Goal: Task Accomplishment & Management: Manage account settings

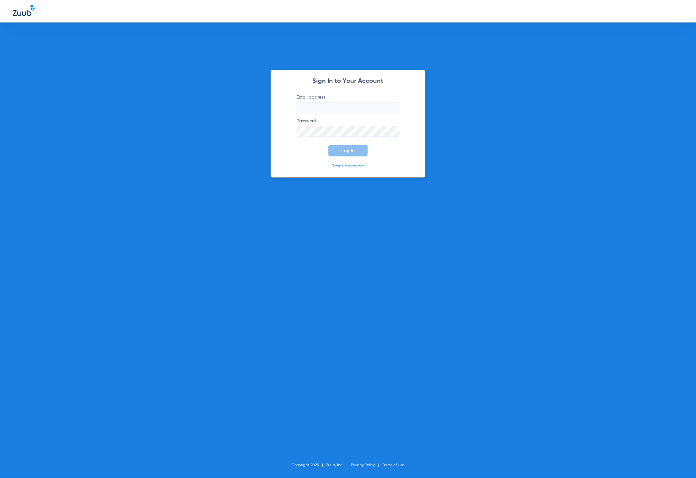
type input "tammey.bell@zuub.com"
drag, startPoint x: 349, startPoint y: 151, endPoint x: 316, endPoint y: 112, distance: 50.6
click at [349, 151] on span "Log In" at bounding box center [347, 150] width 13 height 5
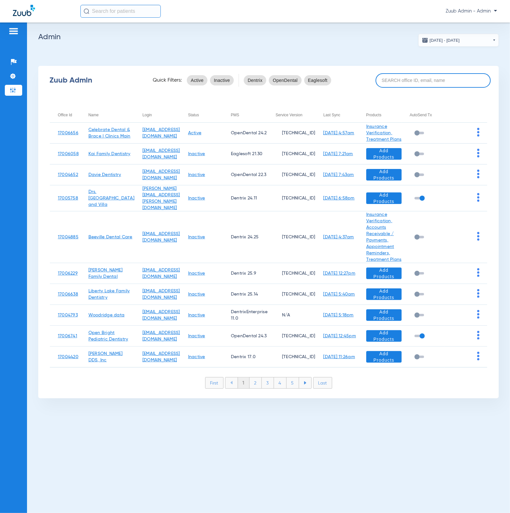
click at [406, 80] on input at bounding box center [432, 80] width 115 height 14
paste input "17006761"
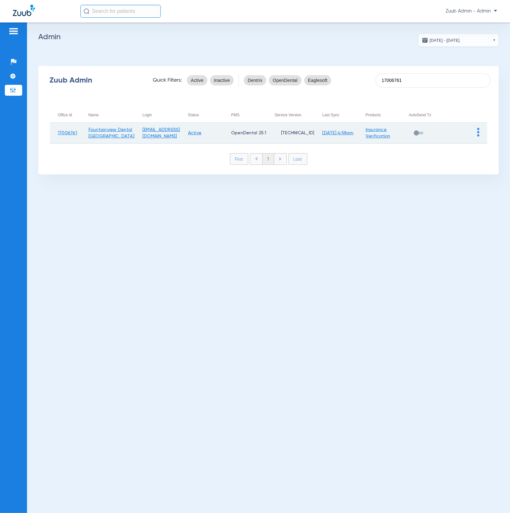
type input "17006761"
click at [477, 131] on img at bounding box center [478, 132] width 2 height 9
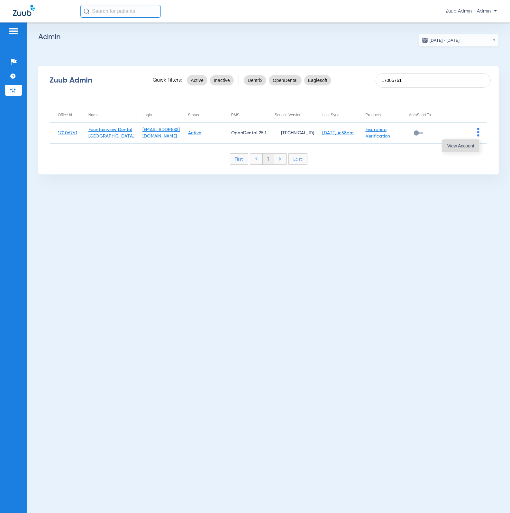
click at [469, 141] on button "View Account" at bounding box center [460, 145] width 37 height 13
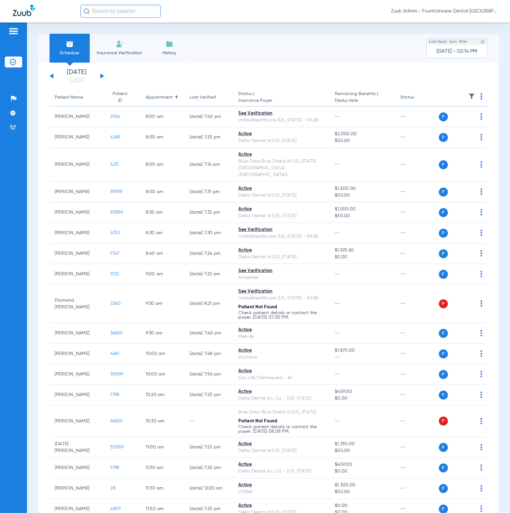
click at [468, 99] on img at bounding box center [471, 96] width 6 height 6
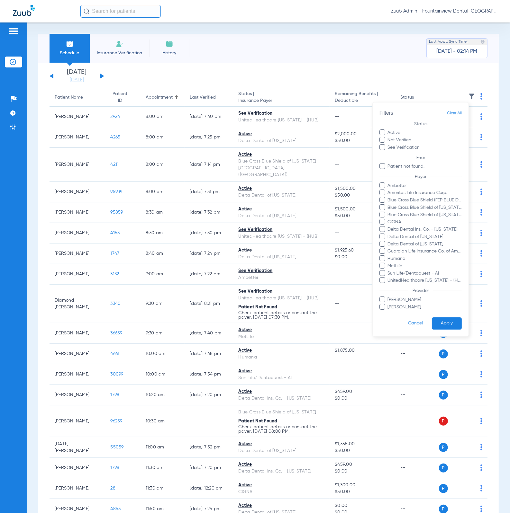
click at [258, 76] on div at bounding box center [255, 256] width 510 height 513
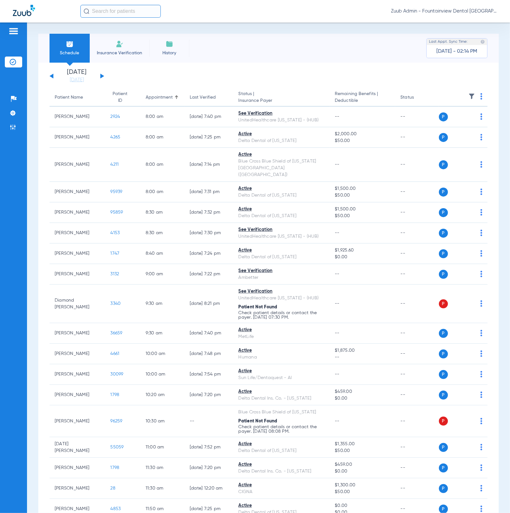
click at [468, 98] on img at bounding box center [471, 96] width 6 height 6
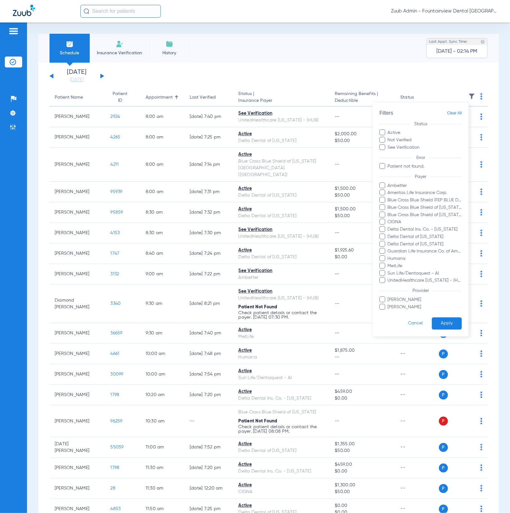
click at [356, 317] on div at bounding box center [255, 256] width 510 height 513
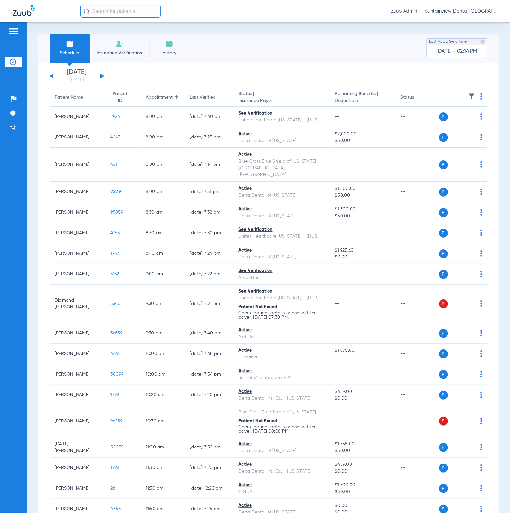
click at [101, 74] on button at bounding box center [102, 76] width 4 height 5
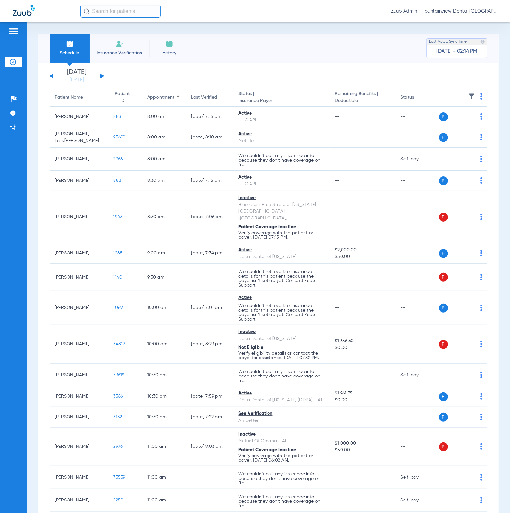
click at [468, 96] on img at bounding box center [471, 96] width 6 height 6
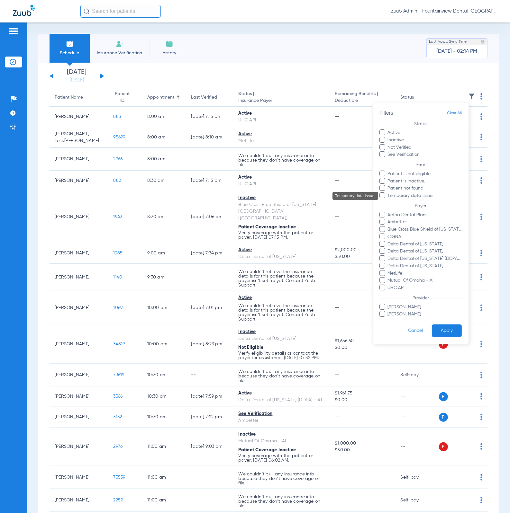
click at [427, 194] on span "Temporary data issue." at bounding box center [424, 195] width 75 height 7
click at [388, 200] on input "Temporary data issue." at bounding box center [388, 200] width 0 height 0
click at [439, 325] on button "Apply" at bounding box center [446, 331] width 30 height 13
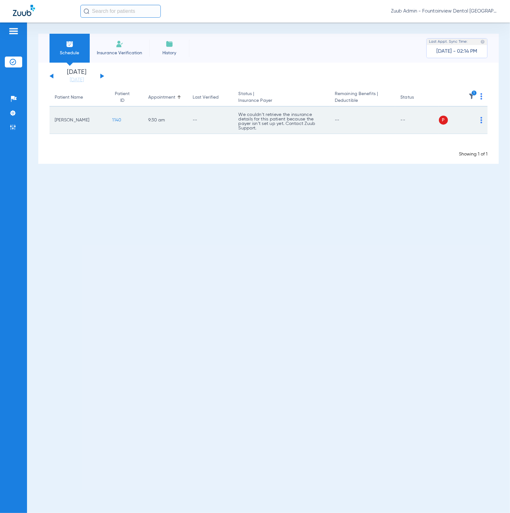
click at [116, 116] on td "1140" at bounding box center [125, 120] width 36 height 27
click at [115, 118] on span "1140" at bounding box center [116, 120] width 9 height 4
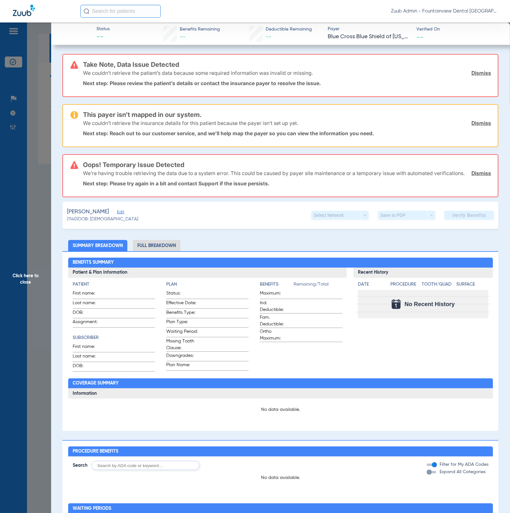
click at [123, 216] on span "Edit" at bounding box center [120, 213] width 6 height 6
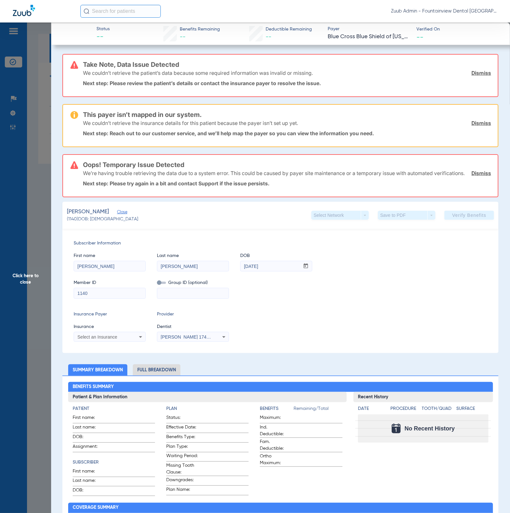
click at [467, 77] on div "We couldn’t retrieve the patient’s data because some required information was i…" at bounding box center [287, 73] width 408 height 17
click at [471, 74] on link "Dismiss" at bounding box center [481, 73] width 20 height 6
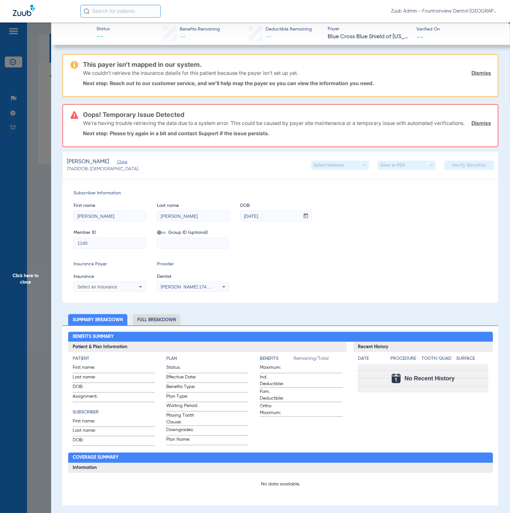
click at [480, 126] on link "Dismiss" at bounding box center [481, 123] width 20 height 6
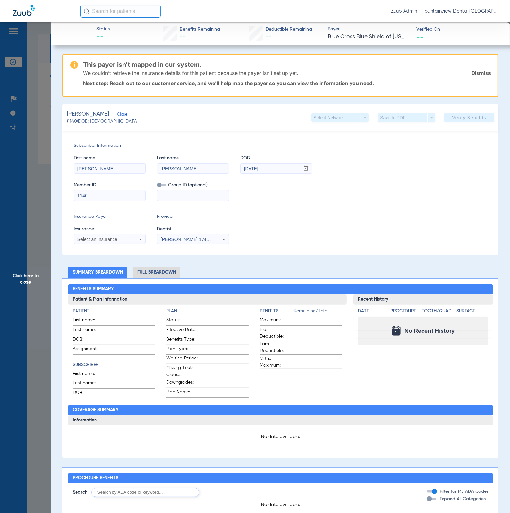
click at [43, 192] on span "Click here to close" at bounding box center [25, 278] width 51 height 513
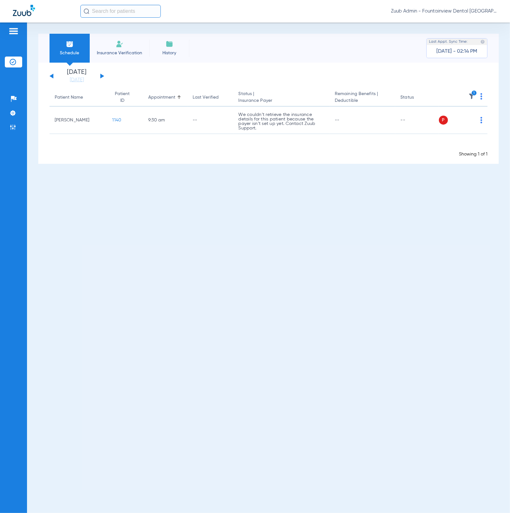
click at [472, 94] on icon "1" at bounding box center [474, 93] width 6 height 6
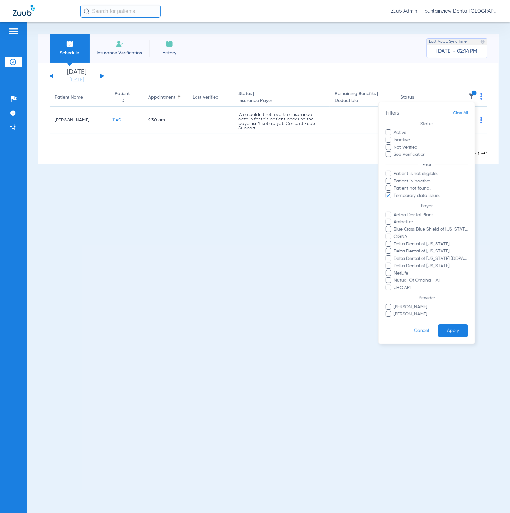
click at [468, 108] on form "Filters Clear All Status Active Inactive Not Verified See Verification Error Pa…" at bounding box center [426, 222] width 96 height 241
click at [465, 111] on span "Clear All" at bounding box center [460, 113] width 15 height 8
click at [449, 338] on form "Filters Clear All Status Active Inactive Not Verified See Verification Error Pa…" at bounding box center [426, 222] width 96 height 241
click at [449, 336] on button "Apply" at bounding box center [453, 331] width 30 height 13
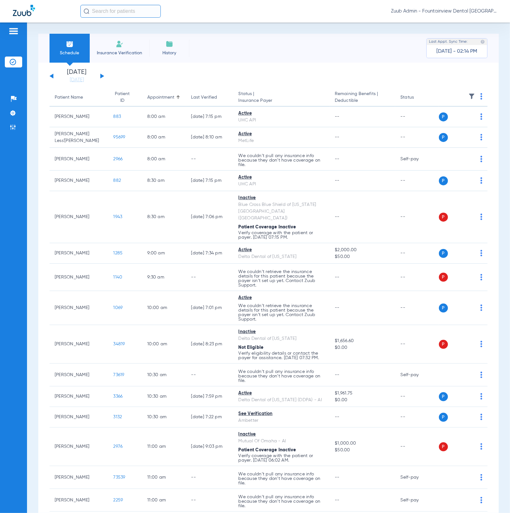
click at [101, 76] on button at bounding box center [102, 76] width 4 height 5
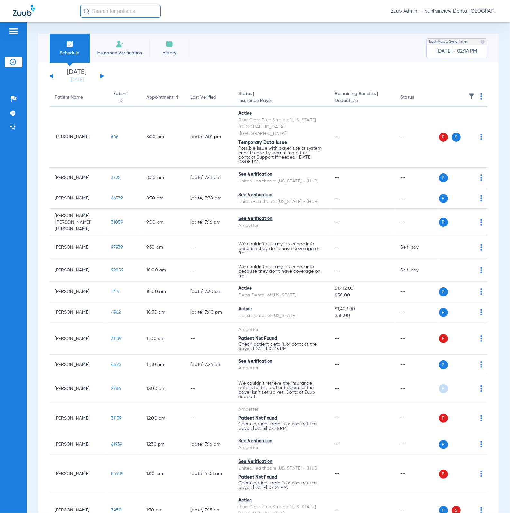
click at [468, 95] on img at bounding box center [471, 96] width 6 height 6
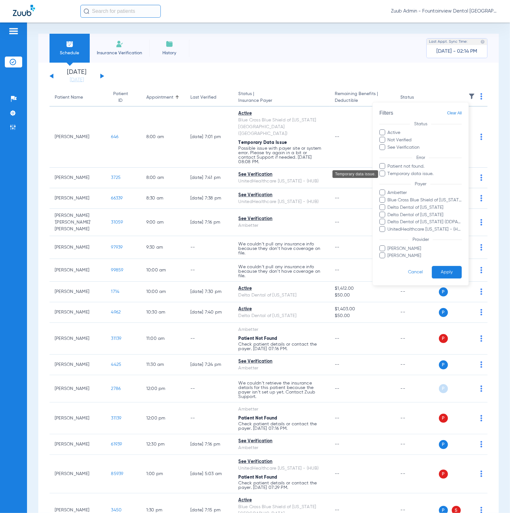
click at [423, 172] on span "Temporary data issue." at bounding box center [424, 174] width 75 height 7
click at [388, 178] on input "Temporary data issue." at bounding box center [388, 178] width 0 height 0
click at [438, 270] on button "Apply" at bounding box center [446, 272] width 30 height 13
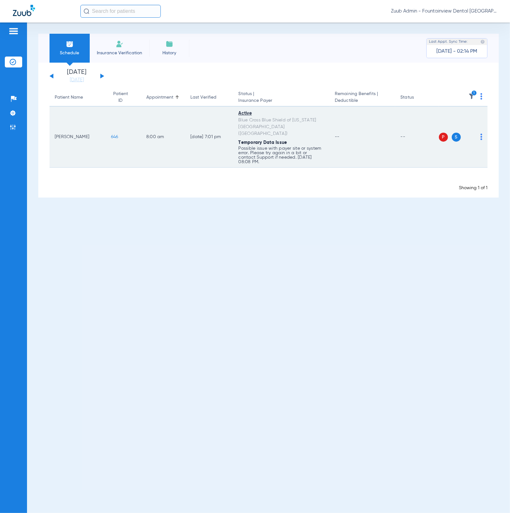
click at [481, 134] on img at bounding box center [481, 137] width 2 height 6
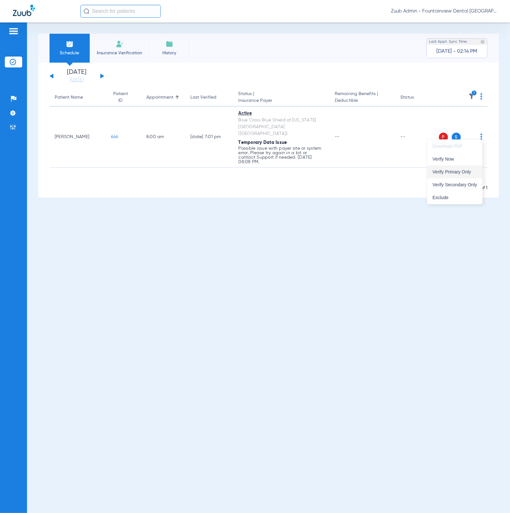
click at [470, 166] on button "Verify Primary Only" at bounding box center [454, 171] width 55 height 13
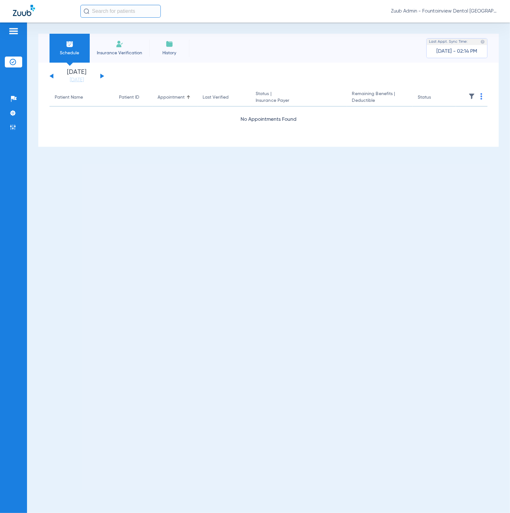
click at [473, 97] on img at bounding box center [471, 96] width 6 height 6
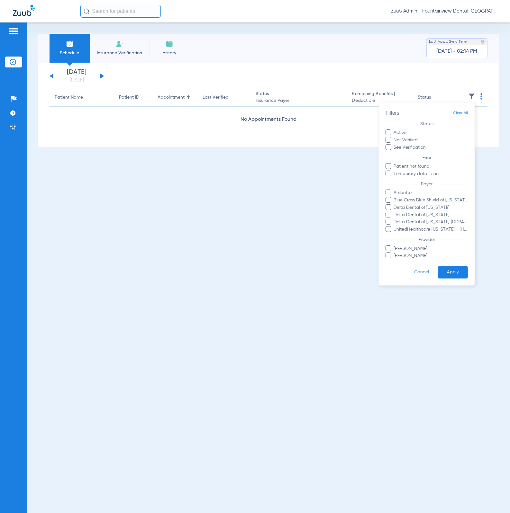
click at [462, 113] on span "Clear All" at bounding box center [460, 113] width 15 height 8
click at [456, 270] on button "Apply" at bounding box center [453, 272] width 30 height 13
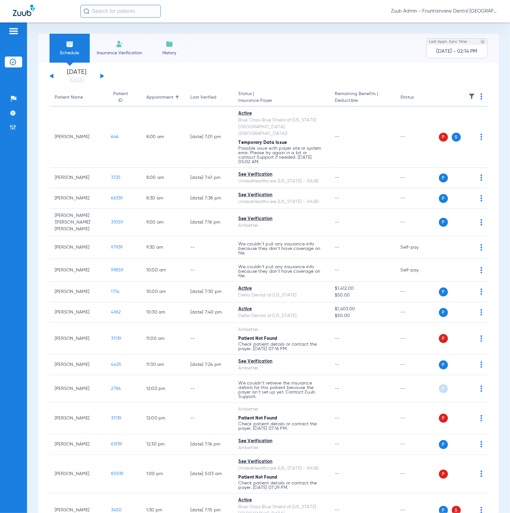
click at [103, 76] on button at bounding box center [102, 76] width 4 height 5
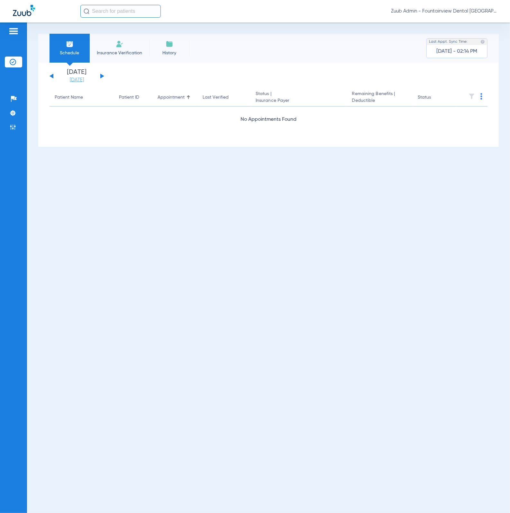
click at [90, 81] on link "[DATE]" at bounding box center [77, 80] width 39 height 6
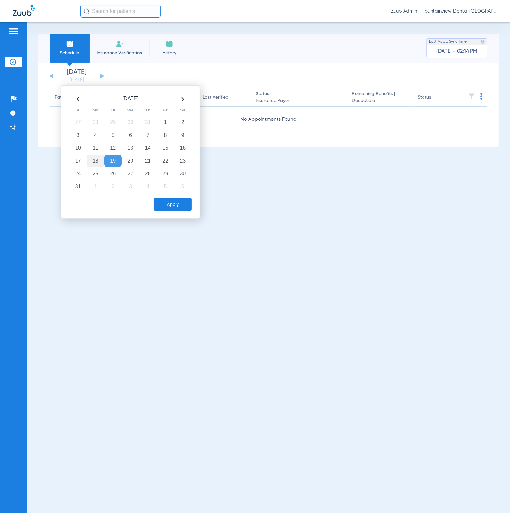
click at [101, 156] on td "18" at bounding box center [95, 161] width 17 height 13
click at [126, 147] on td "13" at bounding box center [129, 148] width 17 height 13
click at [175, 202] on button "Apply" at bounding box center [173, 204] width 38 height 13
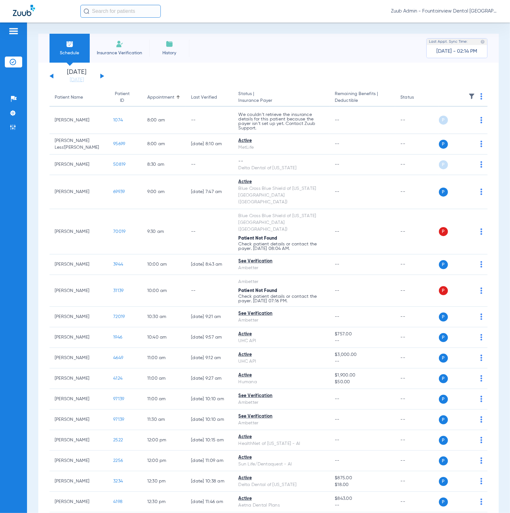
click at [468, 96] on img at bounding box center [471, 96] width 6 height 6
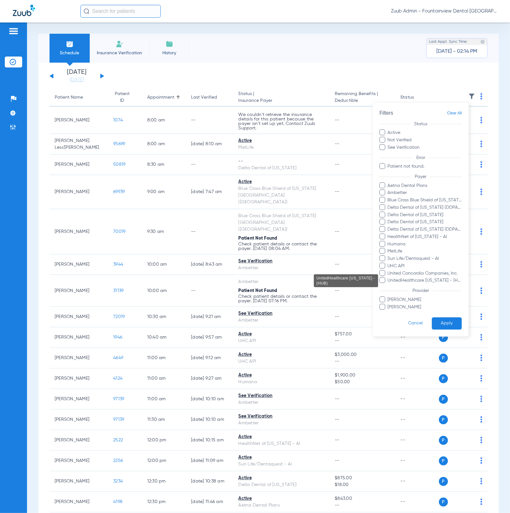
click at [409, 281] on span "UnitedHealthcare Missouri - (HUB)" at bounding box center [424, 281] width 75 height 7
click at [388, 285] on input "UnitedHealthcare Missouri - (HUB)" at bounding box center [388, 285] width 0 height 0
click at [439, 317] on form "Filters Clear All Status Active Not Verified See Verification Error Patient not…" at bounding box center [420, 219] width 96 height 234
click at [440, 321] on button "Apply" at bounding box center [446, 323] width 30 height 13
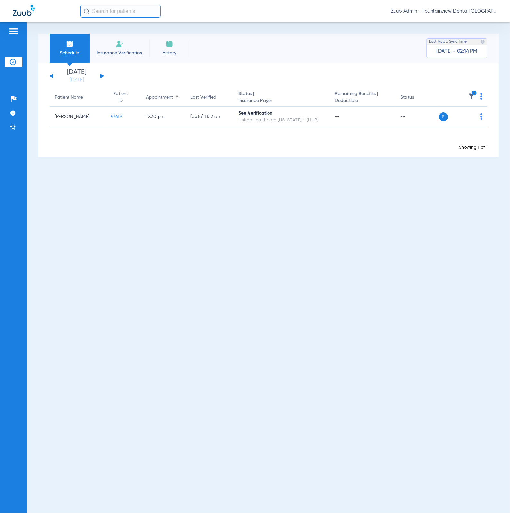
click at [103, 76] on button at bounding box center [102, 76] width 4 height 5
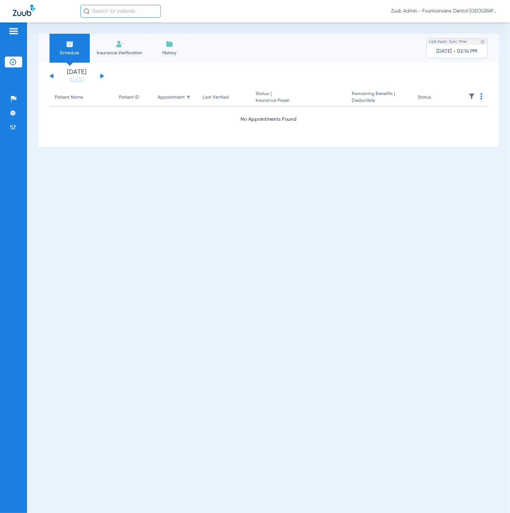
click at [470, 98] on img at bounding box center [471, 96] width 6 height 6
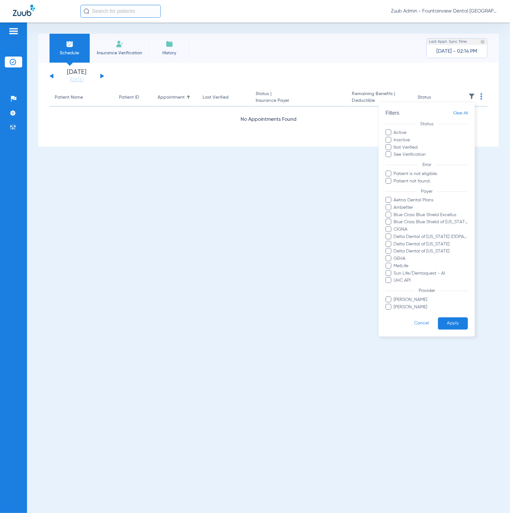
click at [466, 114] on span "Clear All" at bounding box center [460, 113] width 15 height 8
click at [454, 323] on button "Apply" at bounding box center [453, 323] width 30 height 13
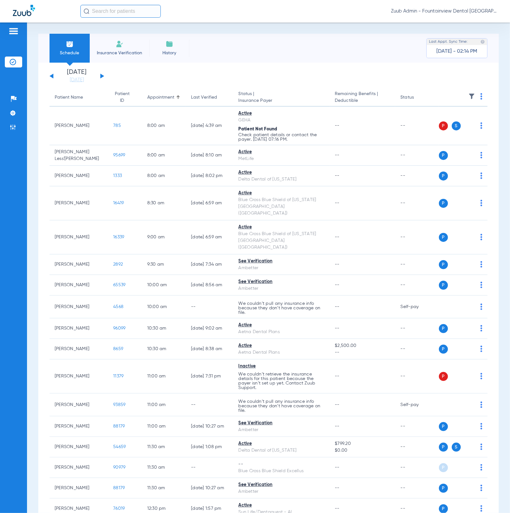
click at [102, 75] on button at bounding box center [102, 76] width 4 height 5
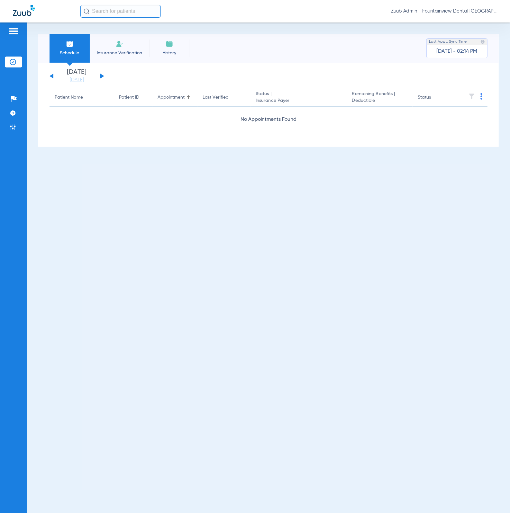
click at [102, 75] on button at bounding box center [102, 76] width 4 height 5
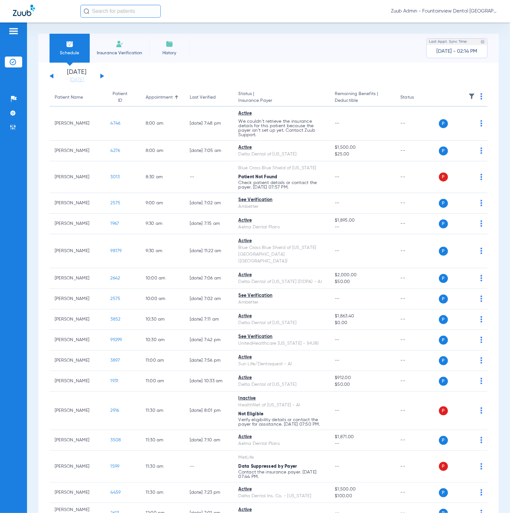
click at [102, 77] on div "Sunday 06-15-2025 Monday 06-16-2025 Tuesday 06-17-2025 Wednesday 06-18-2025 Thu…" at bounding box center [76, 76] width 55 height 14
click at [102, 76] on button at bounding box center [102, 76] width 4 height 5
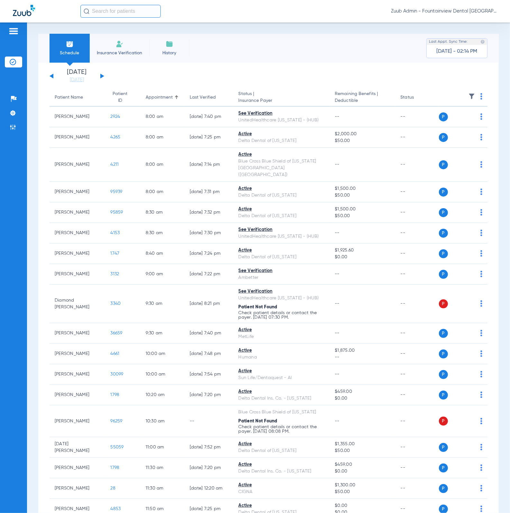
click at [468, 93] on img at bounding box center [471, 96] width 6 height 6
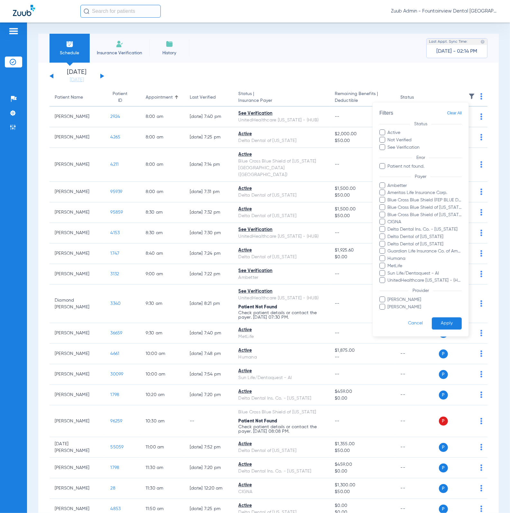
click at [239, 74] on div at bounding box center [255, 256] width 510 height 513
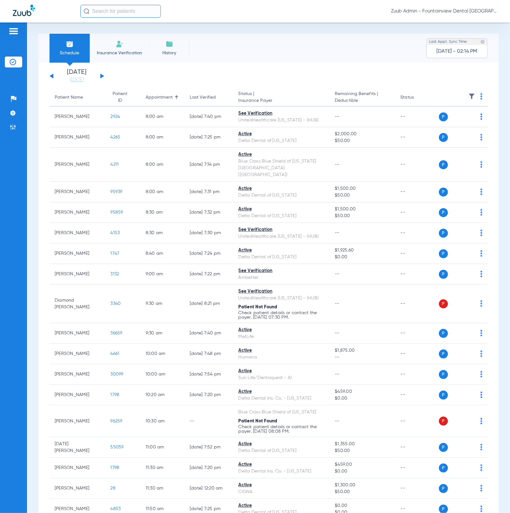
click at [101, 75] on button at bounding box center [102, 76] width 4 height 5
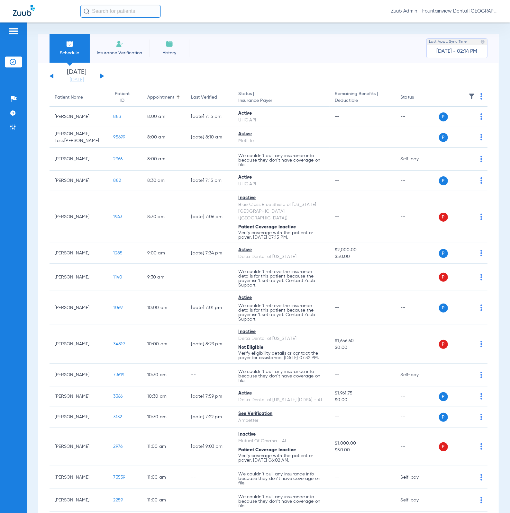
click at [468, 95] on img at bounding box center [471, 96] width 6 height 6
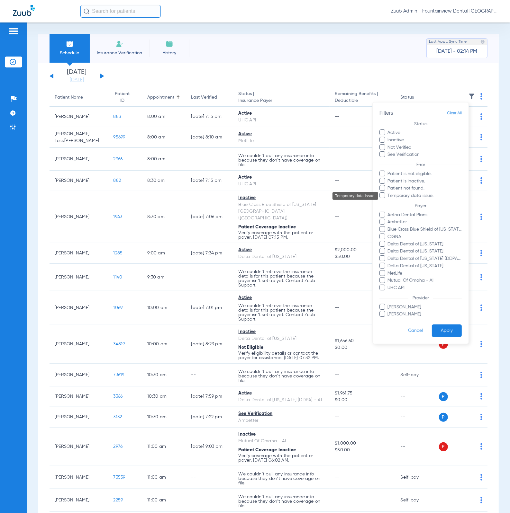
click at [425, 194] on span "Temporary data issue." at bounding box center [424, 195] width 75 height 7
click at [388, 200] on input "Temporary data issue." at bounding box center [388, 200] width 0 height 0
click at [444, 330] on button "Apply" at bounding box center [446, 331] width 30 height 13
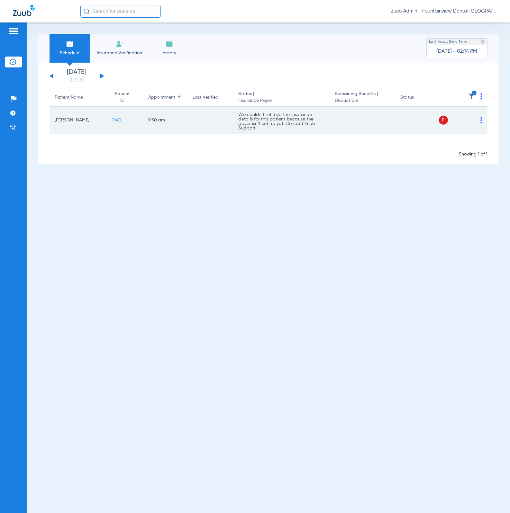
click at [114, 120] on span "1140" at bounding box center [116, 120] width 9 height 4
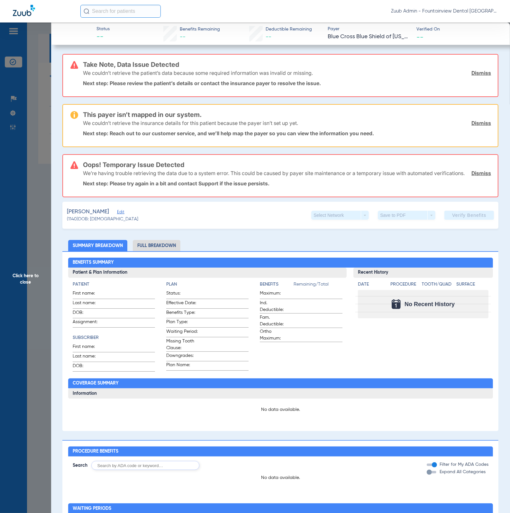
click at [160, 247] on li "Full Breakdown" at bounding box center [157, 245] width 48 height 11
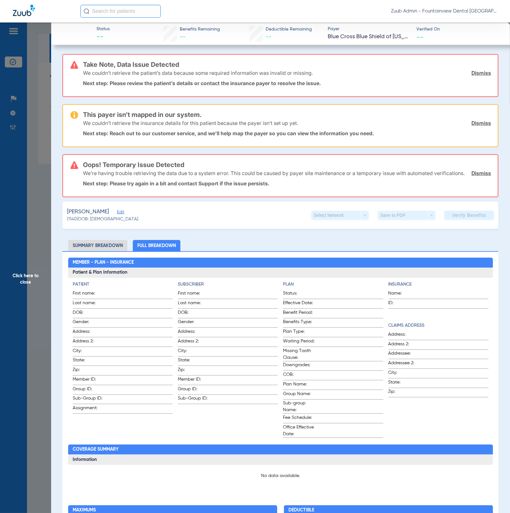
click at [24, 111] on span "Click here to close" at bounding box center [25, 278] width 51 height 513
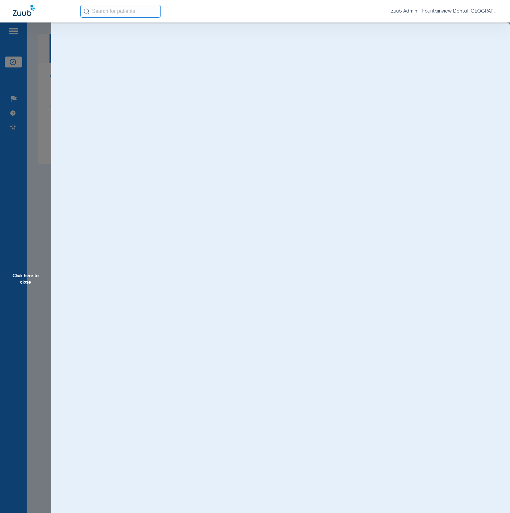
click at [17, 111] on span "Click here to close" at bounding box center [25, 278] width 51 height 513
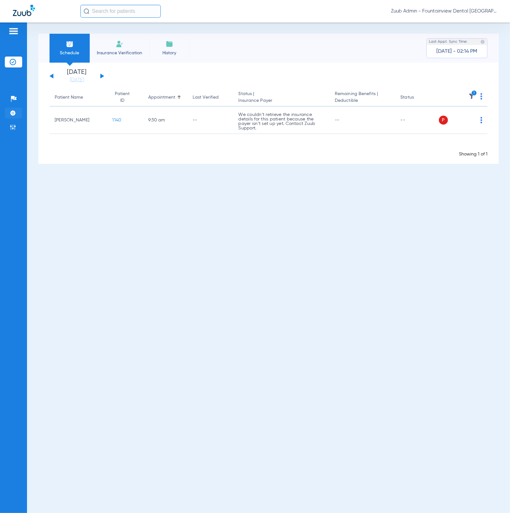
click at [16, 111] on img at bounding box center [13, 113] width 6 height 6
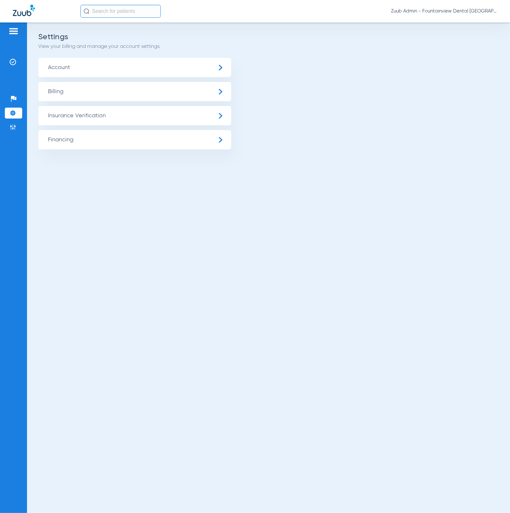
click at [111, 123] on span "Insurance Verification" at bounding box center [134, 115] width 193 height 19
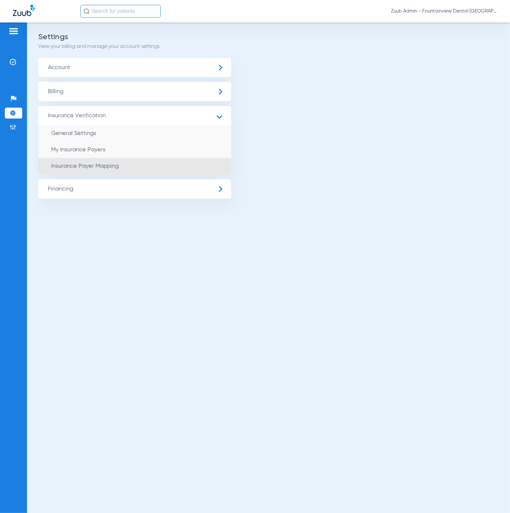
click at [111, 167] on span "Insurance Payer Mapping" at bounding box center [84, 166] width 67 height 6
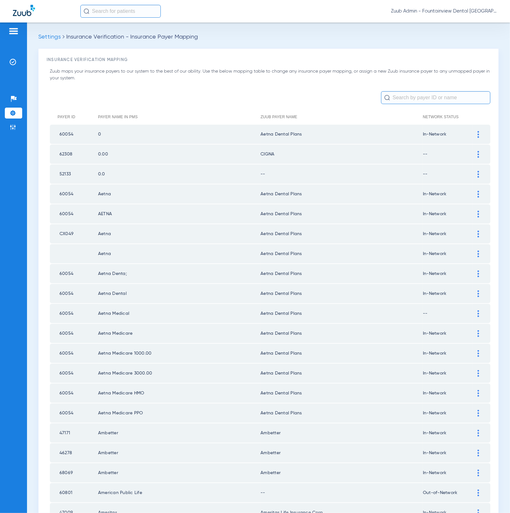
click at [60, 173] on td "52133" at bounding box center [74, 173] width 48 height 19
copy td "52133"
click at [472, 174] on div at bounding box center [477, 174] width 11 height 7
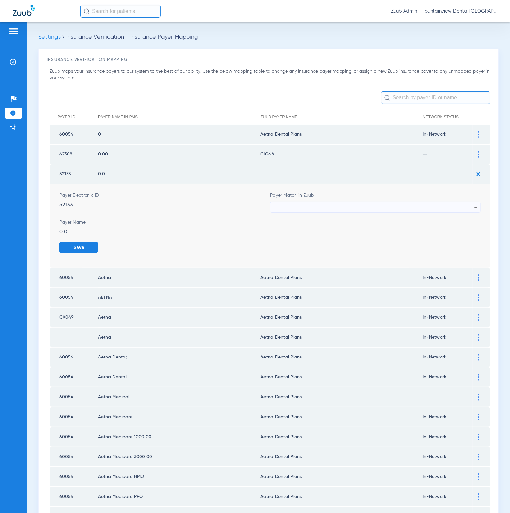
click at [385, 204] on div "--" at bounding box center [373, 207] width 200 height 11
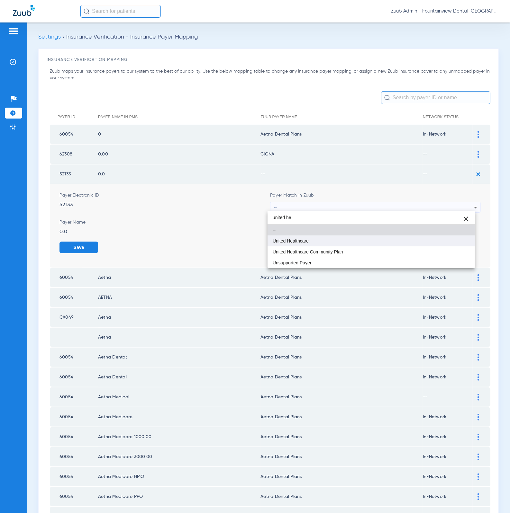
type input "united he"
click at [360, 244] on mat-option "United Healthcare" at bounding box center [371, 240] width 208 height 11
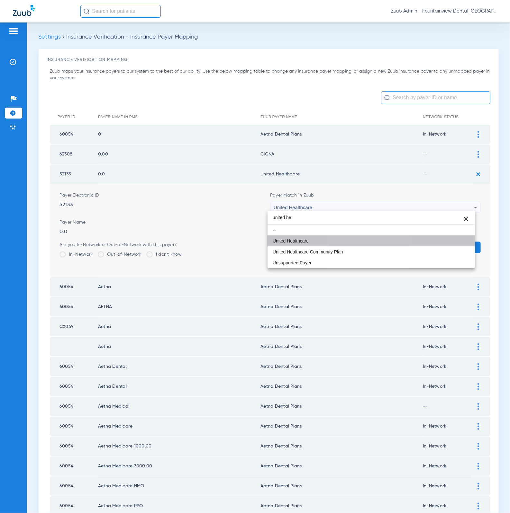
click at [360, 244] on div "Are you In-Network or Out-of-Network with this payer? In-Network Out-of-Network…" at bounding box center [269, 252] width 421 height 21
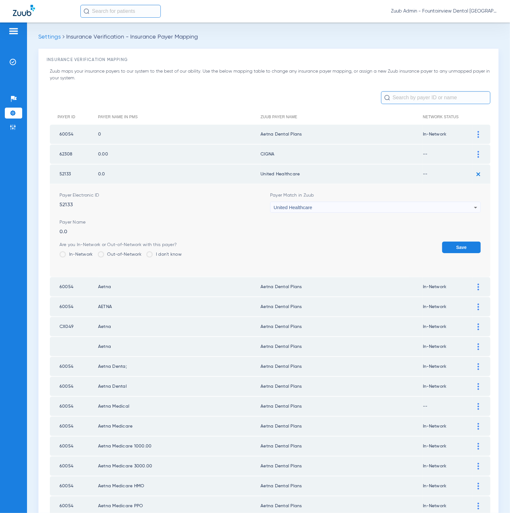
click at [443, 242] on button "Save" at bounding box center [461, 248] width 39 height 12
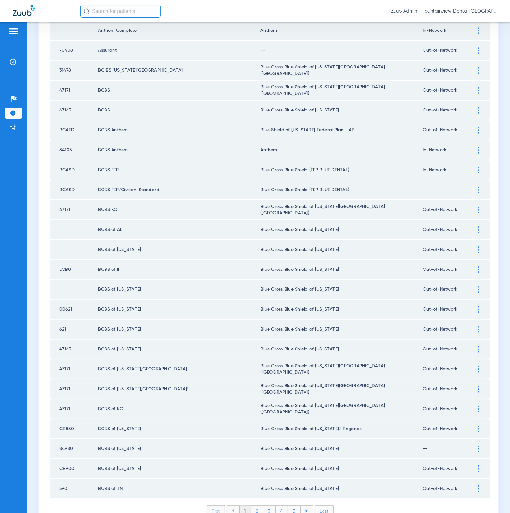
scroll to position [622, 0]
click at [256, 478] on li "2" at bounding box center [257, 510] width 12 height 11
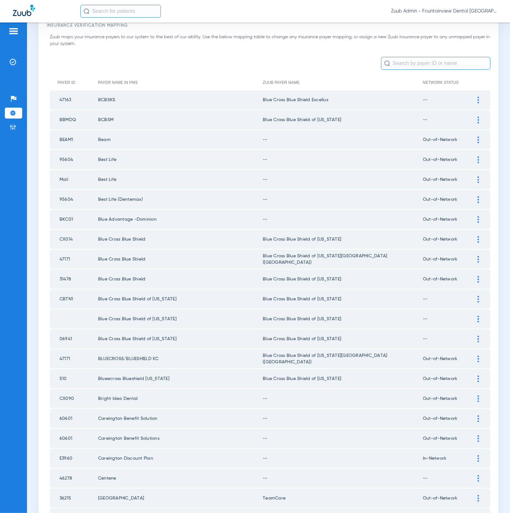
scroll to position [0, 0]
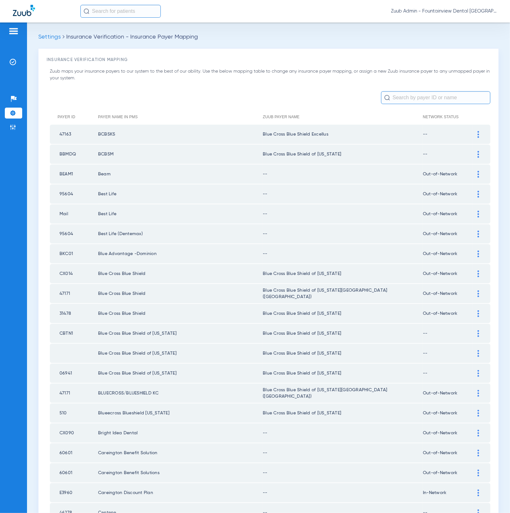
click at [413, 101] on input "text" at bounding box center [435, 97] width 109 height 13
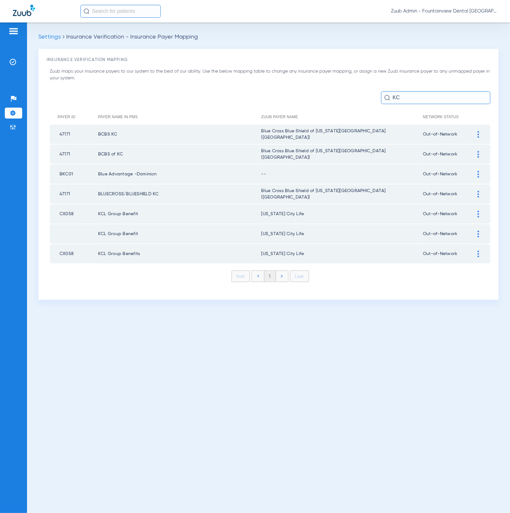
type input "KC"
click at [67, 171] on td "BKC01" at bounding box center [74, 173] width 48 height 19
copy td "BKC01"
click at [477, 174] on img at bounding box center [478, 174] width 2 height 7
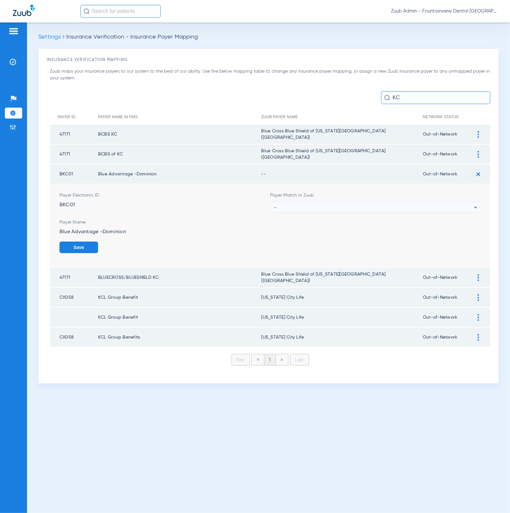
click at [354, 205] on div "--" at bounding box center [373, 207] width 200 height 11
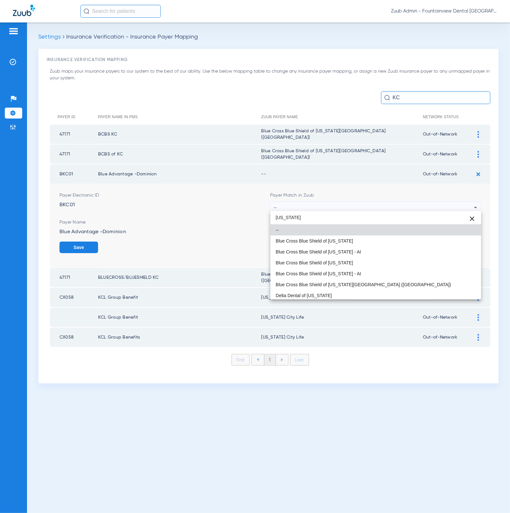
type input "kansas"
click at [397, 281] on mat-option "Blue Cross Blue Shield of Kansas City (MO)" at bounding box center [375, 284] width 210 height 11
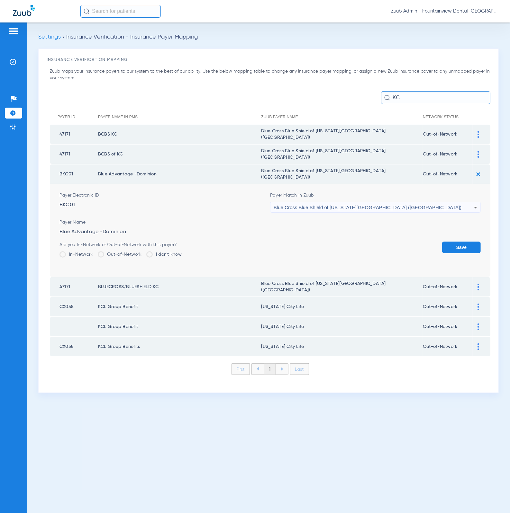
click at [460, 254] on div "Save" at bounding box center [461, 252] width 39 height 21
click at [458, 247] on button "Save" at bounding box center [461, 248] width 39 height 12
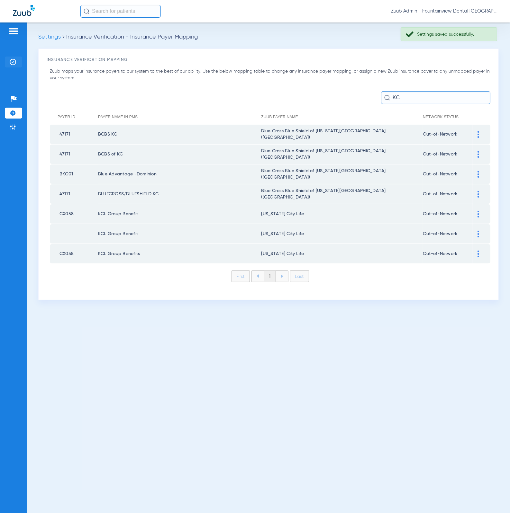
click at [16, 62] on li "Insurance Verification" at bounding box center [13, 62] width 17 height 11
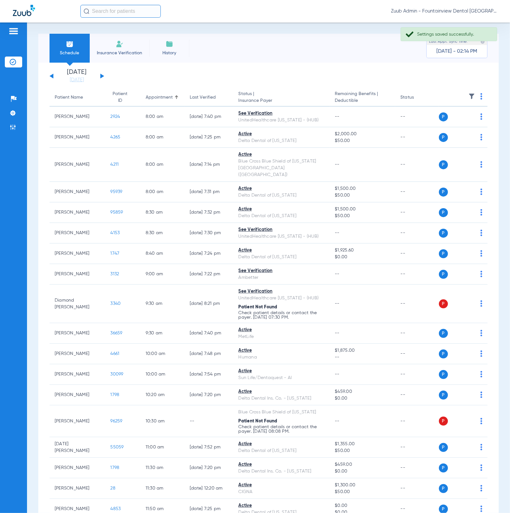
click at [468, 94] on img at bounding box center [471, 96] width 6 height 6
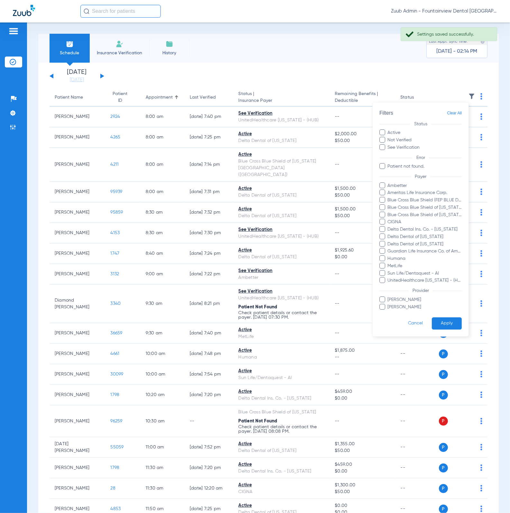
drag, startPoint x: 351, startPoint y: 64, endPoint x: 223, endPoint y: 71, distance: 128.4
click at [351, 64] on div at bounding box center [255, 256] width 510 height 513
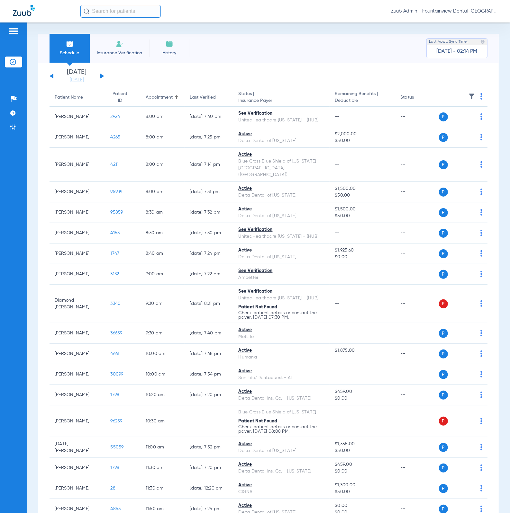
click at [468, 96] on img at bounding box center [471, 96] width 6 height 6
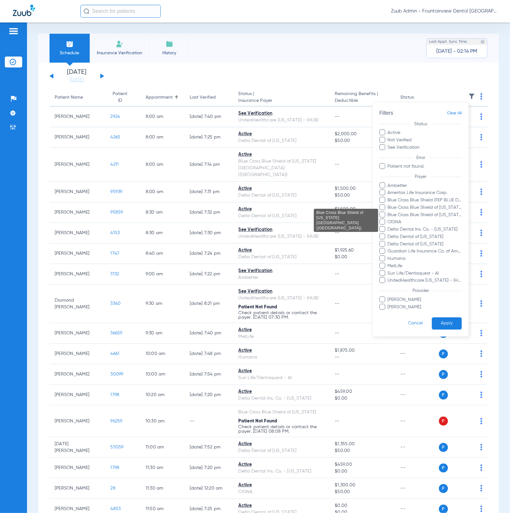
click at [447, 217] on span "Blue Cross Blue Shield of Kansas City (MO)" at bounding box center [424, 215] width 75 height 7
click at [388, 219] on input "Blue Cross Blue Shield of Kansas City (MO)" at bounding box center [388, 219] width 0 height 0
click at [448, 321] on button "Apply" at bounding box center [446, 323] width 30 height 13
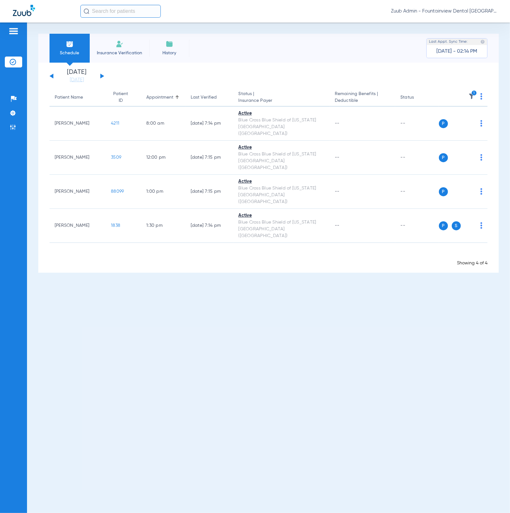
click at [472, 99] on img at bounding box center [471, 96] width 6 height 6
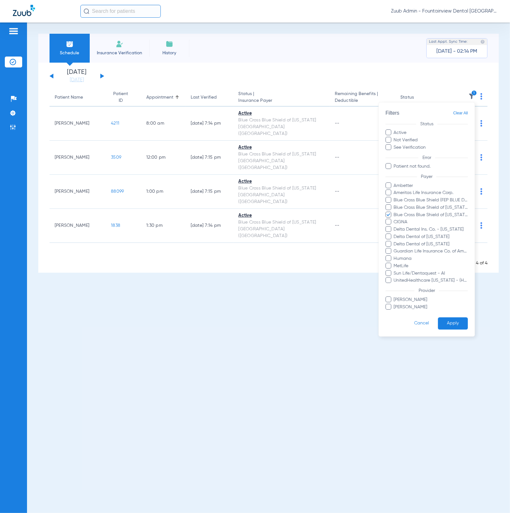
click at [466, 113] on span "Clear All" at bounding box center [460, 113] width 15 height 8
click at [443, 322] on button "Apply" at bounding box center [453, 323] width 30 height 13
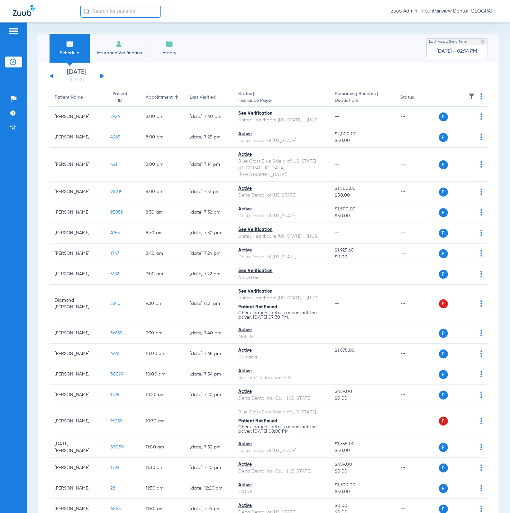
click at [101, 76] on button at bounding box center [102, 76] width 4 height 5
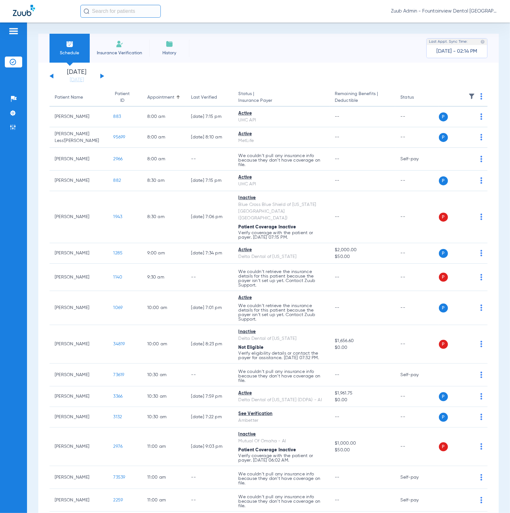
click at [468, 97] on img at bounding box center [471, 96] width 6 height 6
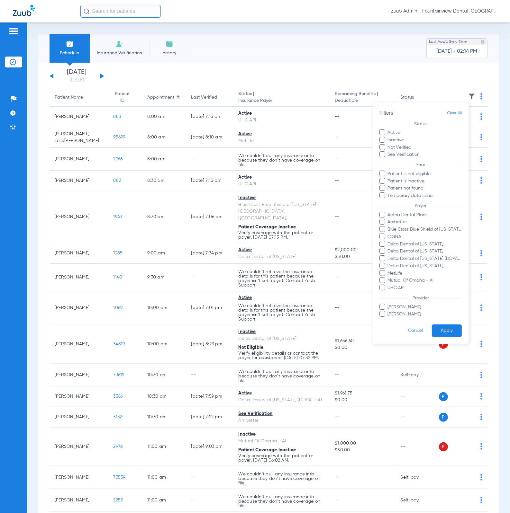
click at [431, 192] on ul "Patient is not eligible. Patient is inactive. Patient not found. Temporary data…" at bounding box center [420, 185] width 82 height 29
click at [430, 193] on span "Temporary data issue." at bounding box center [424, 195] width 75 height 7
click at [388, 200] on input "Temporary data issue." at bounding box center [388, 200] width 0 height 0
click at [443, 326] on button "Apply" at bounding box center [446, 331] width 30 height 13
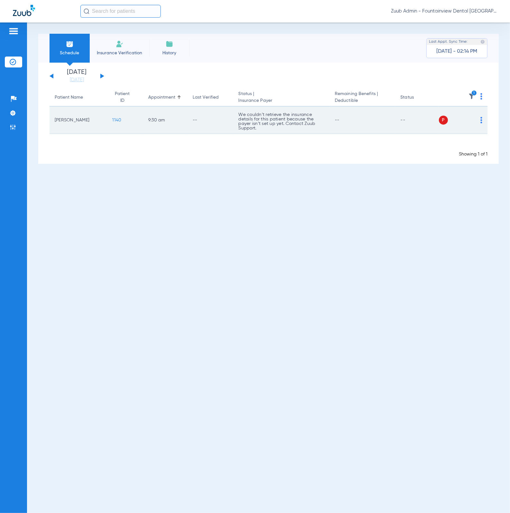
click at [114, 117] on td "1140" at bounding box center [125, 120] width 36 height 27
click at [114, 118] on span "1140" at bounding box center [116, 120] width 9 height 4
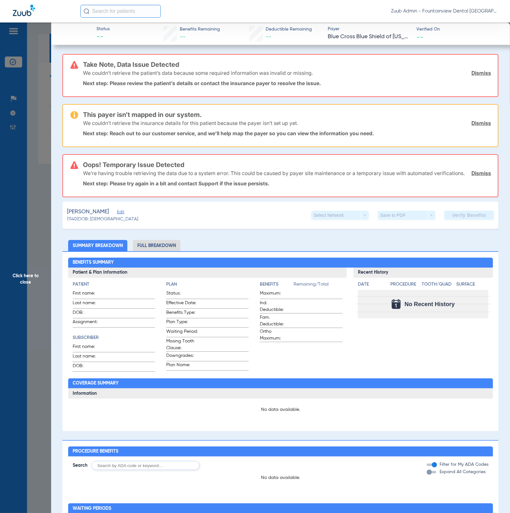
click at [123, 216] on span "Edit" at bounding box center [120, 213] width 6 height 6
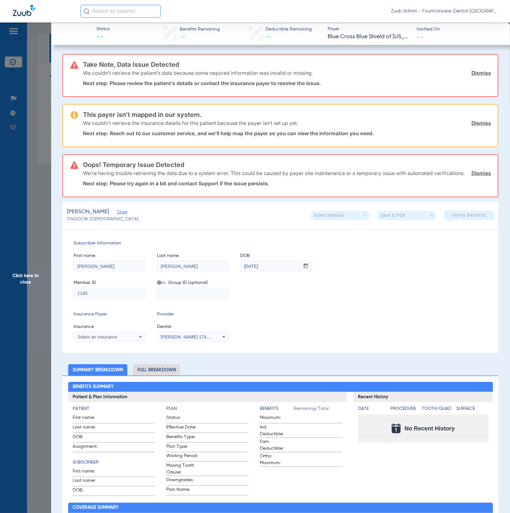
click at [44, 215] on span "Click here to close" at bounding box center [25, 278] width 51 height 513
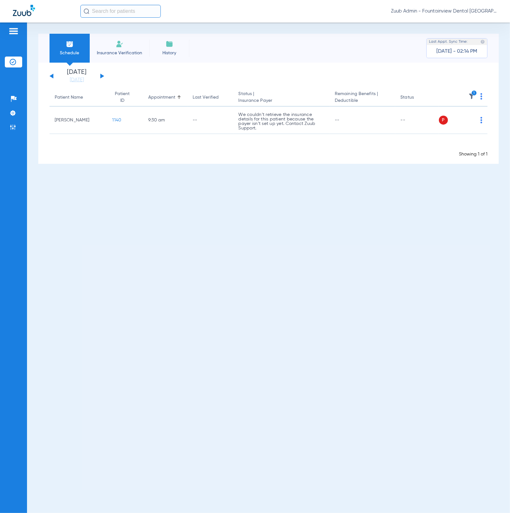
click at [474, 98] on img at bounding box center [471, 96] width 6 height 6
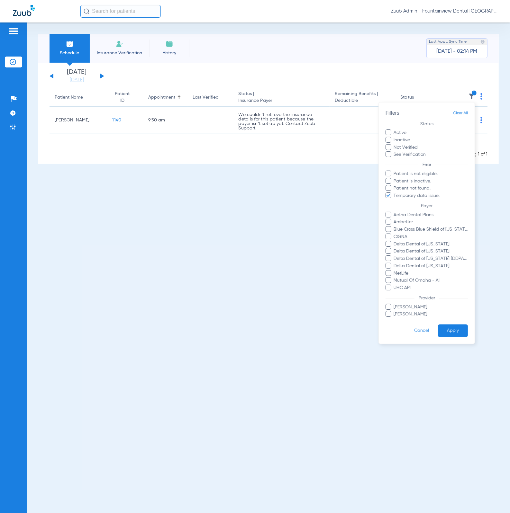
click at [467, 112] on form "Filters Clear All Status Active Inactive Not Verified See Verification Error Pa…" at bounding box center [426, 222] width 96 height 241
click at [456, 110] on span "Clear All" at bounding box center [460, 113] width 15 height 8
click at [457, 333] on button "Apply" at bounding box center [453, 331] width 30 height 13
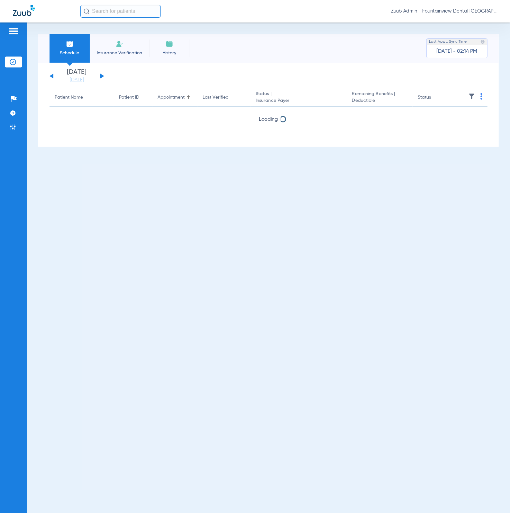
click at [101, 75] on button at bounding box center [102, 76] width 4 height 5
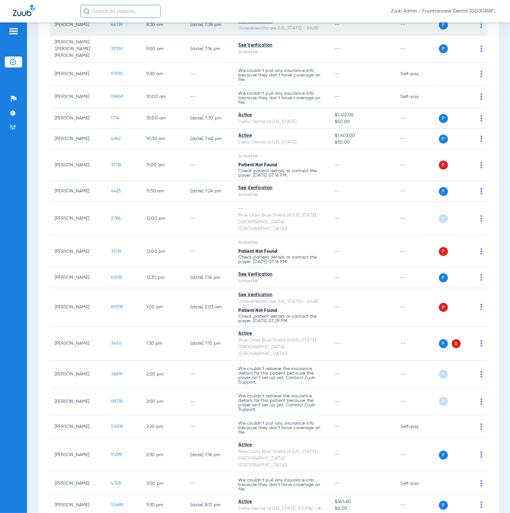
scroll to position [185, 0]
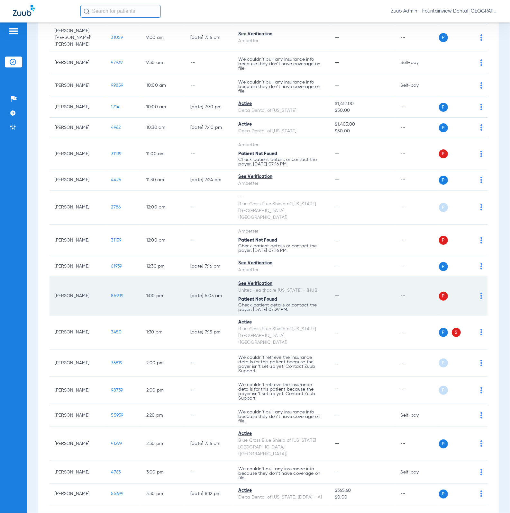
click at [111, 294] on span "85939" at bounding box center [117, 296] width 12 height 4
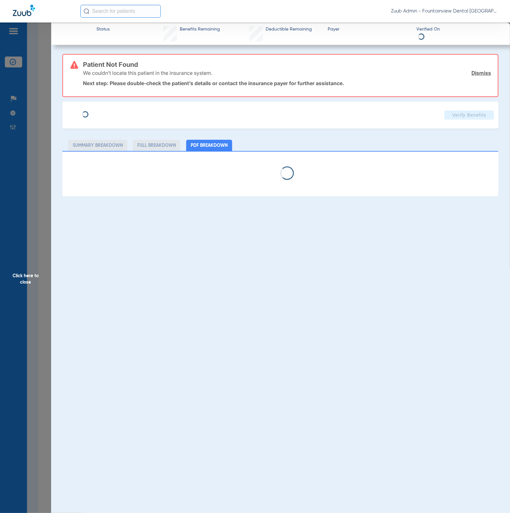
type input "Amber"
type input "Nelson"
type input "02/26/2003"
type input "112608460"
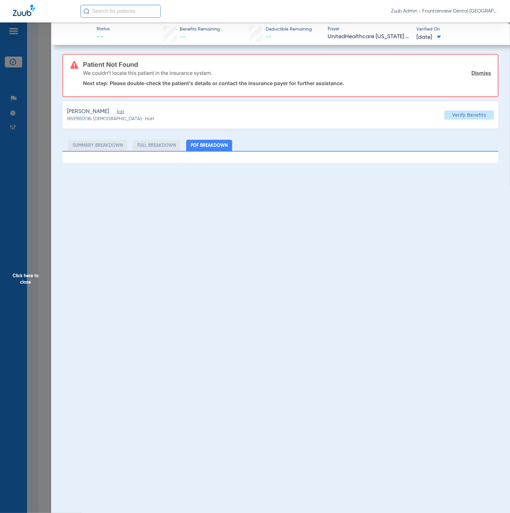
click at [117, 112] on span "Edit" at bounding box center [120, 113] width 6 height 6
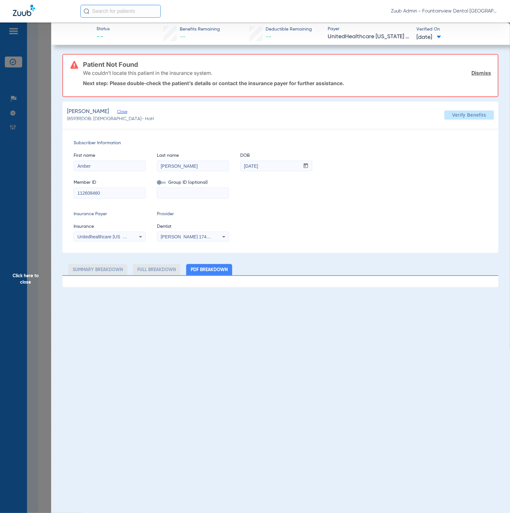
click at [52, 118] on app-member-insurance-verification-view "Status -- Benefits Remaining -- Deductible Remaining -- Payer UnitedHealthcare …" at bounding box center [280, 154] width 458 height 265
click at [15, 110] on span "Click here to close" at bounding box center [25, 278] width 51 height 513
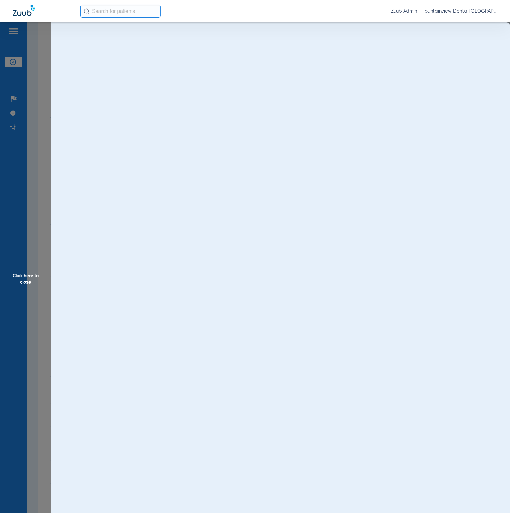
click at [14, 111] on span "Click here to close" at bounding box center [25, 278] width 51 height 513
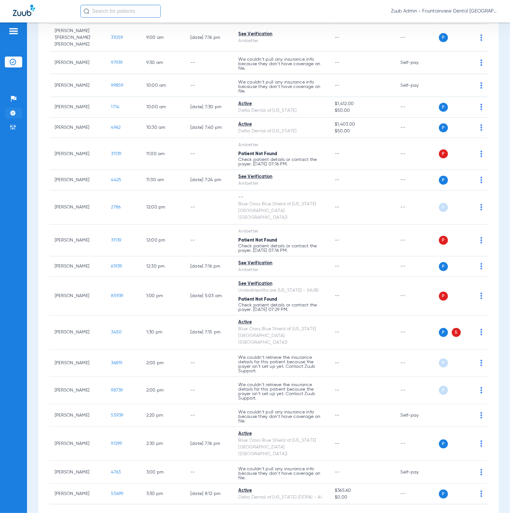
click at [14, 111] on img at bounding box center [13, 113] width 6 height 6
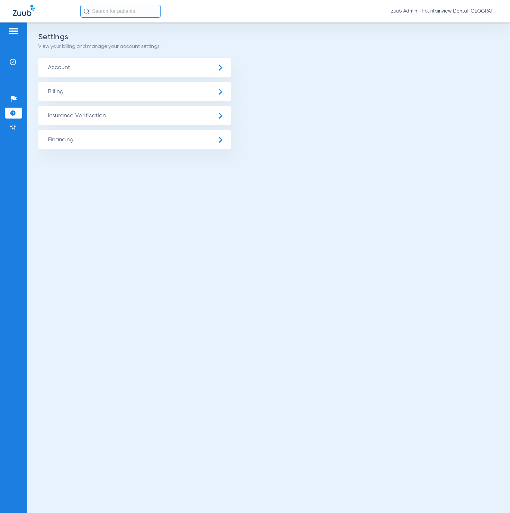
click at [134, 111] on span "Insurance Verification" at bounding box center [134, 115] width 193 height 19
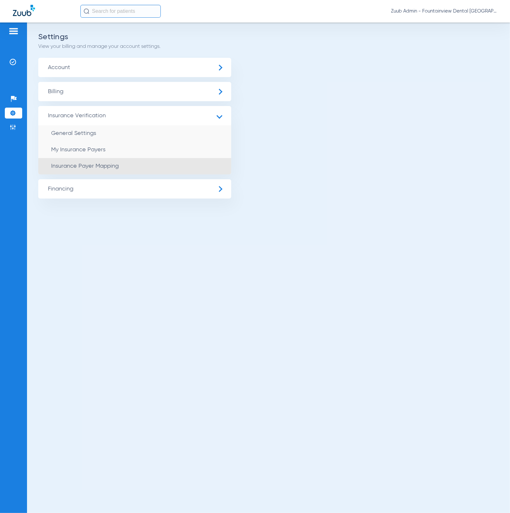
click at [135, 163] on li "Insurance Payer Mapping" at bounding box center [134, 166] width 193 height 16
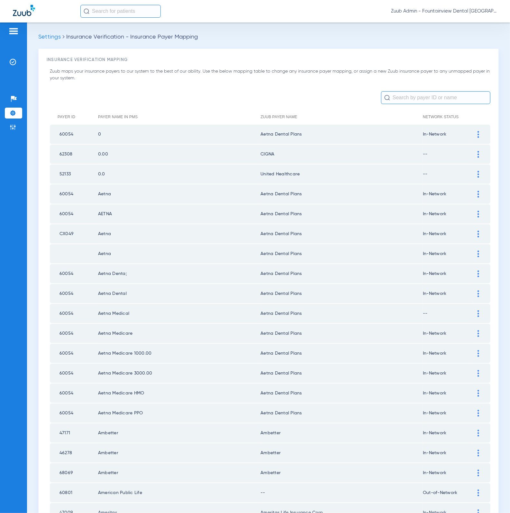
click at [414, 104] on input "text" at bounding box center [435, 97] width 109 height 13
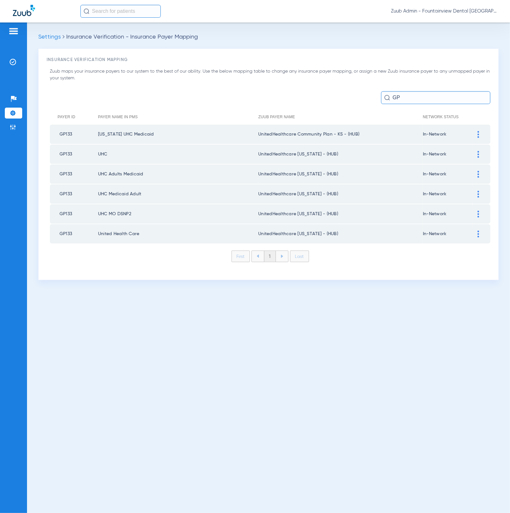
drag, startPoint x: 426, startPoint y: 102, endPoint x: 383, endPoint y: 101, distance: 43.4
click at [383, 101] on input "GP" at bounding box center [435, 97] width 109 height 13
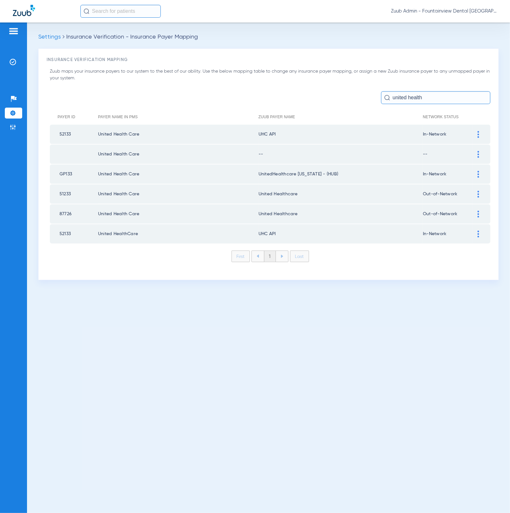
type input "united health"
click at [475, 152] on div at bounding box center [477, 154] width 11 height 7
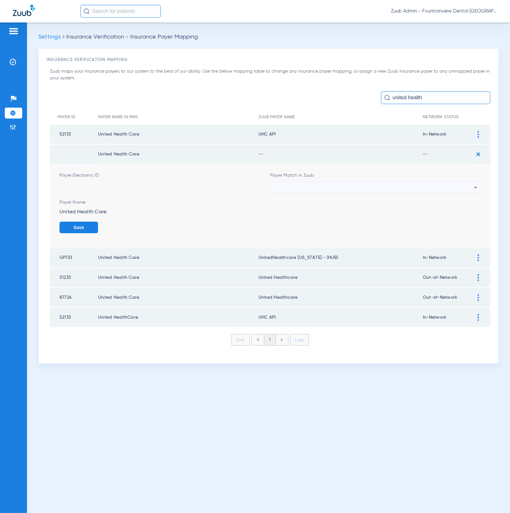
click at [363, 189] on div at bounding box center [373, 187] width 200 height 11
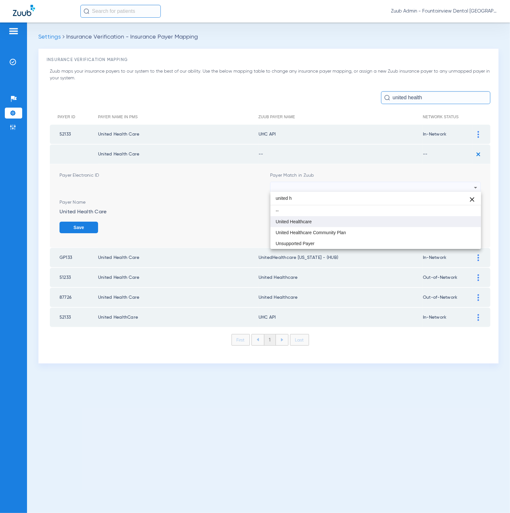
type input "united h"
click at [360, 218] on mat-option "United Healthcare" at bounding box center [375, 221] width 210 height 11
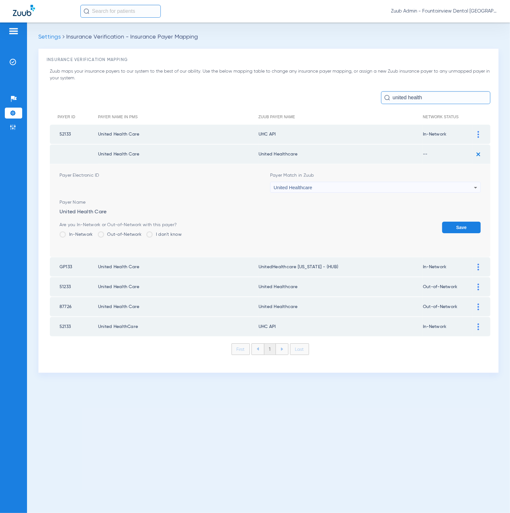
drag, startPoint x: 87, startPoint y: 230, endPoint x: 101, endPoint y: 229, distance: 13.9
click at [87, 231] on label "In-Network" at bounding box center [75, 234] width 33 height 6
click at [94, 232] on input "In-Network" at bounding box center [94, 232] width 0 height 0
click at [456, 224] on button "Save" at bounding box center [461, 228] width 39 height 12
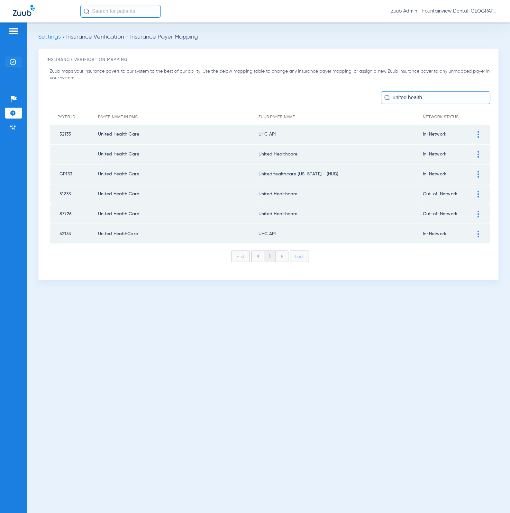
click at [13, 64] on img at bounding box center [13, 62] width 6 height 6
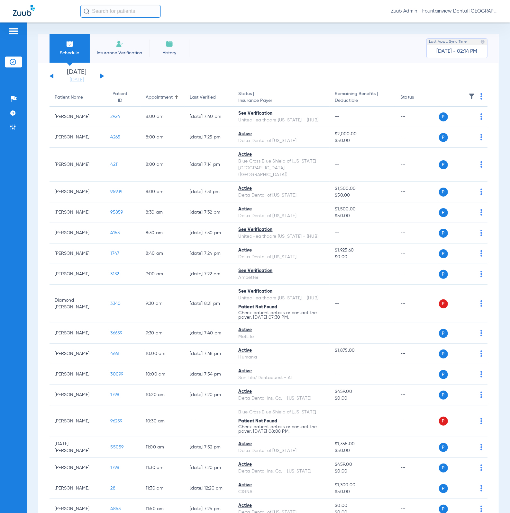
click at [468, 93] on img at bounding box center [471, 96] width 6 height 6
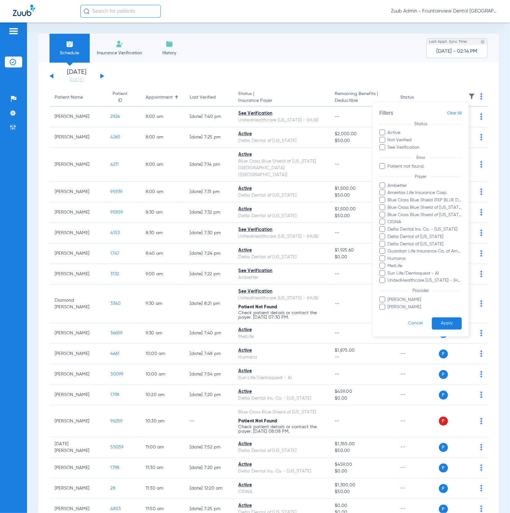
click at [281, 69] on div at bounding box center [255, 256] width 510 height 513
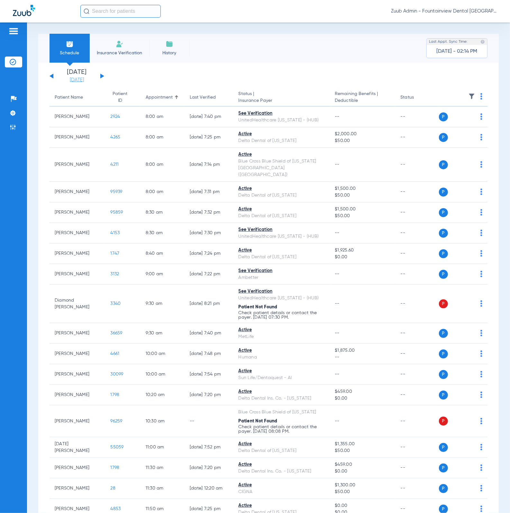
click at [86, 79] on link "[DATE]" at bounding box center [77, 80] width 39 height 6
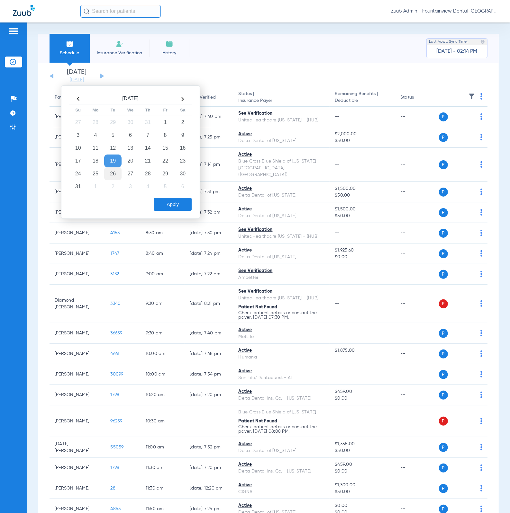
drag, startPoint x: 95, startPoint y: 174, endPoint x: 110, endPoint y: 179, distance: 14.9
click at [95, 174] on td "25" at bounding box center [95, 173] width 17 height 13
click at [157, 200] on button "Apply" at bounding box center [173, 204] width 38 height 13
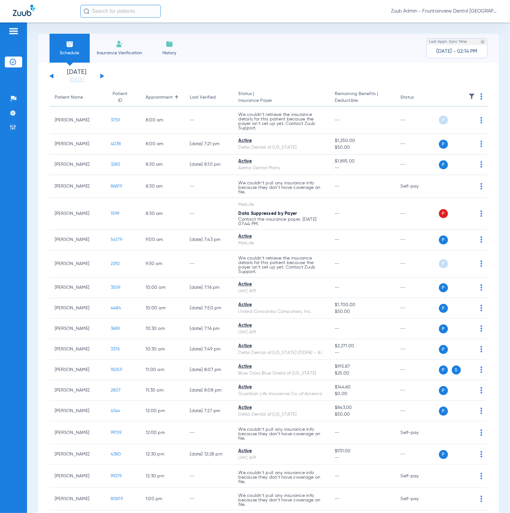
click at [468, 97] on img at bounding box center [471, 96] width 6 height 6
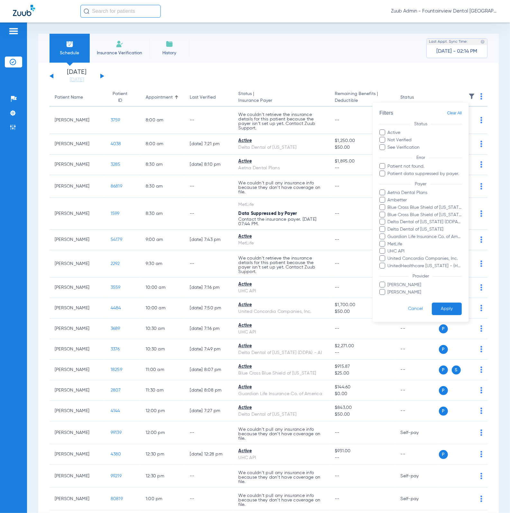
click at [343, 60] on div at bounding box center [255, 256] width 510 height 513
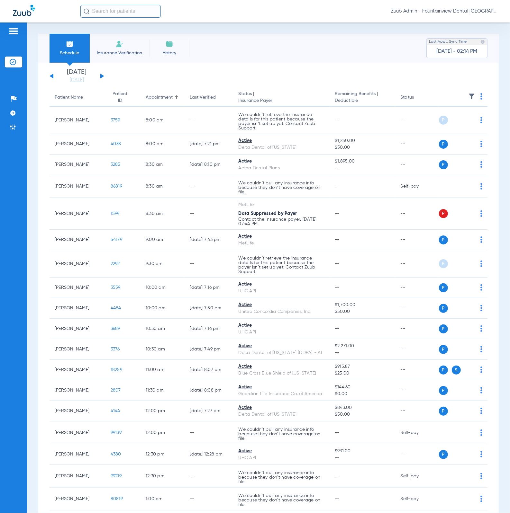
click at [102, 76] on button at bounding box center [102, 76] width 4 height 5
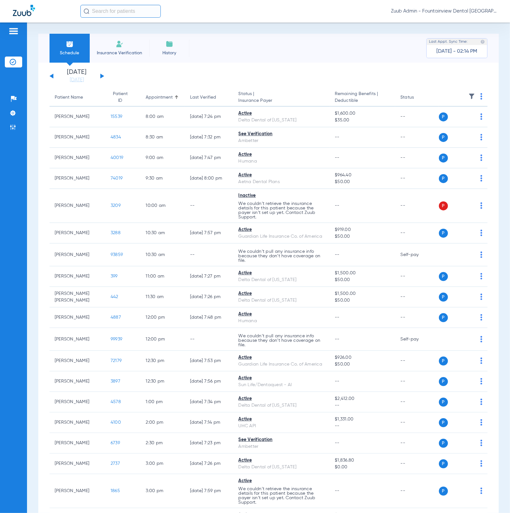
click at [468, 99] on img at bounding box center [471, 96] width 6 height 6
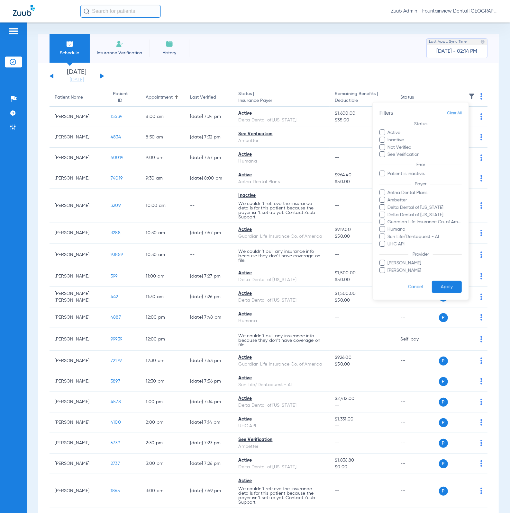
click at [304, 71] on div at bounding box center [255, 256] width 510 height 513
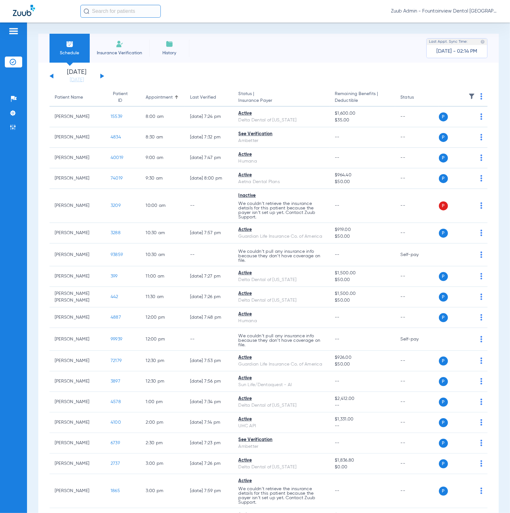
click at [101, 76] on button at bounding box center [102, 76] width 4 height 5
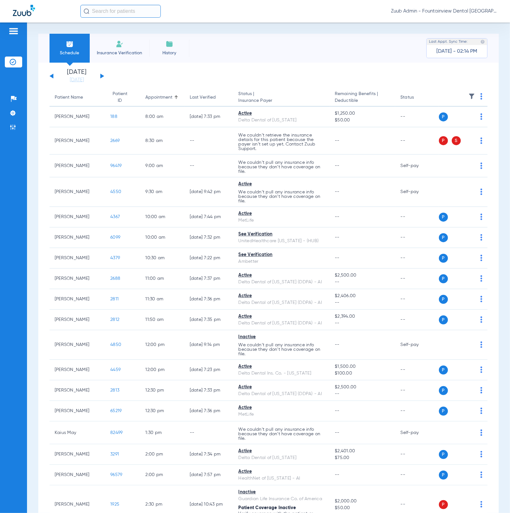
click at [468, 98] on img at bounding box center [471, 96] width 6 height 6
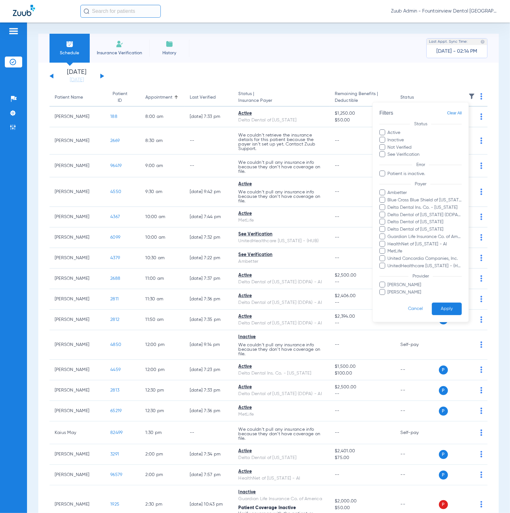
click at [261, 85] on div at bounding box center [255, 256] width 510 height 513
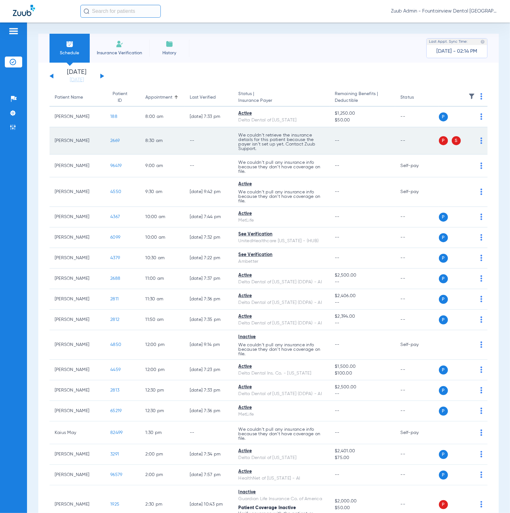
click at [105, 140] on td "2669" at bounding box center [122, 140] width 35 height 27
click at [110, 140] on span "2669" at bounding box center [114, 140] width 9 height 4
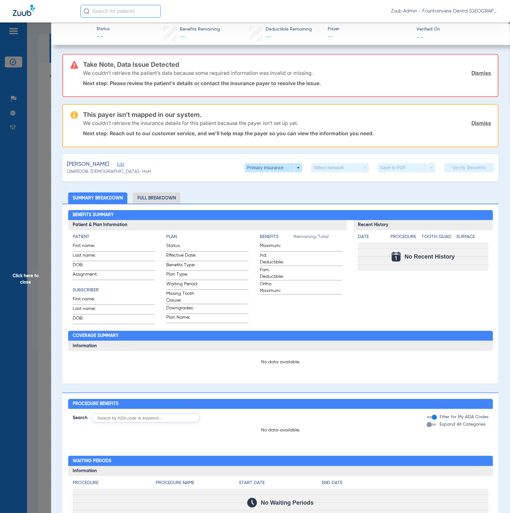
click at [118, 162] on span "Edit" at bounding box center [120, 165] width 6 height 6
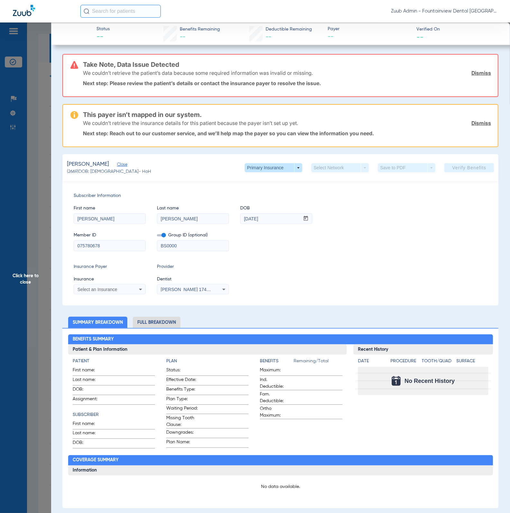
click at [21, 165] on span "Click here to close" at bounding box center [25, 278] width 51 height 513
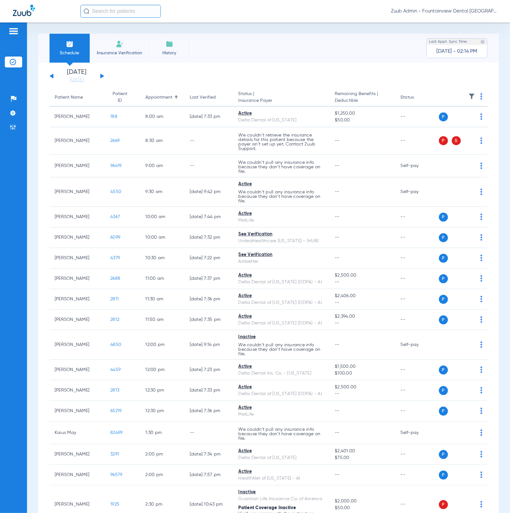
click at [100, 78] on button at bounding box center [102, 76] width 4 height 5
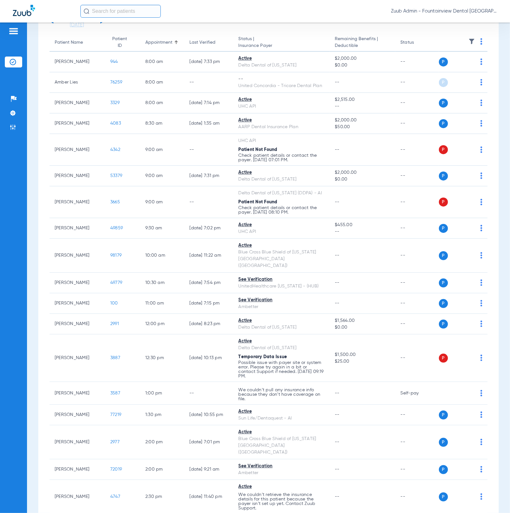
scroll to position [132, 0]
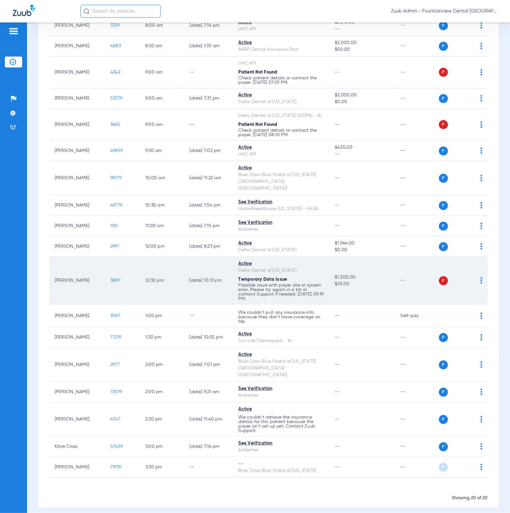
click at [480, 281] on img at bounding box center [481, 280] width 2 height 6
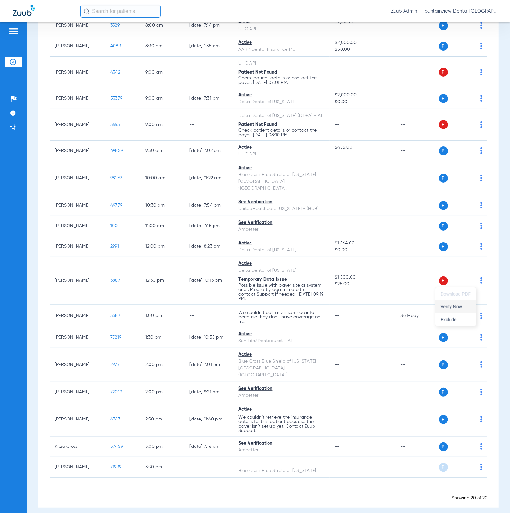
click at [468, 308] on span "Verify Now" at bounding box center [455, 307] width 30 height 4
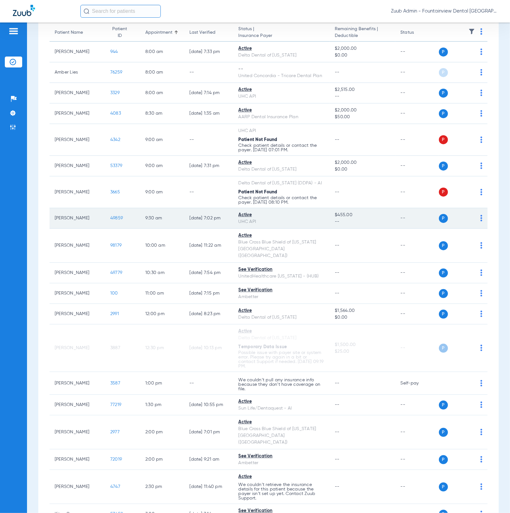
scroll to position [0, 0]
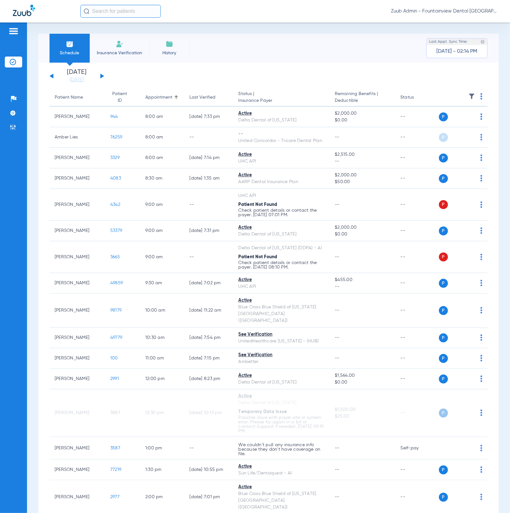
click at [468, 99] on img at bounding box center [471, 96] width 6 height 6
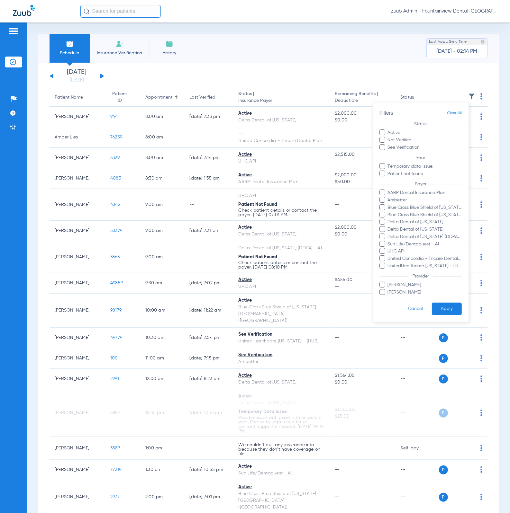
click at [332, 244] on div at bounding box center [255, 256] width 510 height 513
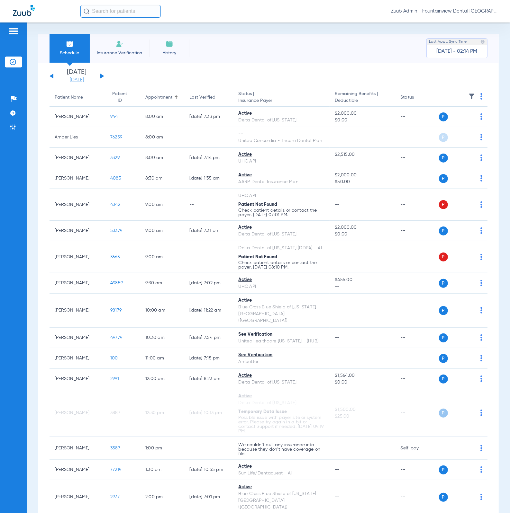
click at [81, 80] on link "[DATE]" at bounding box center [77, 80] width 39 height 6
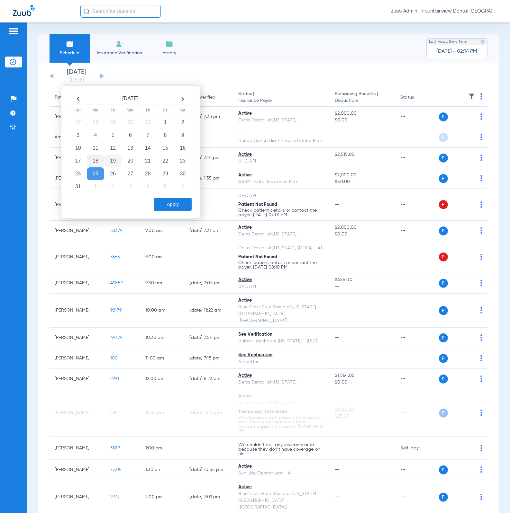
click at [95, 160] on td "18" at bounding box center [95, 161] width 17 height 13
click at [166, 199] on button "Apply" at bounding box center [173, 204] width 38 height 13
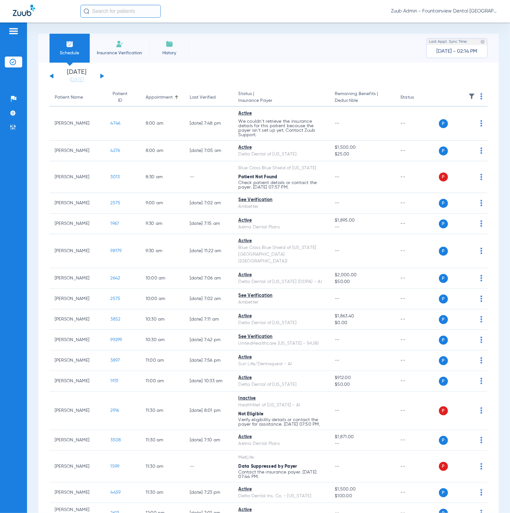
click at [101, 76] on button at bounding box center [102, 76] width 4 height 5
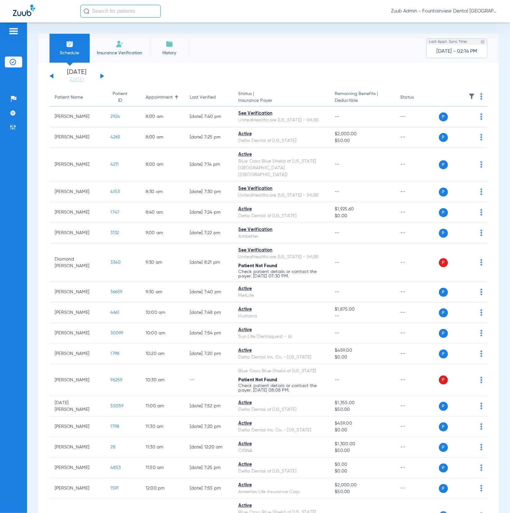
click at [468, 97] on img at bounding box center [471, 96] width 6 height 6
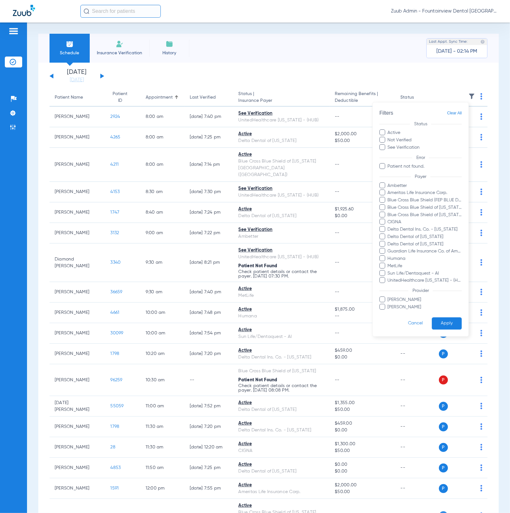
click at [451, 341] on div "Filters Clear All Status Active Not Verified See Verification Error Patient not…" at bounding box center [255, 256] width 510 height 513
click at [322, 189] on div at bounding box center [255, 256] width 510 height 513
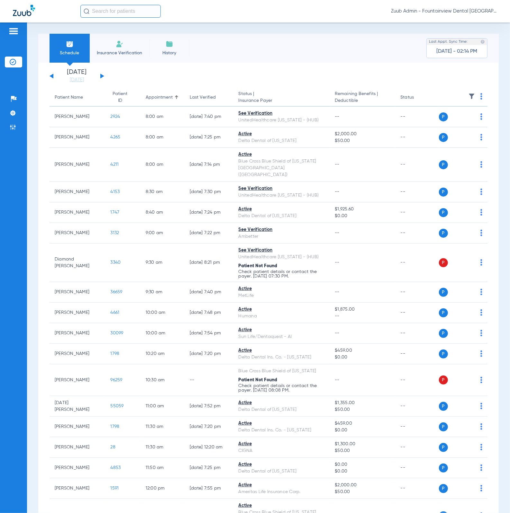
click at [101, 76] on button at bounding box center [102, 76] width 4 height 5
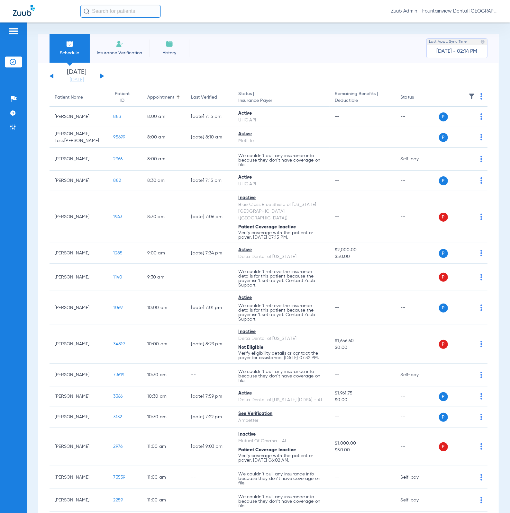
click at [468, 94] on img at bounding box center [471, 96] width 6 height 6
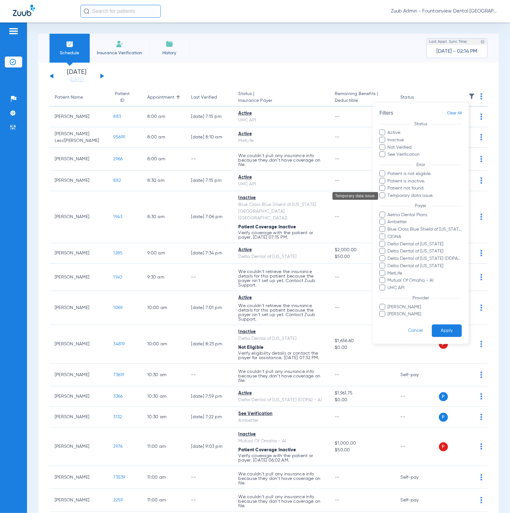
click at [407, 197] on span "Temporary data issue." at bounding box center [424, 195] width 75 height 7
click at [388, 200] on input "Temporary data issue." at bounding box center [388, 200] width 0 height 0
click at [459, 332] on button "Apply" at bounding box center [446, 331] width 30 height 13
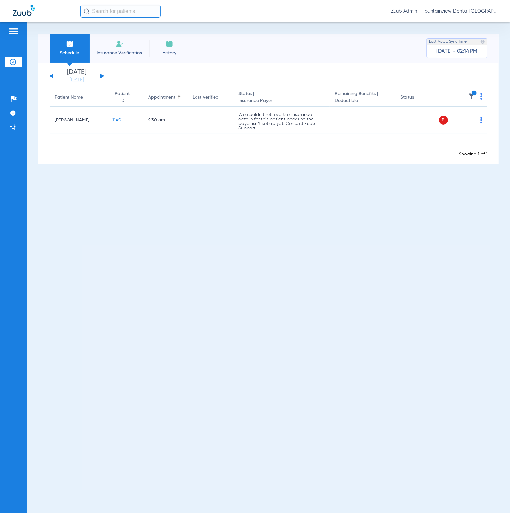
click at [473, 99] on img at bounding box center [471, 96] width 6 height 6
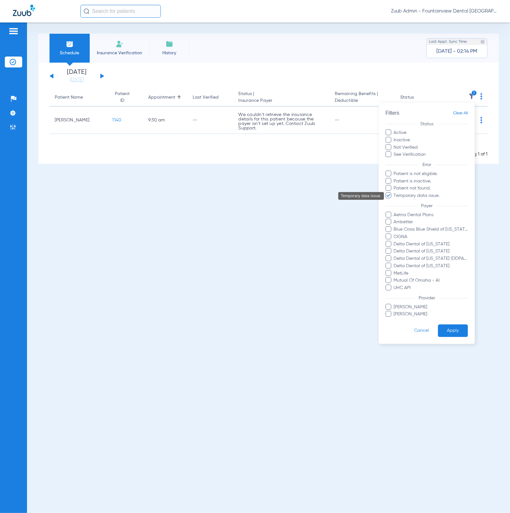
click at [430, 194] on span "Temporary data issue." at bounding box center [430, 195] width 75 height 7
click at [394, 200] on input "Temporary data issue." at bounding box center [394, 200] width 0 height 0
click at [457, 325] on button "Apply" at bounding box center [453, 331] width 30 height 13
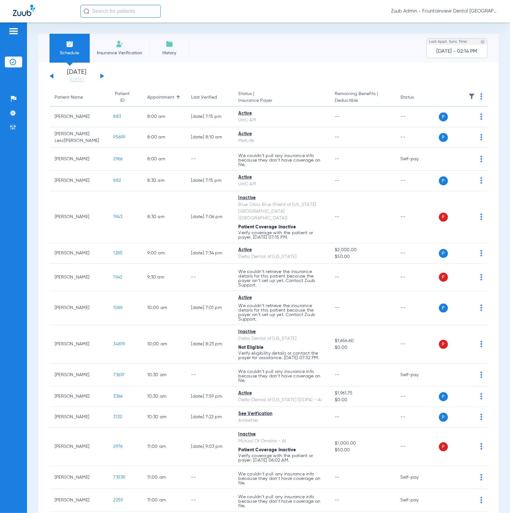
click at [102, 76] on button at bounding box center [102, 76] width 4 height 5
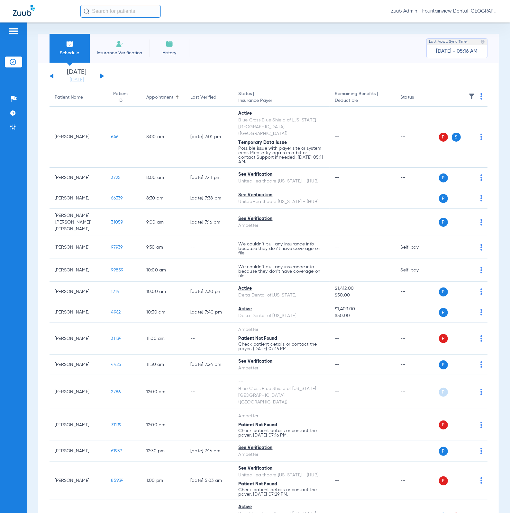
click at [468, 93] on img at bounding box center [471, 96] width 6 height 6
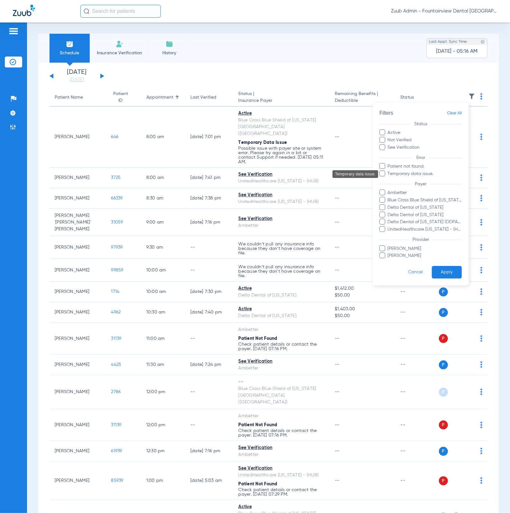
click at [431, 173] on span "Temporary data issue." at bounding box center [424, 174] width 75 height 7
click at [388, 178] on input "Temporary data issue." at bounding box center [388, 178] width 0 height 0
click at [449, 272] on button "Apply" at bounding box center [446, 272] width 30 height 13
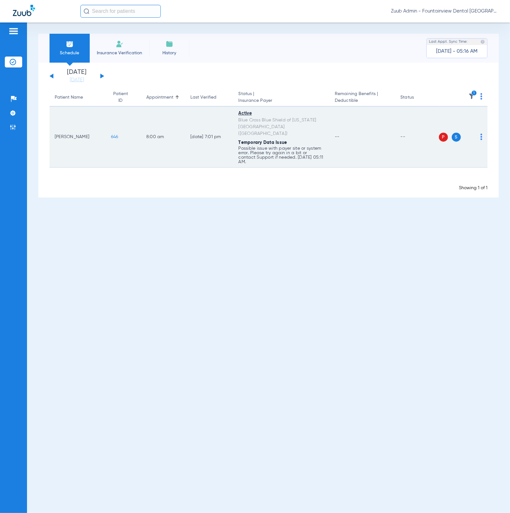
click at [481, 135] on img at bounding box center [481, 137] width 2 height 6
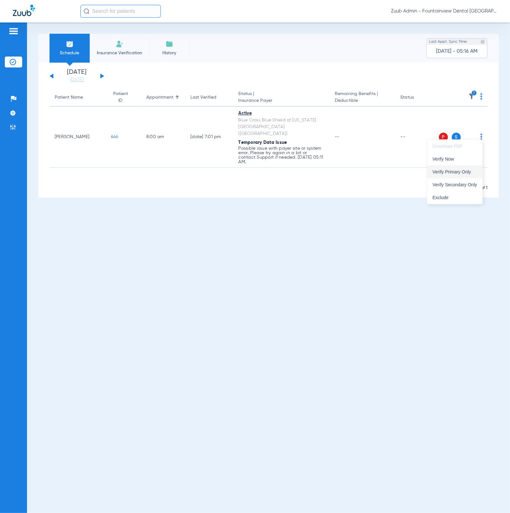
click at [471, 167] on button "Verify Primary Only" at bounding box center [454, 171] width 55 height 13
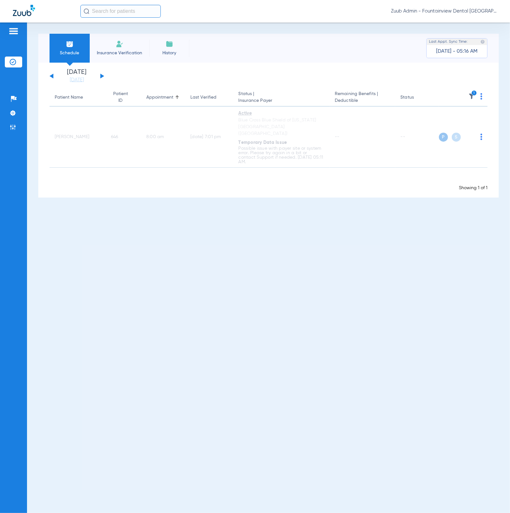
click at [470, 93] on img at bounding box center [471, 96] width 6 height 6
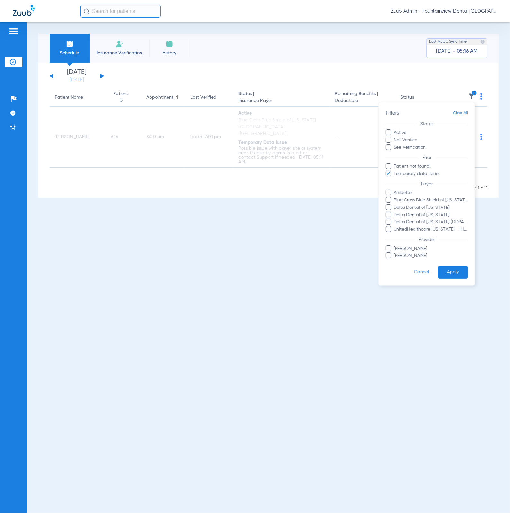
click at [462, 112] on span "Clear All" at bounding box center [460, 113] width 15 height 8
click at [453, 266] on button "Apply" at bounding box center [453, 272] width 30 height 13
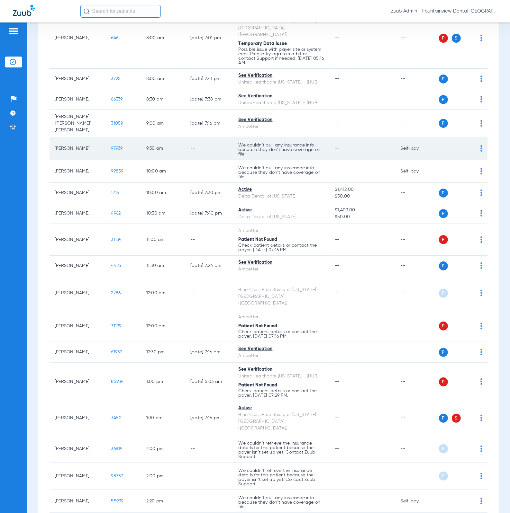
scroll to position [185, 0]
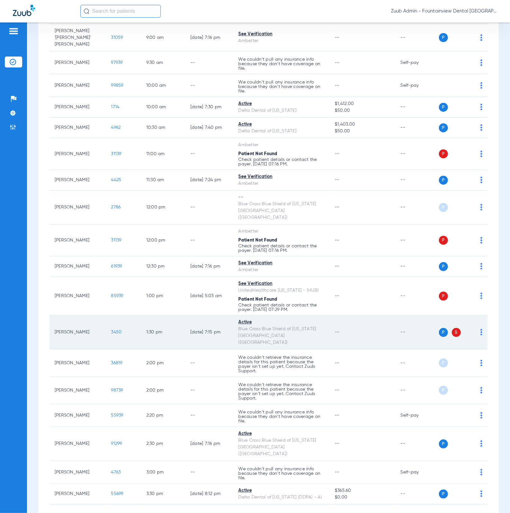
click at [113, 315] on td "3450" at bounding box center [123, 332] width 35 height 34
click at [113, 330] on span "3450" at bounding box center [116, 332] width 11 height 4
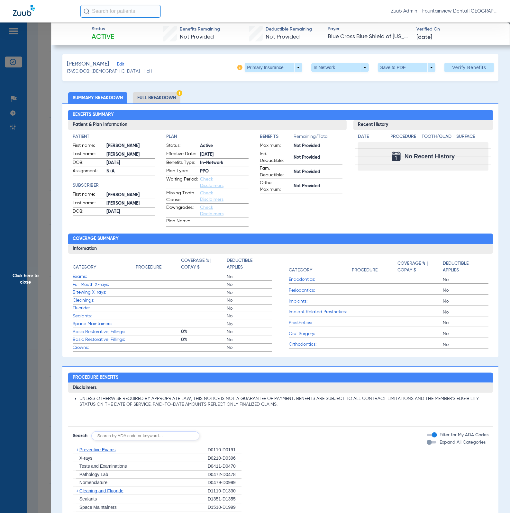
click at [40, 200] on span "Click here to close" at bounding box center [25, 278] width 51 height 513
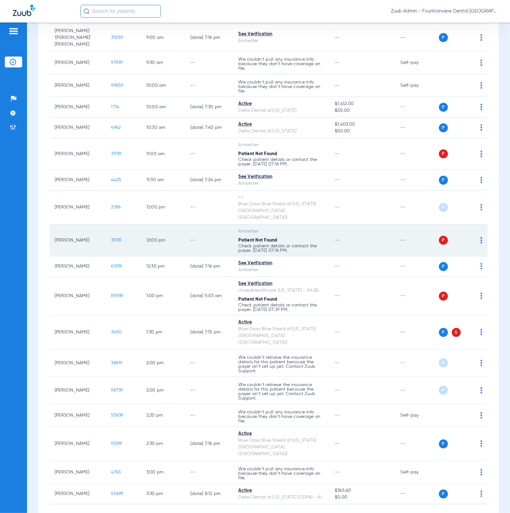
scroll to position [0, 0]
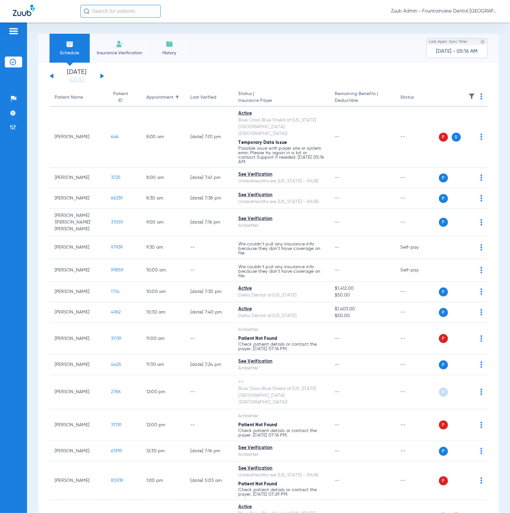
click at [103, 76] on div "Sunday 06-15-2025 Monday 06-16-2025 Tuesday 06-17-2025 Wednesday 06-18-2025 Thu…" at bounding box center [76, 76] width 55 height 14
click at [102, 76] on button at bounding box center [102, 76] width 4 height 5
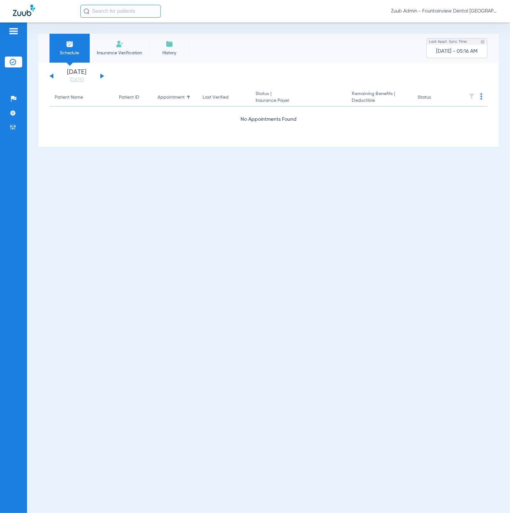
click at [102, 76] on button at bounding box center [102, 76] width 4 height 5
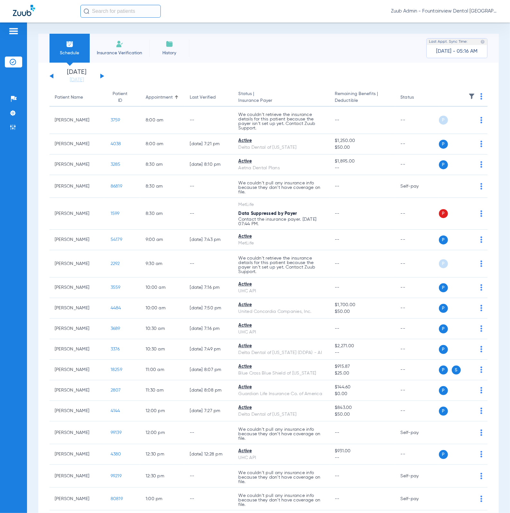
click at [458, 94] on th at bounding box center [463, 98] width 49 height 18
click at [460, 95] on th at bounding box center [463, 98] width 49 height 18
click at [468, 95] on img at bounding box center [471, 96] width 6 height 6
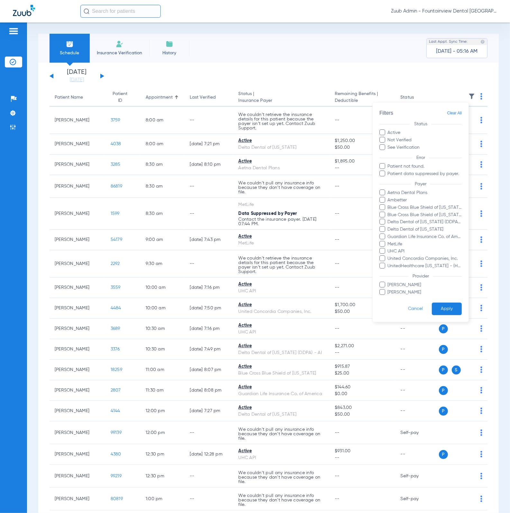
click at [363, 92] on div at bounding box center [255, 256] width 510 height 513
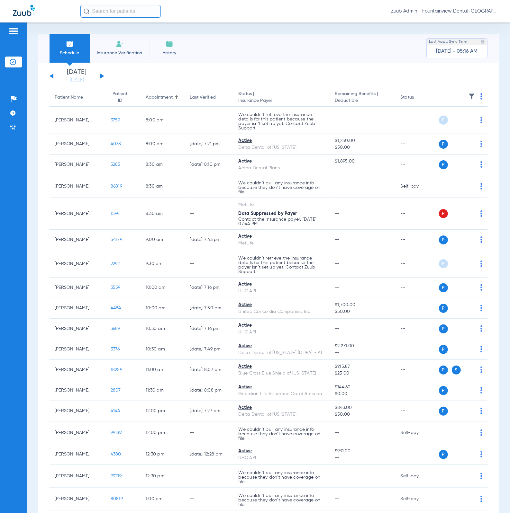
click at [101, 76] on button at bounding box center [102, 76] width 4 height 5
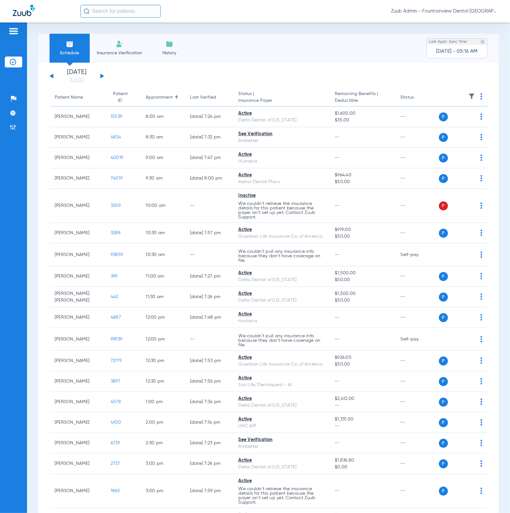
click at [103, 76] on button at bounding box center [102, 76] width 4 height 5
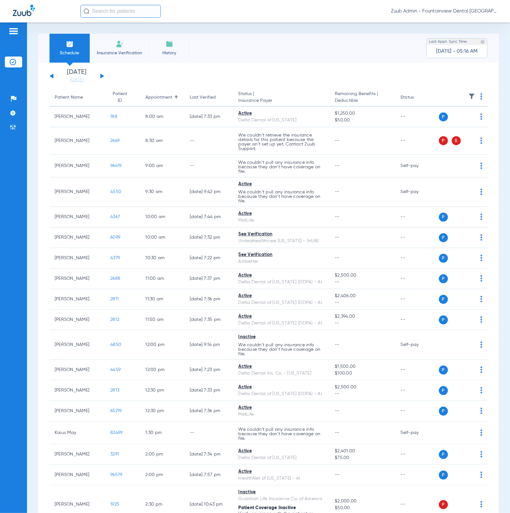
click at [468, 98] on img at bounding box center [471, 96] width 6 height 6
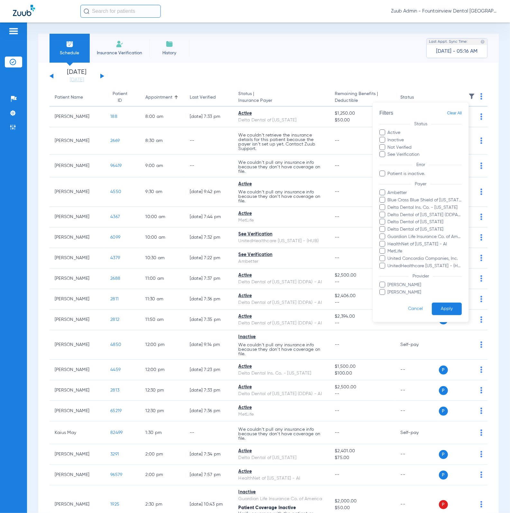
click at [184, 82] on div at bounding box center [255, 256] width 510 height 513
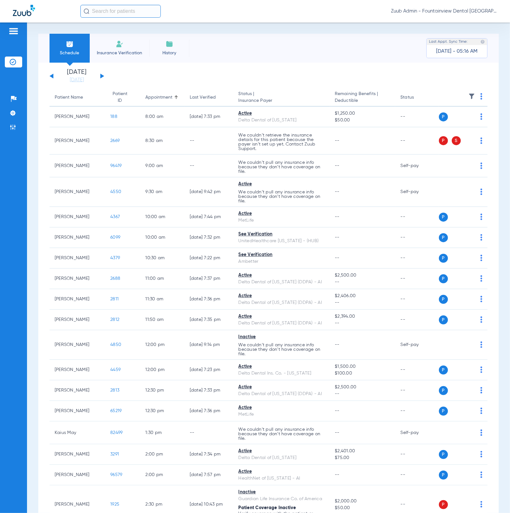
click at [103, 76] on button at bounding box center [102, 76] width 4 height 5
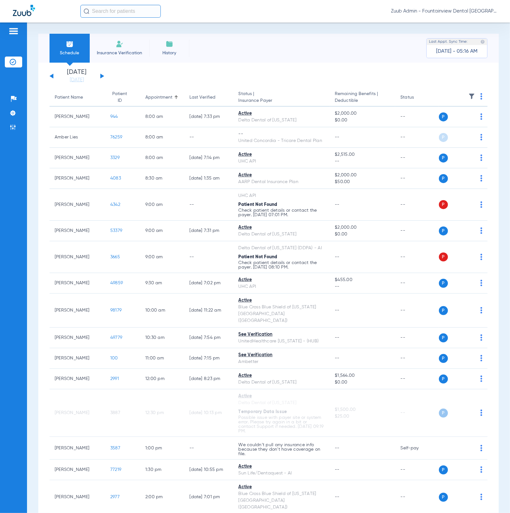
click at [468, 98] on img at bounding box center [471, 96] width 6 height 6
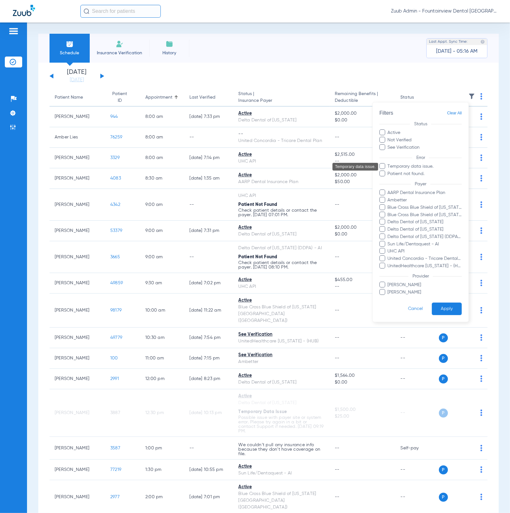
click at [430, 164] on span "Temporary data issue." at bounding box center [424, 166] width 75 height 7
click at [388, 171] on input "Temporary data issue." at bounding box center [388, 171] width 0 height 0
click at [445, 306] on button "Apply" at bounding box center [446, 309] width 30 height 13
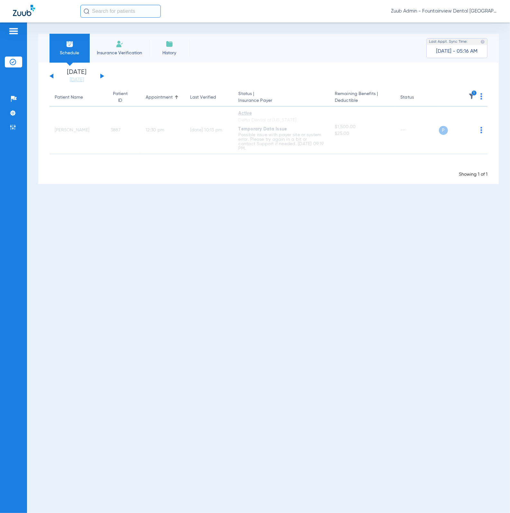
click at [10, 59] on img at bounding box center [13, 62] width 6 height 6
click at [79, 77] on link "[DATE]" at bounding box center [77, 80] width 39 height 6
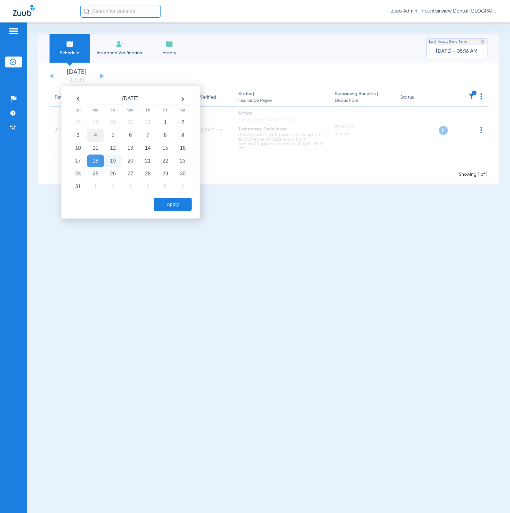
click at [100, 135] on td "4" at bounding box center [95, 135] width 17 height 13
click at [170, 202] on button "Apply" at bounding box center [173, 204] width 38 height 13
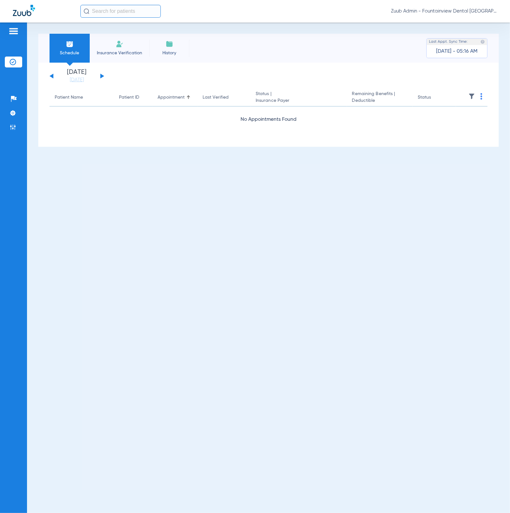
click at [469, 95] on img at bounding box center [471, 96] width 6 height 6
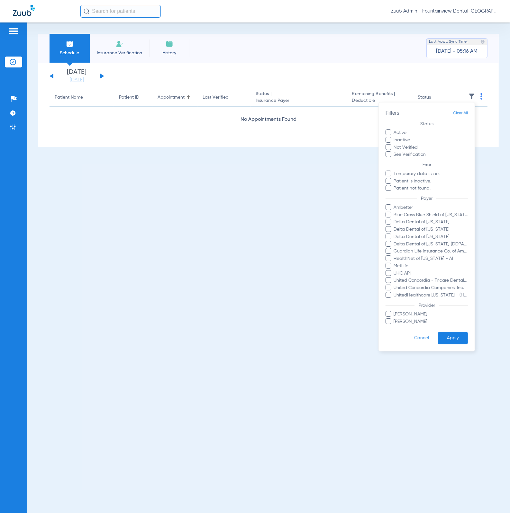
click at [466, 117] on span "Clear All" at bounding box center [460, 113] width 15 height 8
click at [465, 115] on span "Clear All" at bounding box center [460, 113] width 15 height 8
click at [457, 336] on button "Apply" at bounding box center [453, 338] width 30 height 13
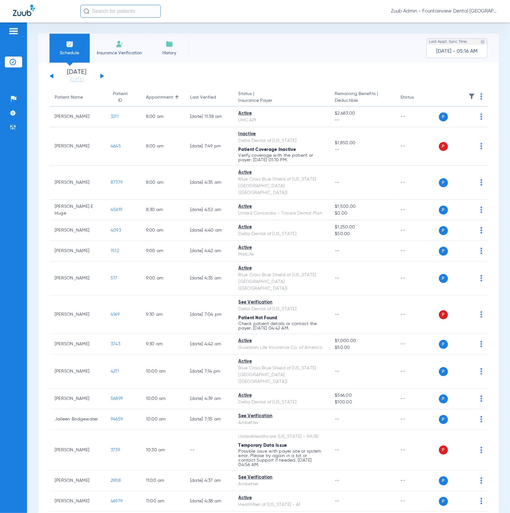
click at [468, 96] on img at bounding box center [471, 96] width 6 height 6
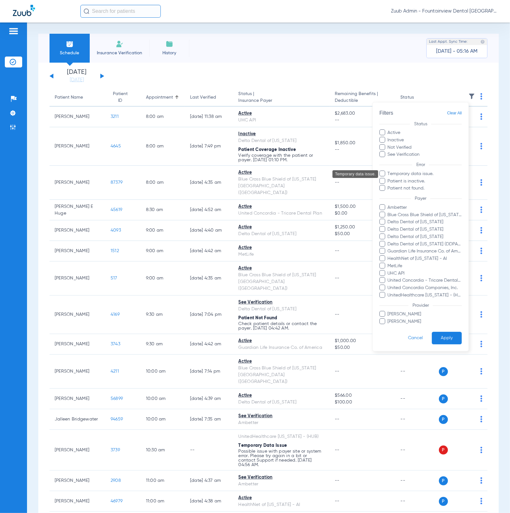
click at [418, 175] on span "Temporary data issue." at bounding box center [424, 174] width 75 height 7
click at [388, 178] on input "Temporary data issue." at bounding box center [388, 178] width 0 height 0
click at [445, 333] on button "Apply" at bounding box center [446, 338] width 30 height 13
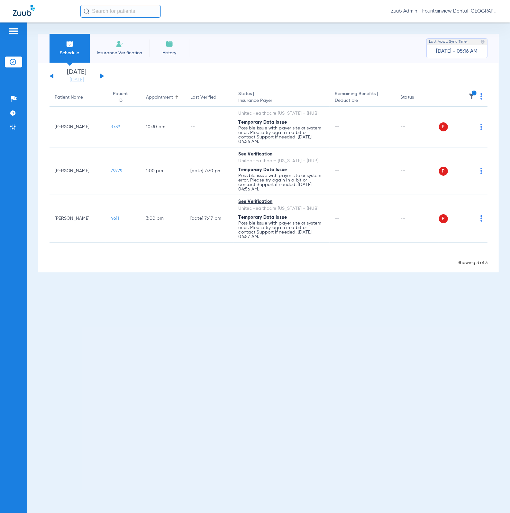
click at [481, 95] on img at bounding box center [481, 96] width 2 height 6
click at [473, 119] on button "Verify All" at bounding box center [457, 121] width 49 height 13
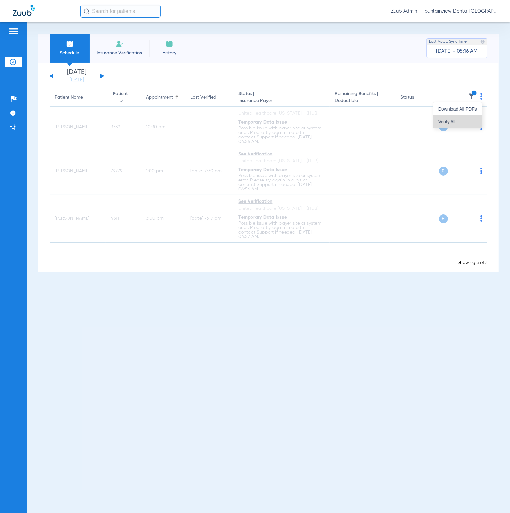
click at [473, 119] on td "P S" at bounding box center [463, 127] width 49 height 41
click at [358, 291] on div "Schedule Insurance Verification History Last Appt. Sync Time: Today - 05:16 AM …" at bounding box center [268, 267] width 483 height 491
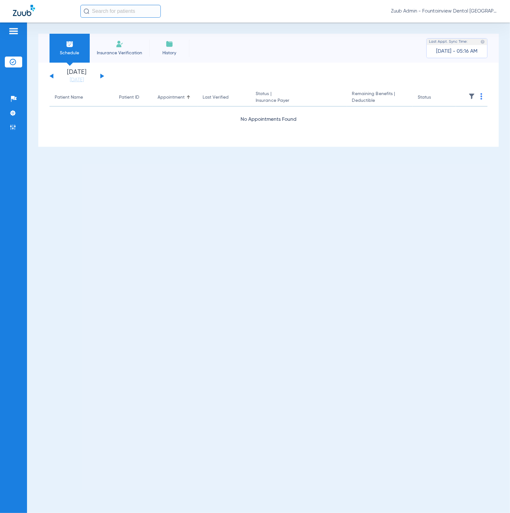
click at [470, 94] on img at bounding box center [471, 96] width 6 height 6
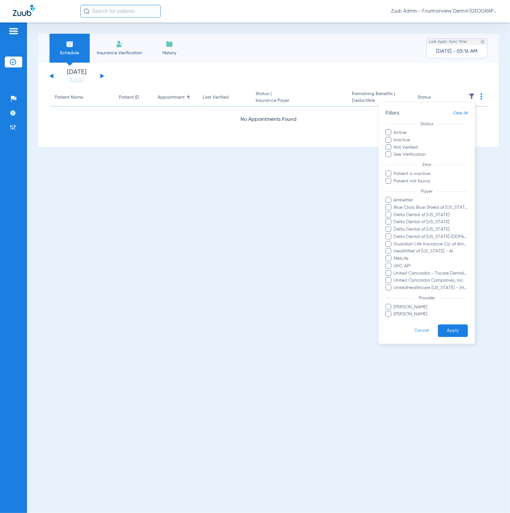
click at [467, 114] on span "Clear All" at bounding box center [460, 113] width 15 height 8
click at [459, 325] on button "Apply" at bounding box center [453, 331] width 30 height 13
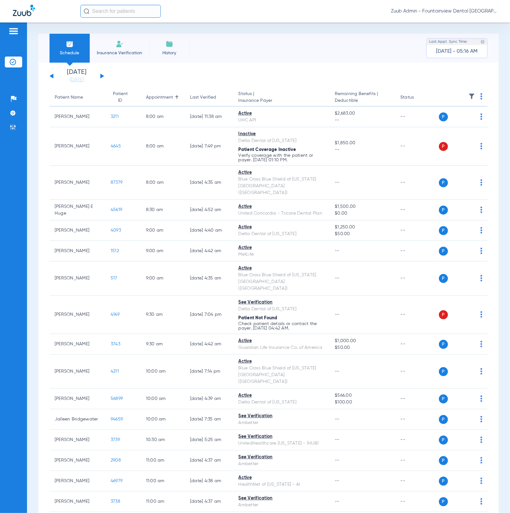
click at [102, 76] on button at bounding box center [102, 76] width 4 height 5
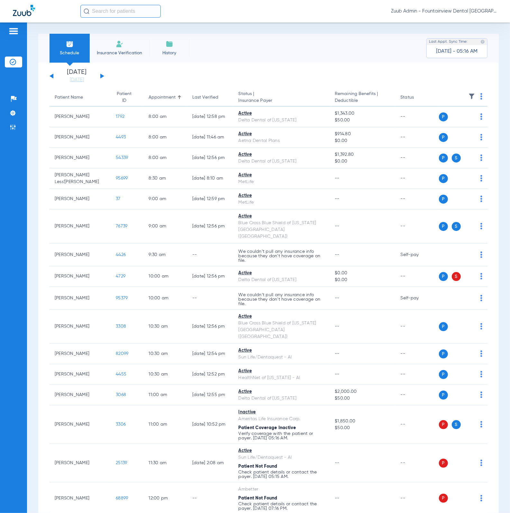
click at [101, 76] on button at bounding box center [102, 76] width 4 height 5
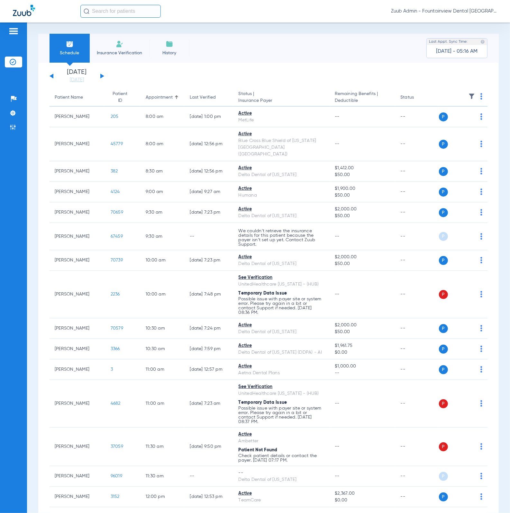
click at [468, 98] on img at bounding box center [471, 96] width 6 height 6
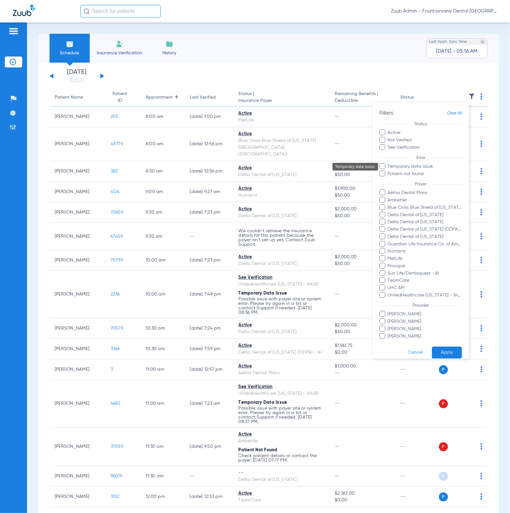
click at [427, 166] on span "Temporary data issue." at bounding box center [424, 166] width 75 height 7
click at [388, 171] on input "Temporary data issue." at bounding box center [388, 171] width 0 height 0
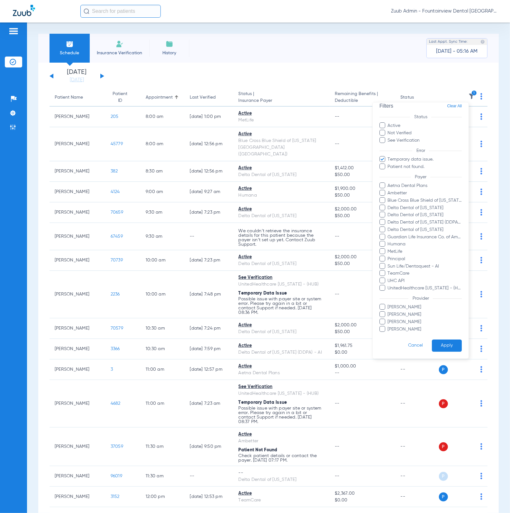
scroll to position [13, 0]
click at [444, 342] on button "Apply" at bounding box center [446, 346] width 30 height 13
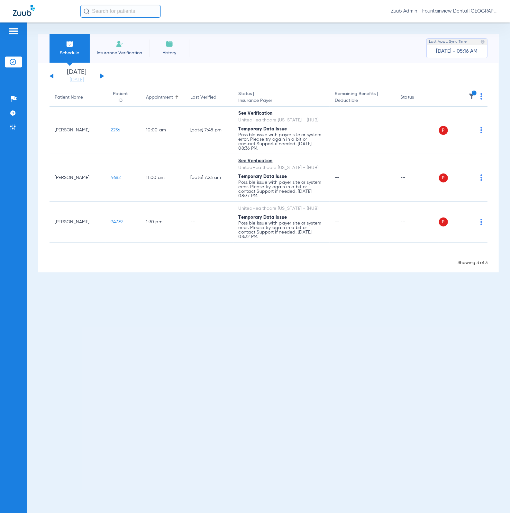
click at [481, 97] on img at bounding box center [481, 96] width 2 height 6
click at [470, 122] on span "Verify All" at bounding box center [457, 122] width 39 height 4
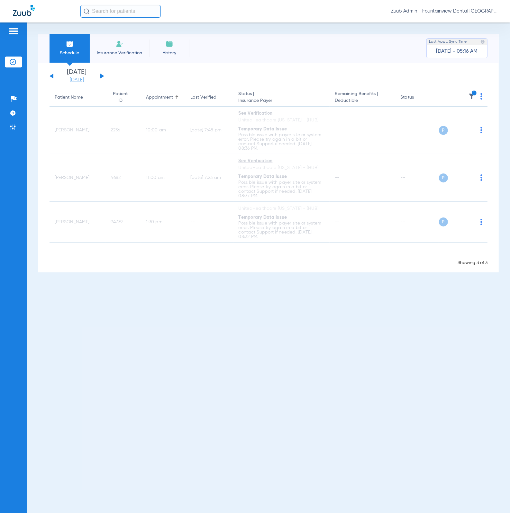
click at [85, 82] on link "[DATE]" at bounding box center [77, 80] width 39 height 6
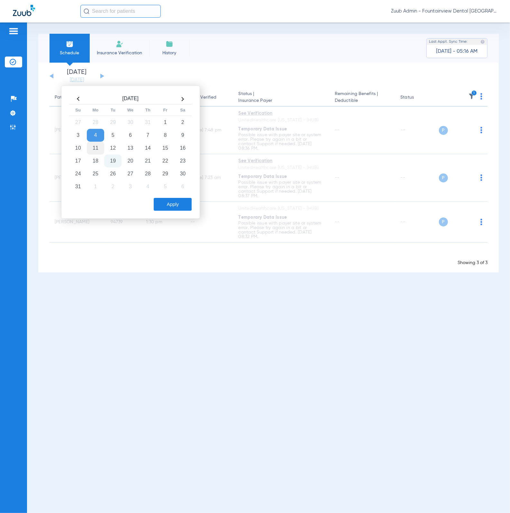
click at [99, 147] on td "11" at bounding box center [95, 148] width 17 height 13
click at [176, 200] on button "Apply" at bounding box center [173, 204] width 38 height 13
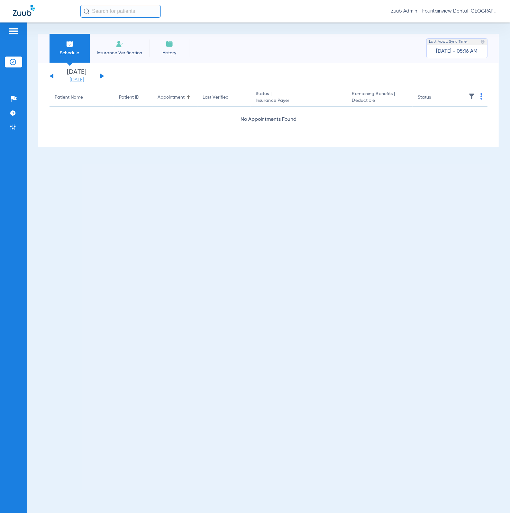
click at [85, 78] on link "[DATE]" at bounding box center [77, 80] width 39 height 6
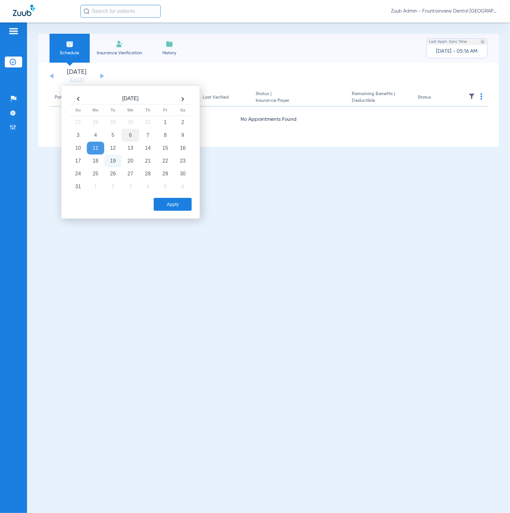
click at [122, 138] on td "6" at bounding box center [129, 135] width 17 height 13
click at [171, 199] on button "Apply" at bounding box center [173, 204] width 38 height 13
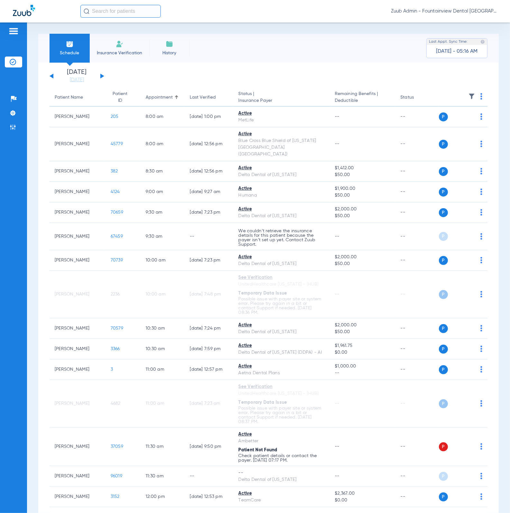
click at [468, 98] on img at bounding box center [471, 96] width 6 height 6
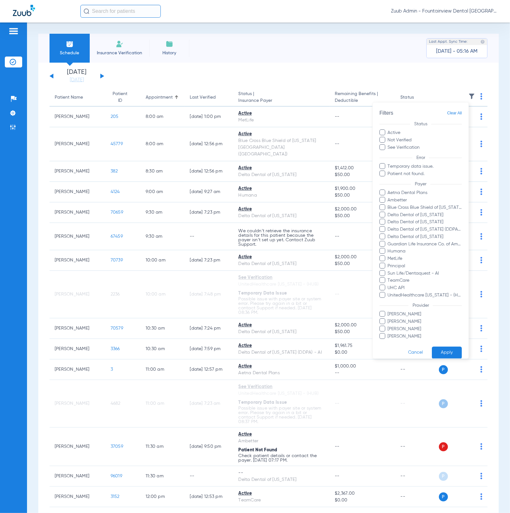
click at [431, 168] on span "Temporary data issue." at bounding box center [424, 166] width 75 height 7
click at [388, 171] on input "Temporary data issue." at bounding box center [388, 171] width 0 height 0
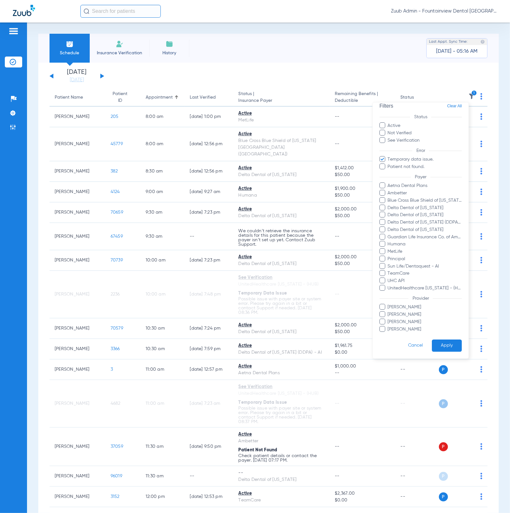
click at [448, 340] on button "Apply" at bounding box center [446, 346] width 30 height 13
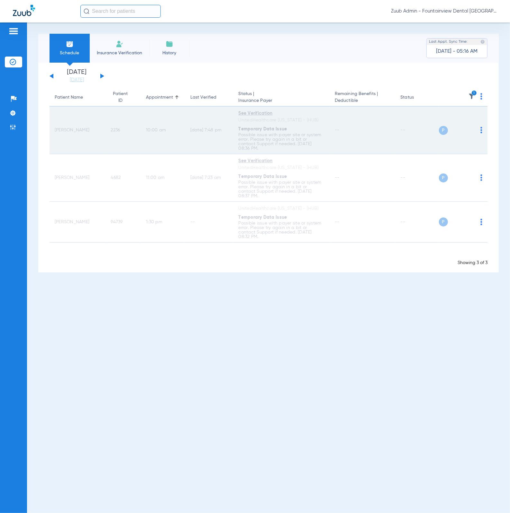
drag, startPoint x: 239, startPoint y: 120, endPoint x: 318, endPoint y: 120, distance: 79.7
click at [318, 120] on div "UnitedHealthcare Missouri - (HUB)" at bounding box center [281, 120] width 86 height 7
copy div "UnitedHealthcare Missouri - (HUB)"
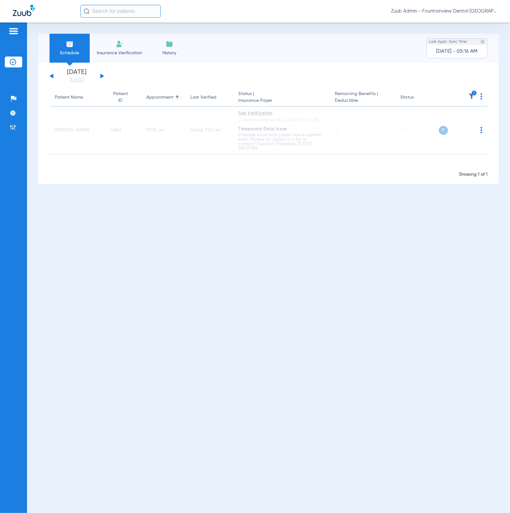
click at [473, 96] on img at bounding box center [471, 96] width 6 height 6
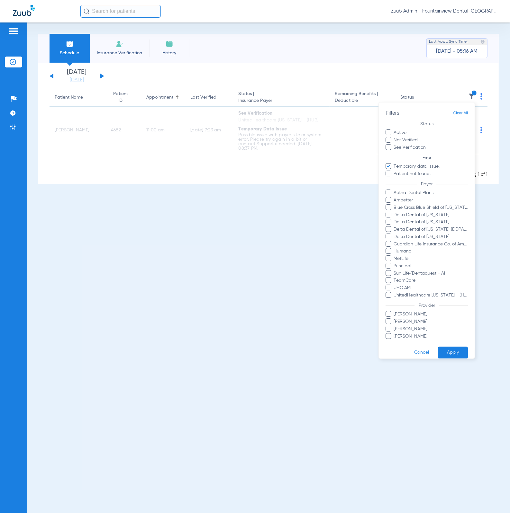
click at [453, 113] on span "Clear All" at bounding box center [460, 113] width 15 height 8
click at [447, 345] on form "Filters Clear All Status Active Not Verified See Verification Error Temporary d…" at bounding box center [426, 233] width 96 height 263
click at [447, 347] on button "Apply" at bounding box center [453, 353] width 30 height 13
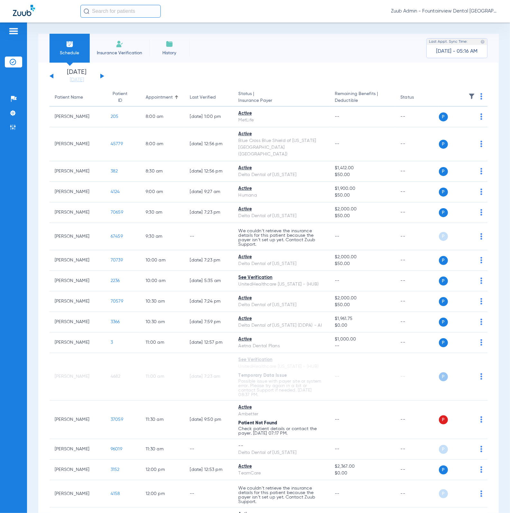
click at [86, 76] on li "Wednesday 08-06-2025" at bounding box center [77, 76] width 39 height 14
click at [197, 96] on div "Last Verified" at bounding box center [203, 97] width 26 height 7
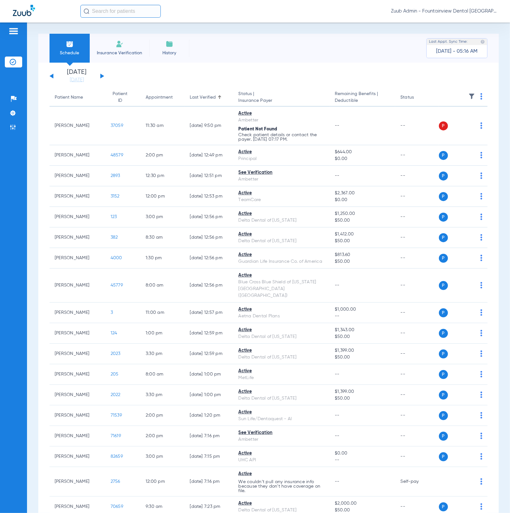
click at [202, 96] on div "Last Verified" at bounding box center [203, 97] width 26 height 7
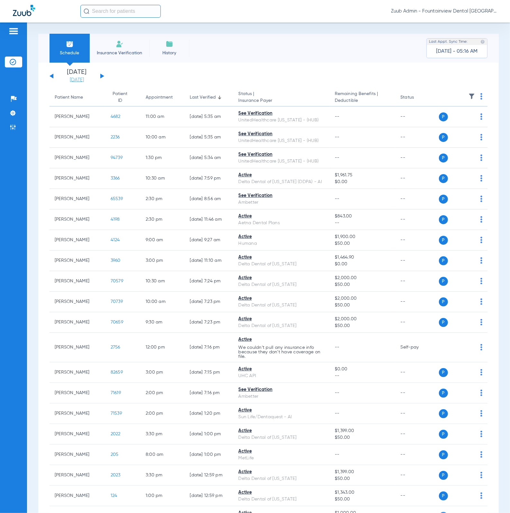
click at [84, 82] on link "[DATE]" at bounding box center [77, 80] width 39 height 6
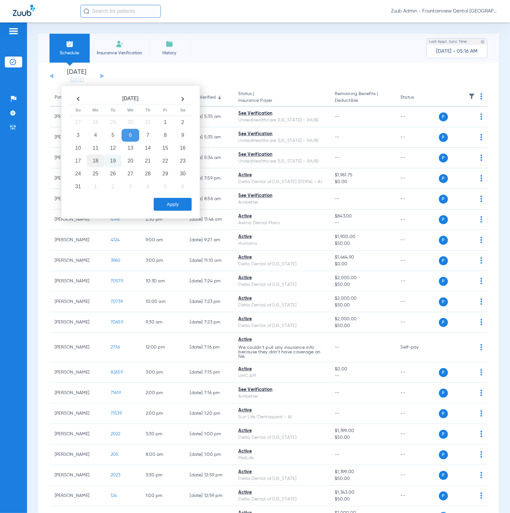
click at [91, 164] on td "18" at bounding box center [95, 161] width 17 height 13
click at [160, 209] on button "Apply" at bounding box center [173, 204] width 38 height 13
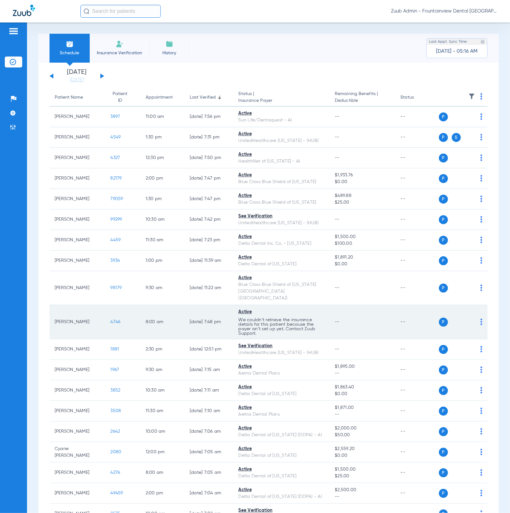
click at [105, 314] on td "4746" at bounding box center [122, 322] width 35 height 34
click at [110, 320] on span "4746" at bounding box center [115, 322] width 10 height 4
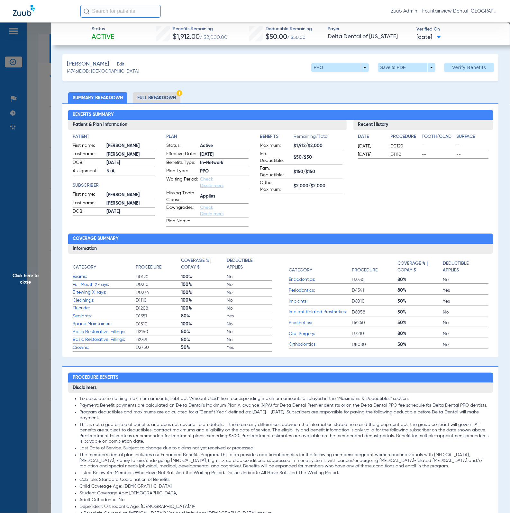
click at [32, 209] on span "Click here to close" at bounding box center [25, 278] width 51 height 513
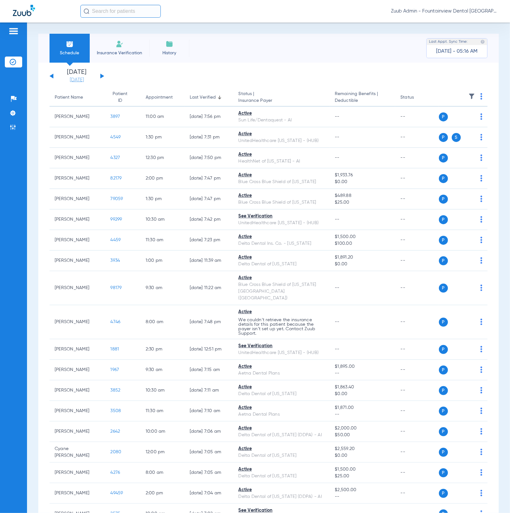
click at [84, 78] on link "[DATE]" at bounding box center [77, 80] width 39 height 6
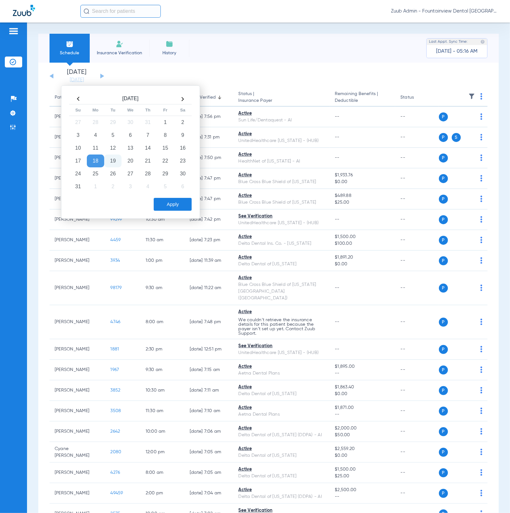
click at [110, 164] on td "19" at bounding box center [112, 161] width 17 height 13
click at [168, 205] on button "Apply" at bounding box center [173, 204] width 38 height 13
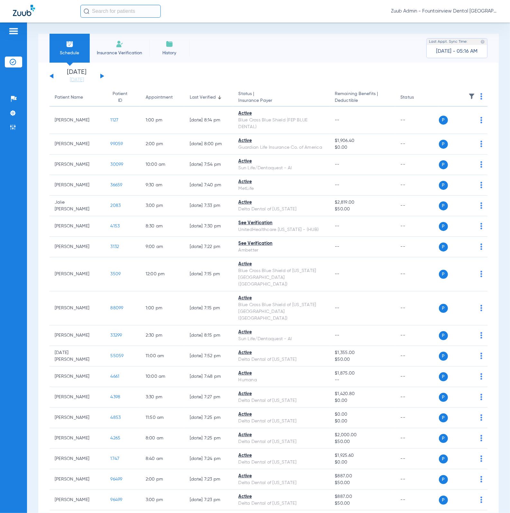
click at [468, 97] on img at bounding box center [471, 96] width 6 height 6
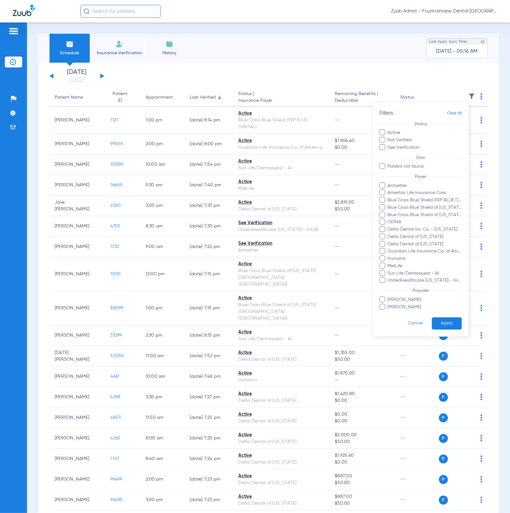
click at [362, 66] on div at bounding box center [255, 256] width 510 height 513
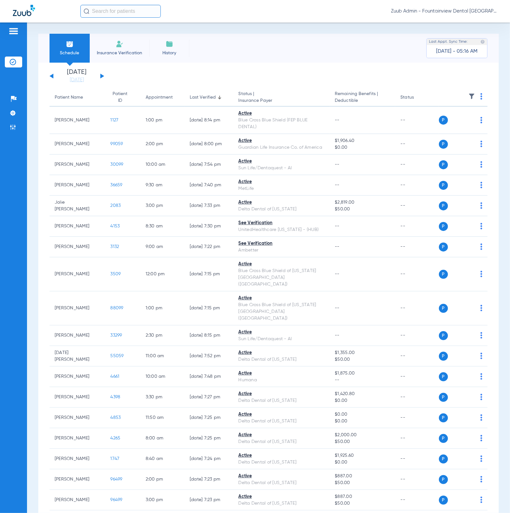
click at [102, 77] on div "Sunday 06-15-2025 Monday 06-16-2025 Tuesday 06-17-2025 Wednesday 06-18-2025 Thu…" at bounding box center [76, 76] width 55 height 14
click at [102, 76] on button at bounding box center [102, 76] width 4 height 5
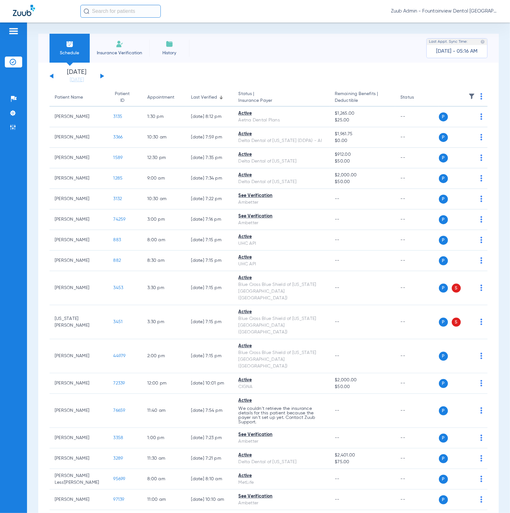
click at [468, 98] on img at bounding box center [471, 96] width 6 height 6
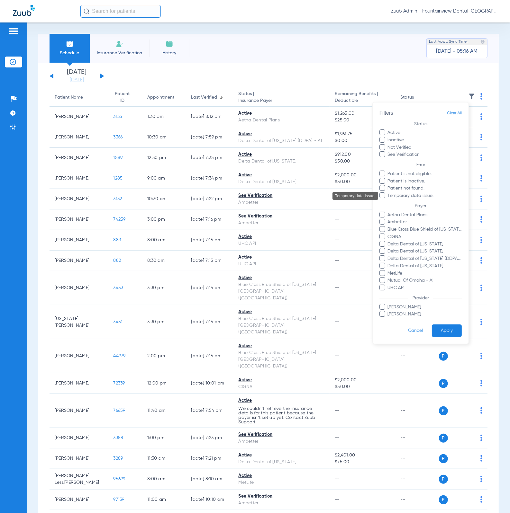
click at [415, 195] on span "Temporary data issue." at bounding box center [424, 195] width 75 height 7
click at [388, 200] on input "Temporary data issue." at bounding box center [388, 200] width 0 height 0
click at [441, 325] on button "Apply" at bounding box center [446, 331] width 30 height 13
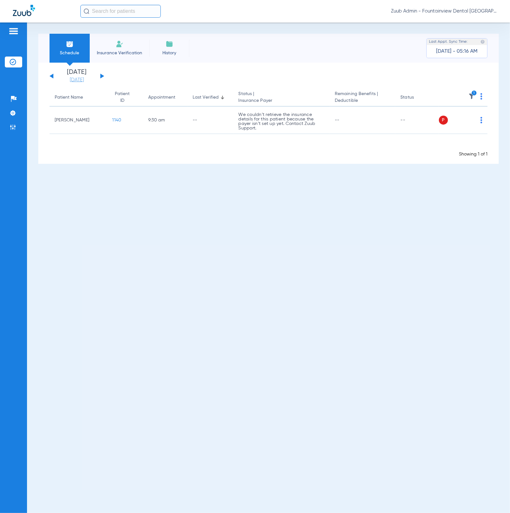
click at [74, 79] on link "[DATE]" at bounding box center [77, 80] width 39 height 6
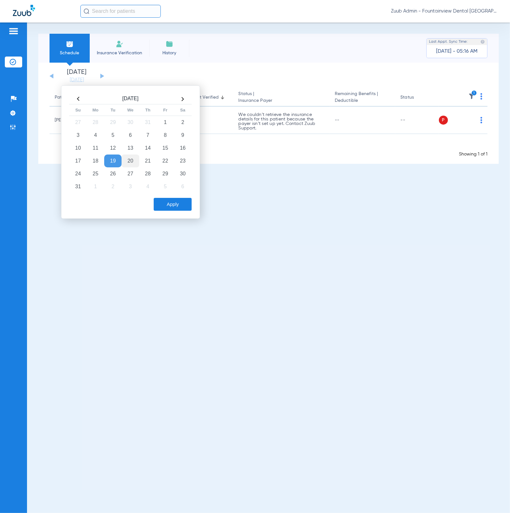
click at [128, 155] on td "20" at bounding box center [129, 161] width 17 height 13
click at [186, 201] on button "Apply" at bounding box center [173, 204] width 38 height 13
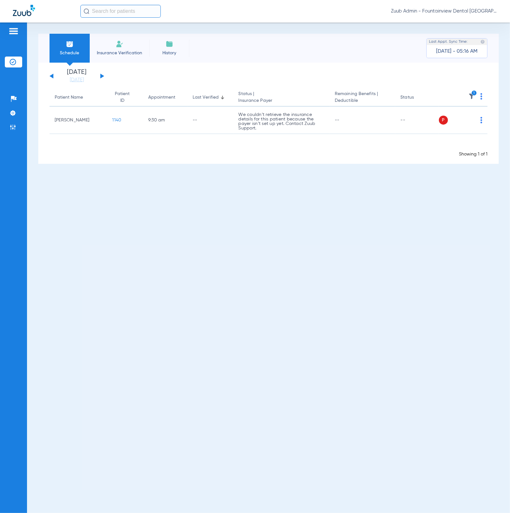
click at [469, 94] on img at bounding box center [471, 96] width 6 height 6
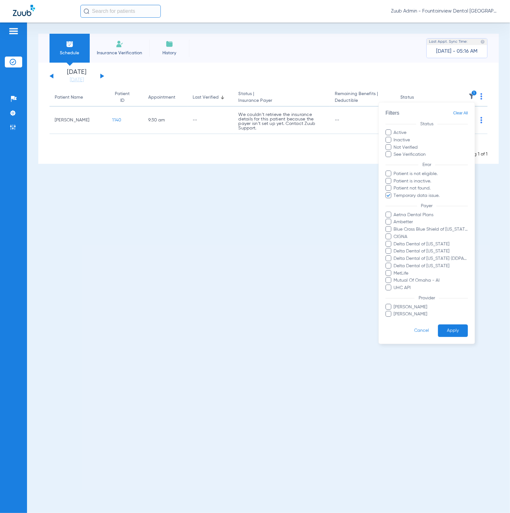
click at [466, 111] on span "Clear All" at bounding box center [460, 113] width 15 height 8
click at [464, 336] on button "Apply" at bounding box center [453, 331] width 30 height 13
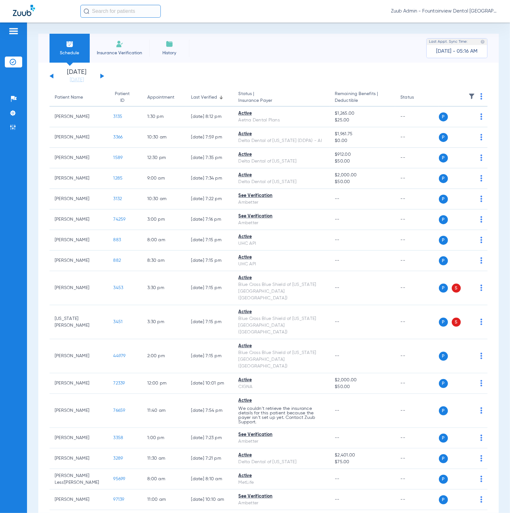
click at [102, 77] on button at bounding box center [102, 76] width 4 height 5
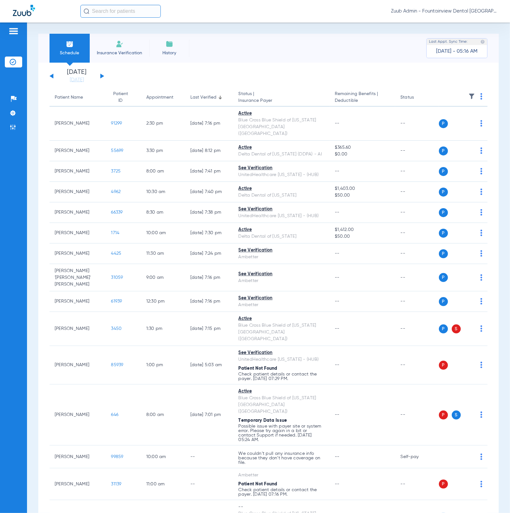
click at [468, 96] on img at bounding box center [471, 96] width 6 height 6
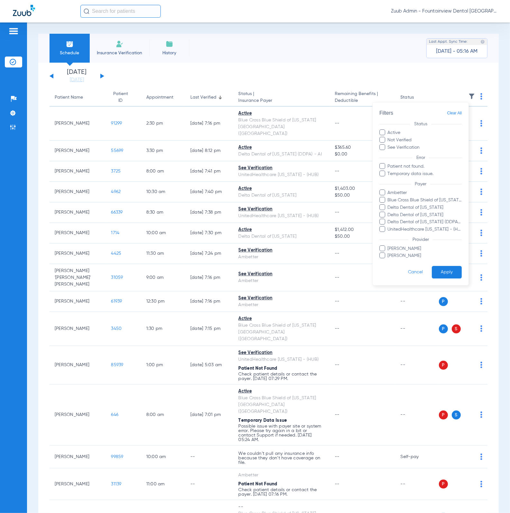
click at [108, 344] on div at bounding box center [255, 256] width 510 height 513
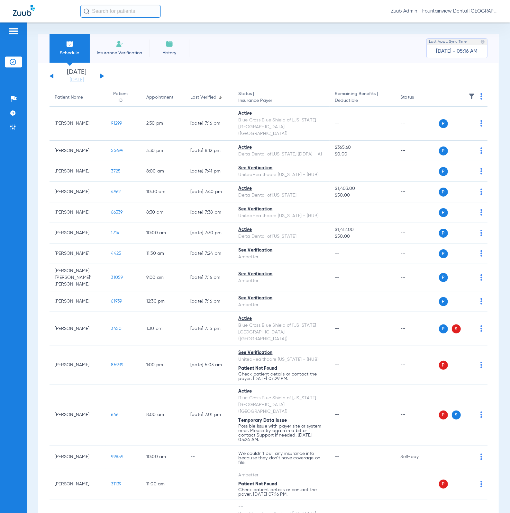
click at [111, 363] on span "85939" at bounding box center [117, 365] width 12 height 4
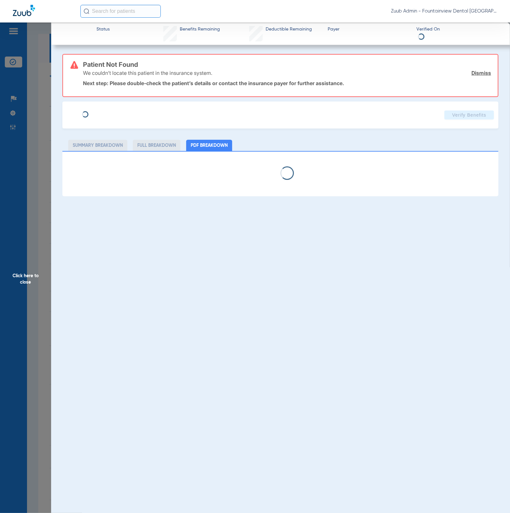
type input "Amber"
type input "Nelson"
type input "02/26/2003"
type input "112608460"
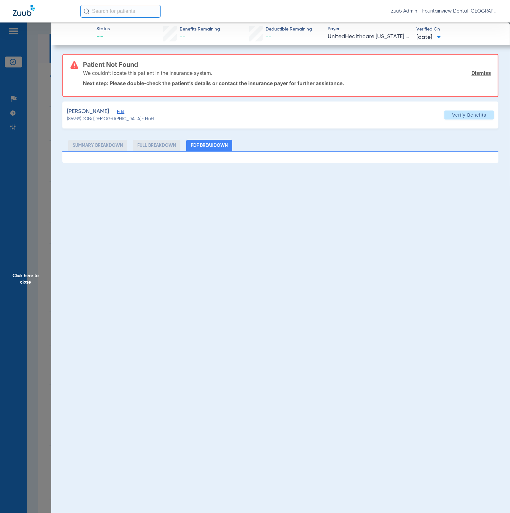
click at [117, 114] on span "Edit" at bounding box center [120, 113] width 6 height 6
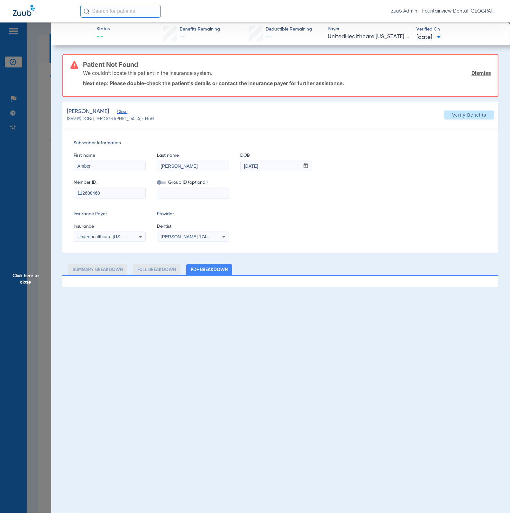
click at [27, 204] on span "Click here to close" at bounding box center [25, 278] width 51 height 513
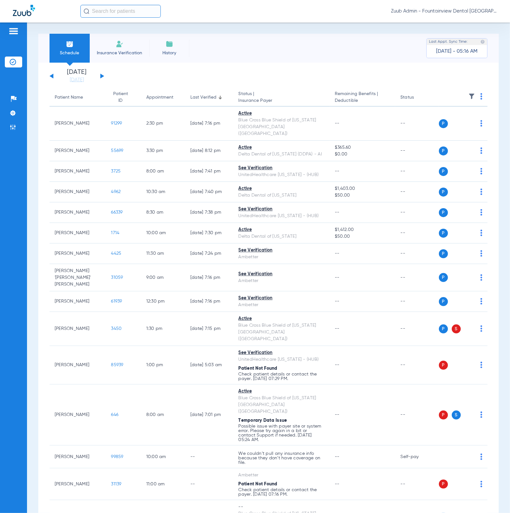
click at [468, 97] on img at bounding box center [471, 96] width 6 height 6
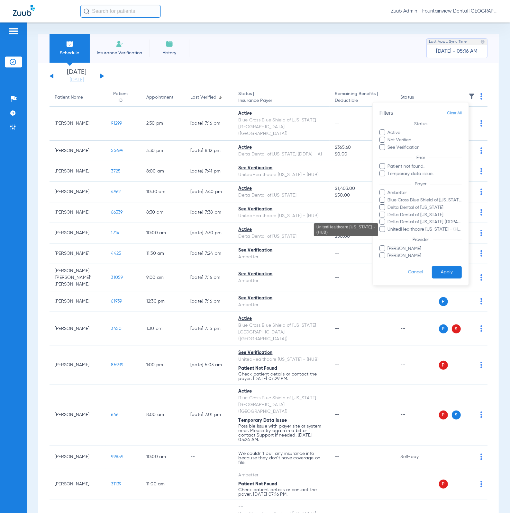
click at [444, 228] on span "UnitedHealthcare Missouri - (HUB)" at bounding box center [424, 229] width 75 height 7
click at [388, 234] on input "UnitedHealthcare Missouri - (HUB)" at bounding box center [388, 234] width 0 height 0
click at [455, 272] on button "Apply" at bounding box center [446, 272] width 30 height 13
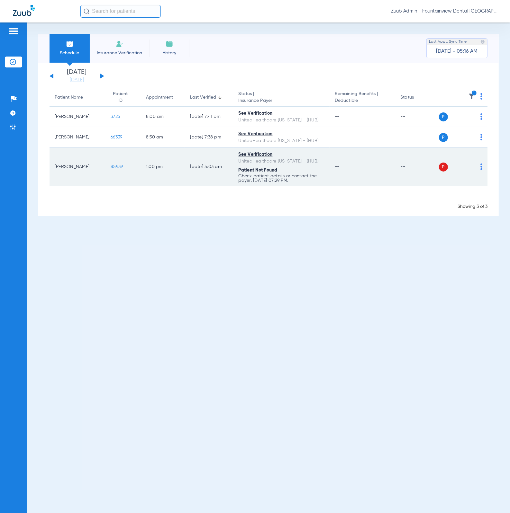
click at [481, 164] on img at bounding box center [481, 167] width 2 height 6
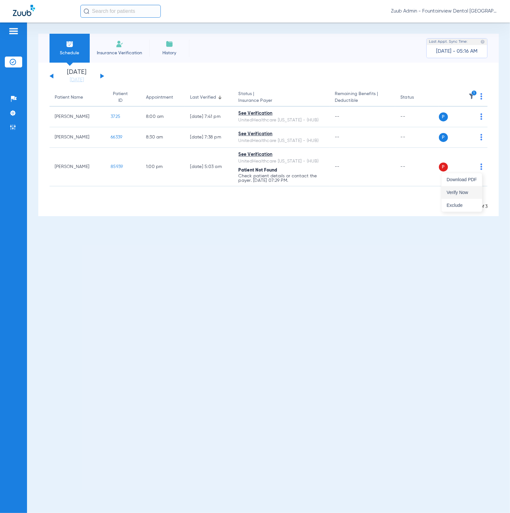
click at [467, 188] on button "Verify Now" at bounding box center [461, 192] width 40 height 13
click at [469, 100] on span "1" at bounding box center [471, 98] width 6 height 4
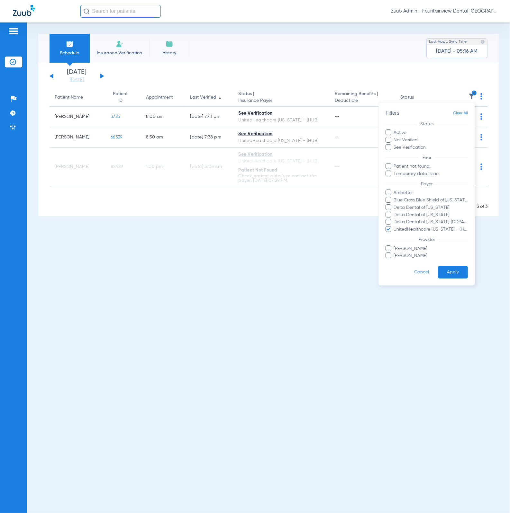
click at [466, 111] on span "Clear All" at bounding box center [460, 113] width 15 height 8
click at [449, 270] on button "Apply" at bounding box center [453, 272] width 30 height 13
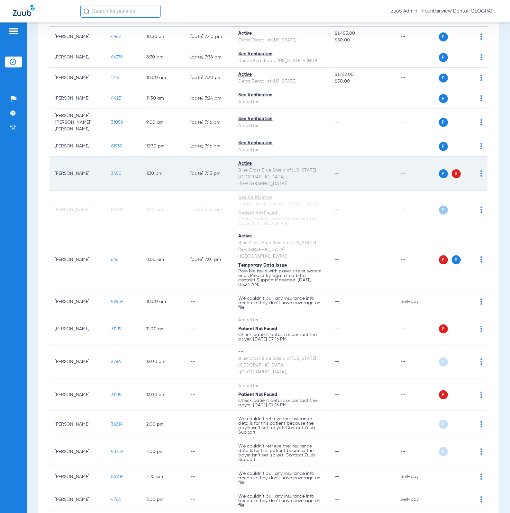
scroll to position [156, 0]
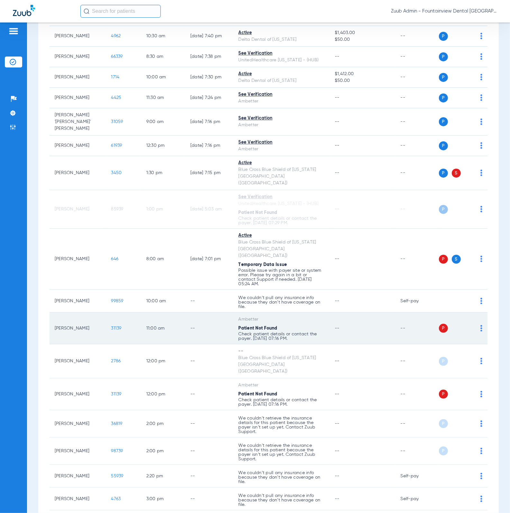
click at [111, 313] on td "31139" at bounding box center [123, 329] width 35 height 32
click at [112, 326] on span "31139" at bounding box center [116, 328] width 10 height 4
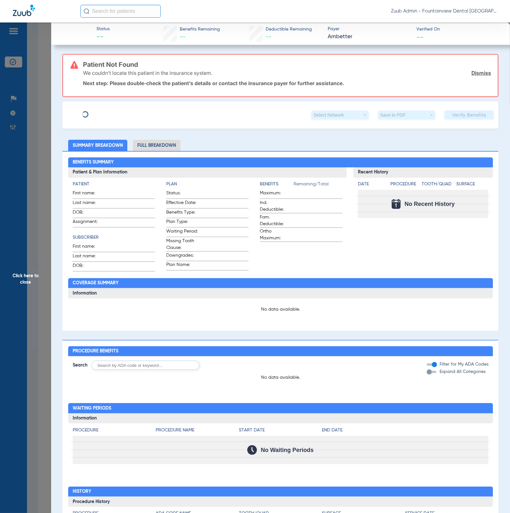
type input "Julie"
type input "Tracy"
type input "08/29/1962"
type input "U9472682302"
click at [117, 111] on span "Edit" at bounding box center [120, 113] width 6 height 6
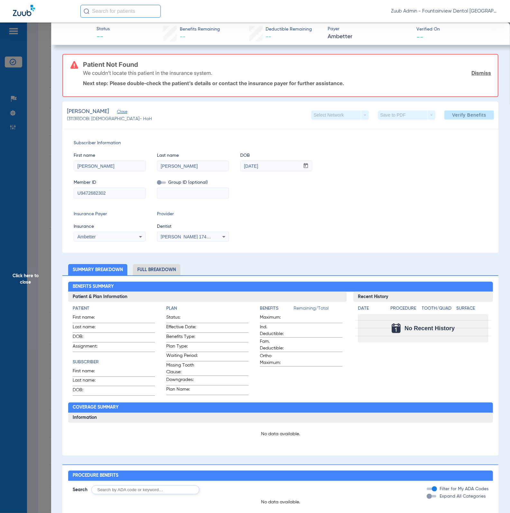
click at [33, 111] on span "Click here to close" at bounding box center [25, 278] width 51 height 513
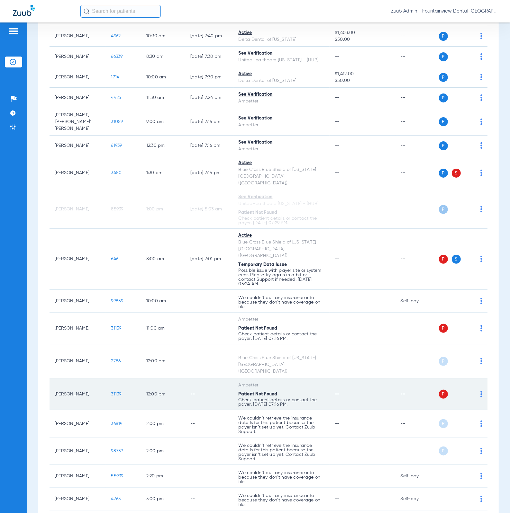
click at [114, 392] on span "31139" at bounding box center [116, 394] width 10 height 4
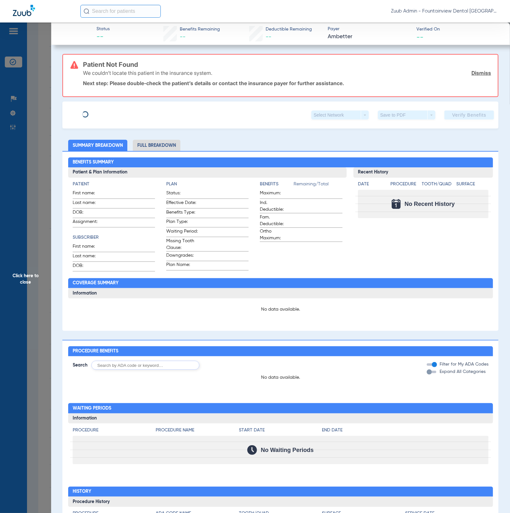
type input "Julie"
type input "Tracy"
type input "08/29/1962"
type input "U9472682302"
click at [117, 112] on span "Edit" at bounding box center [120, 113] width 6 height 6
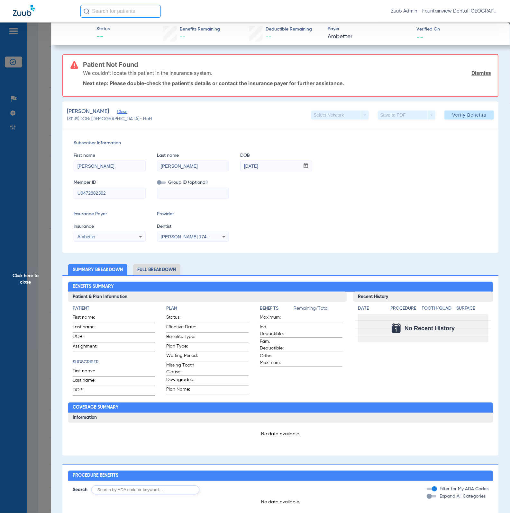
click at [120, 232] on mat-select "Ambetter" at bounding box center [110, 237] width 72 height 10
click at [120, 235] on div "Ambetter" at bounding box center [103, 237] width 52 height 4
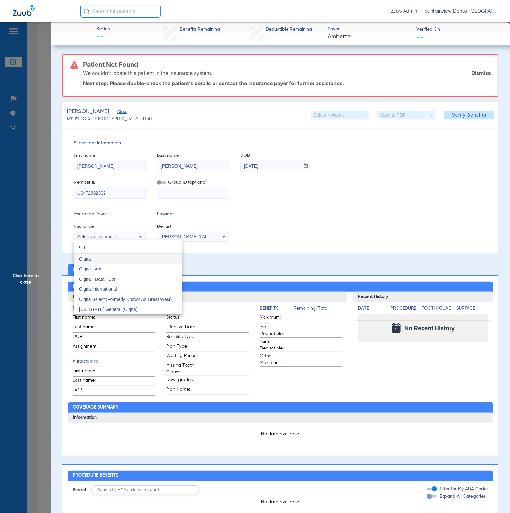
scroll to position [0, 0]
type input "cig"
click at [114, 259] on mat-option "Cigna" at bounding box center [128, 259] width 108 height 10
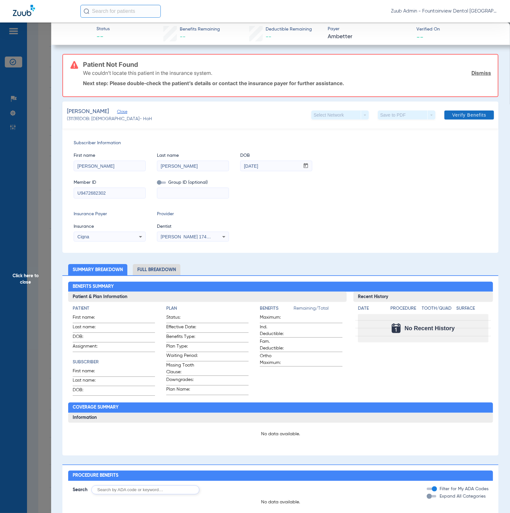
click at [453, 112] on span "Verify Benefits" at bounding box center [469, 114] width 34 height 5
click at [28, 200] on span "Click here to close" at bounding box center [25, 278] width 51 height 513
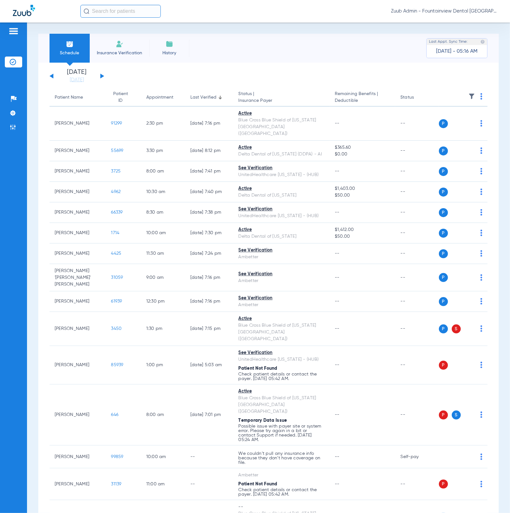
click at [468, 96] on img at bounding box center [471, 96] width 6 height 6
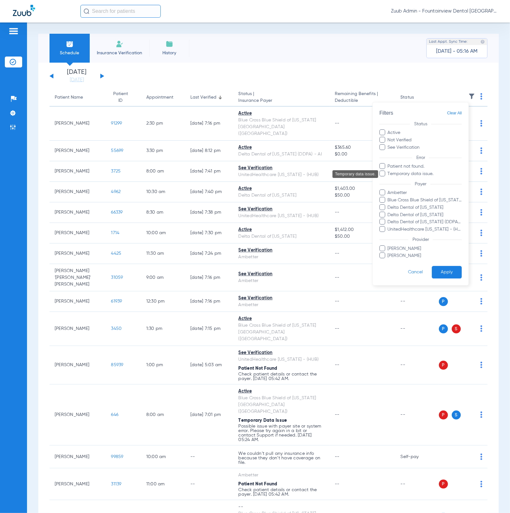
click at [404, 174] on span "Temporary data issue." at bounding box center [424, 174] width 75 height 7
click at [388, 178] on input "Temporary data issue." at bounding box center [388, 178] width 0 height 0
click at [446, 272] on button "Apply" at bounding box center [446, 272] width 30 height 13
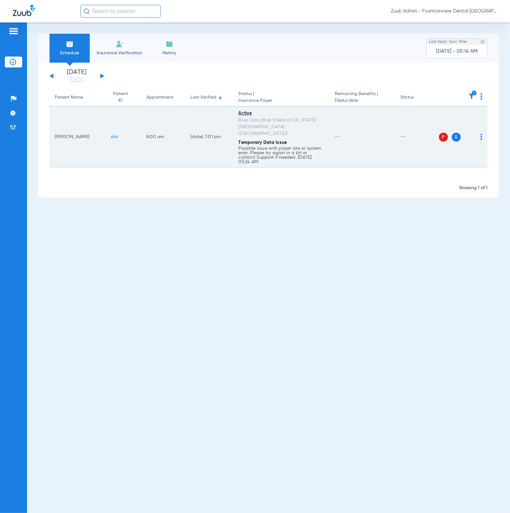
click at [111, 130] on td "646" at bounding box center [123, 137] width 35 height 61
click at [112, 135] on span "646" at bounding box center [114, 137] width 7 height 4
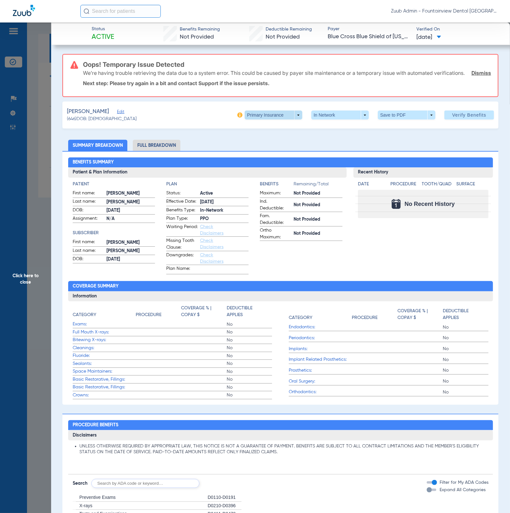
click at [266, 117] on span at bounding box center [273, 114] width 15 height 15
click at [263, 145] on span "Secondary Insurance" at bounding box center [265, 146] width 42 height 4
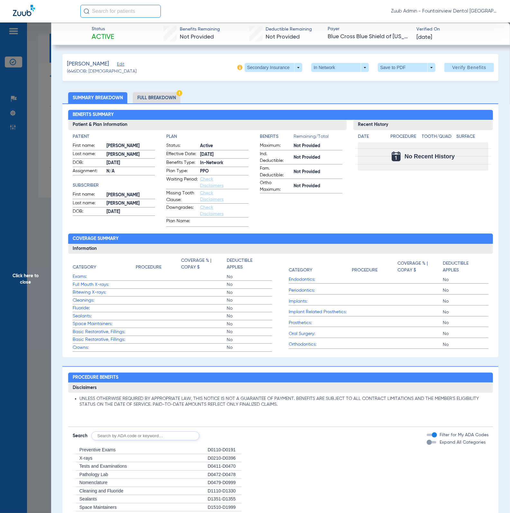
click at [161, 93] on li "Full Breakdown" at bounding box center [157, 97] width 48 height 11
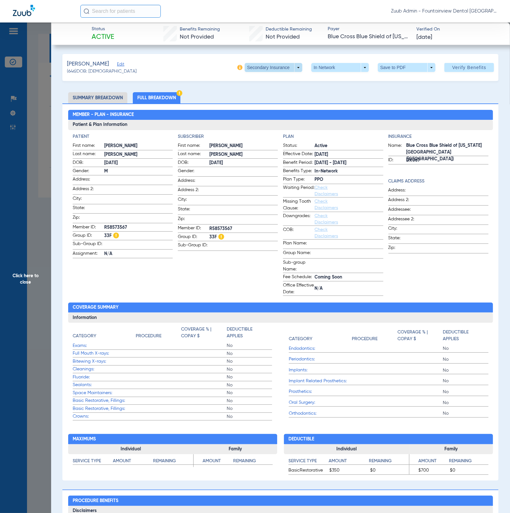
click at [258, 66] on span at bounding box center [273, 67] width 58 height 9
click at [262, 78] on span "Primary Insurance" at bounding box center [265, 80] width 42 height 4
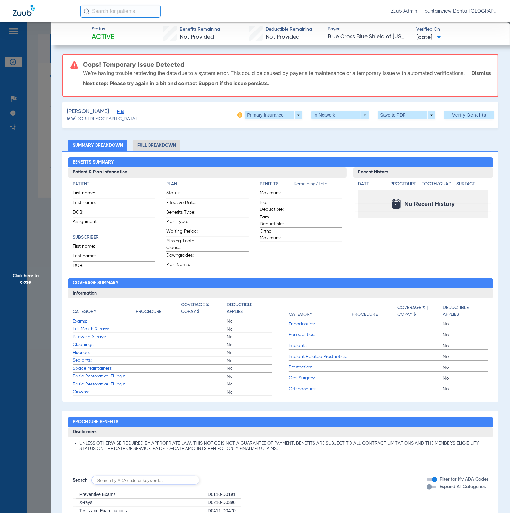
click at [162, 150] on li "Full Breakdown" at bounding box center [157, 145] width 48 height 11
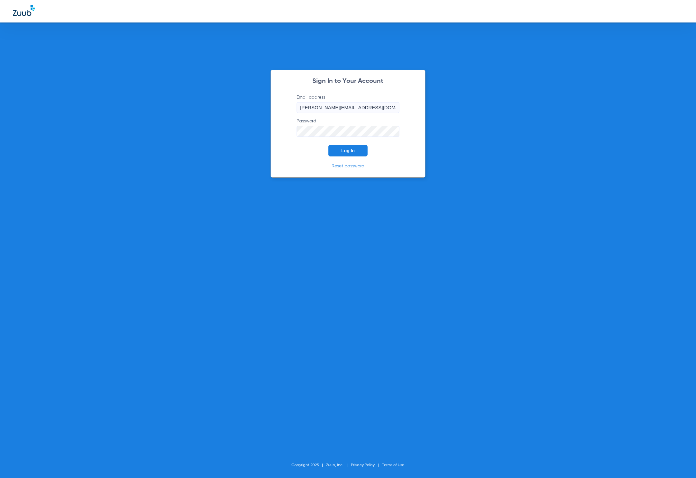
click at [347, 143] on form "Email address [PERSON_NAME][EMAIL_ADDRESS][PERSON_NAME][DOMAIN_NAME] Password L…" at bounding box center [348, 125] width 122 height 62
drag, startPoint x: 347, startPoint y: 145, endPoint x: 303, endPoint y: 69, distance: 87.7
click at [347, 145] on button "Log In" at bounding box center [347, 151] width 39 height 12
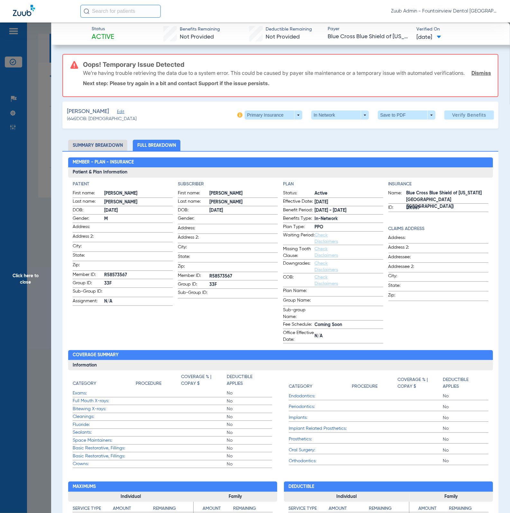
click at [31, 144] on span "Click here to close" at bounding box center [25, 278] width 51 height 513
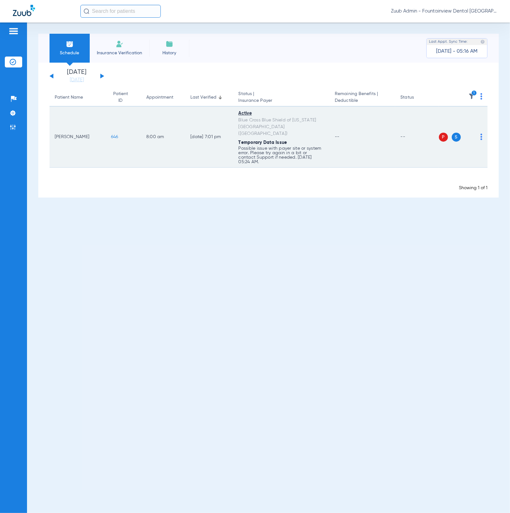
click at [480, 134] on img at bounding box center [481, 137] width 2 height 6
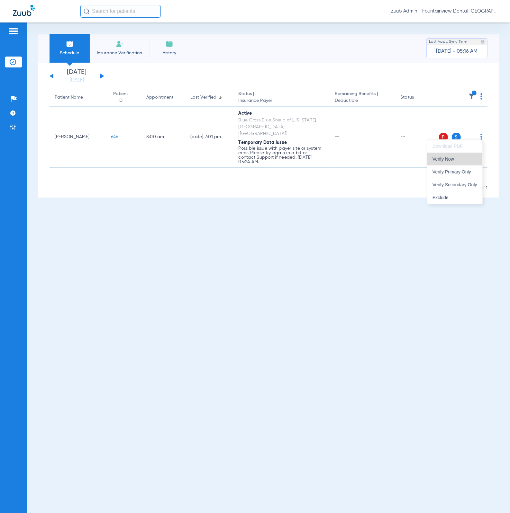
click at [468, 158] on span "Verify Now" at bounding box center [454, 159] width 45 height 4
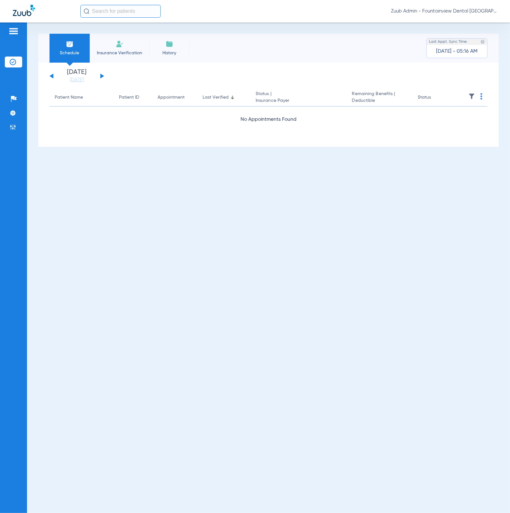
click at [468, 97] on img at bounding box center [471, 96] width 6 height 6
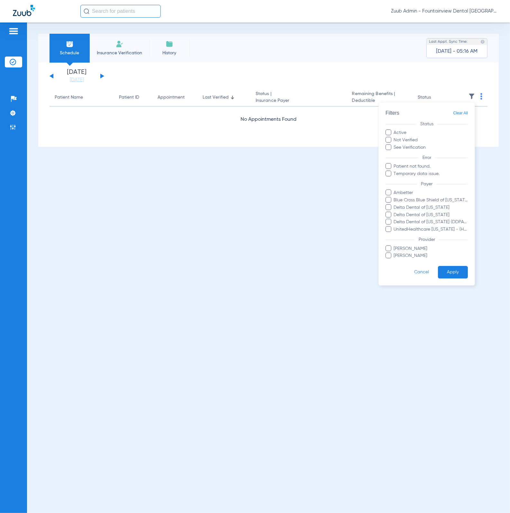
click at [470, 96] on div at bounding box center [255, 256] width 510 height 513
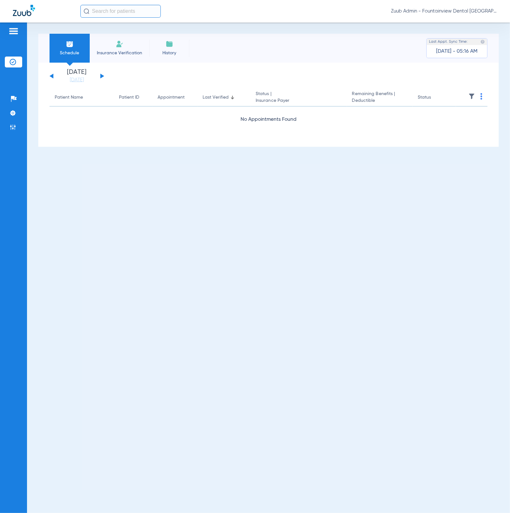
click at [470, 96] on img at bounding box center [471, 96] width 6 height 6
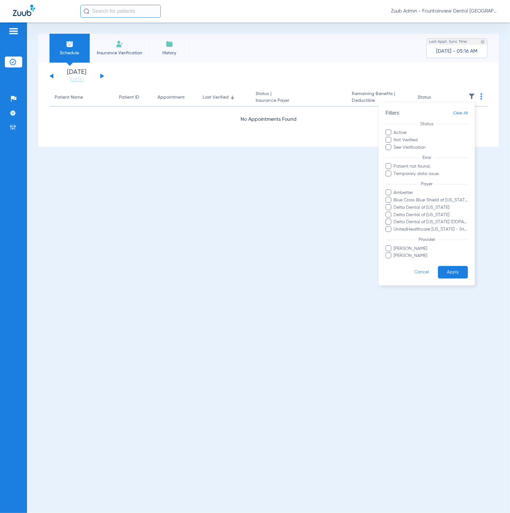
click at [465, 109] on span "Clear All" at bounding box center [460, 113] width 15 height 8
click at [456, 276] on button "Apply" at bounding box center [453, 272] width 30 height 13
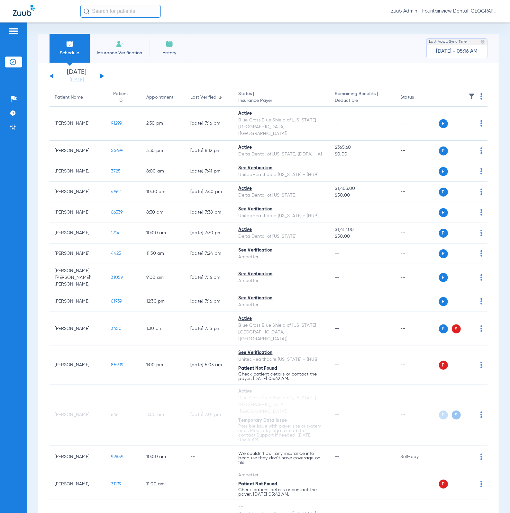
click at [80, 76] on li "Thursday 08-21-2025" at bounding box center [77, 76] width 39 height 14
click at [80, 77] on link "[DATE]" at bounding box center [77, 80] width 39 height 6
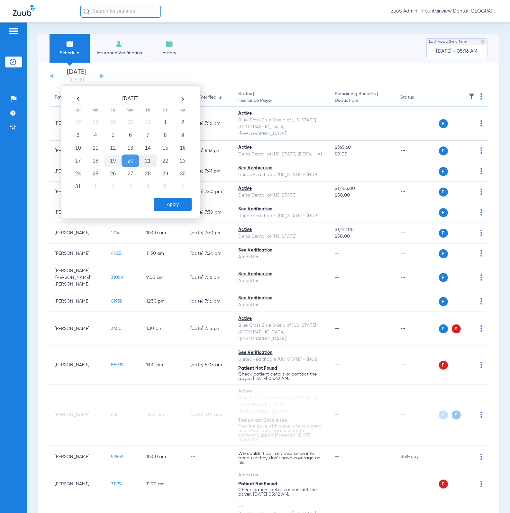
click at [143, 162] on td "21" at bounding box center [147, 161] width 17 height 13
click at [173, 199] on button "Apply" at bounding box center [173, 204] width 38 height 13
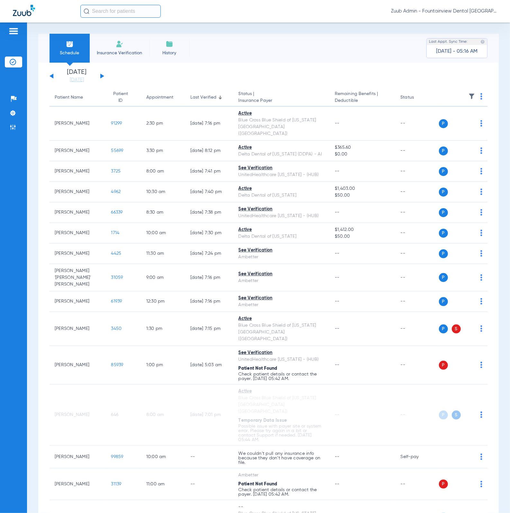
click at [102, 75] on button at bounding box center [102, 76] width 4 height 5
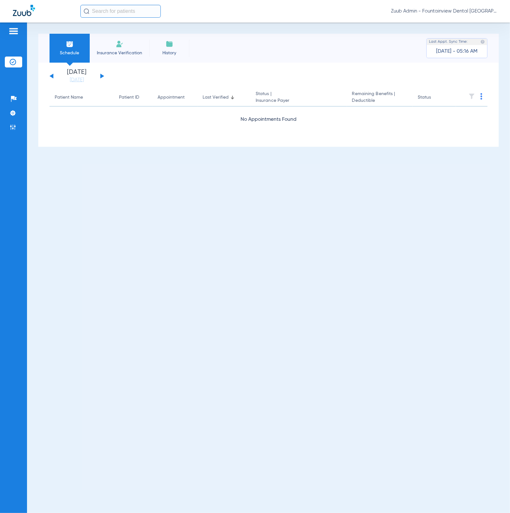
click at [102, 75] on button at bounding box center [102, 76] width 4 height 5
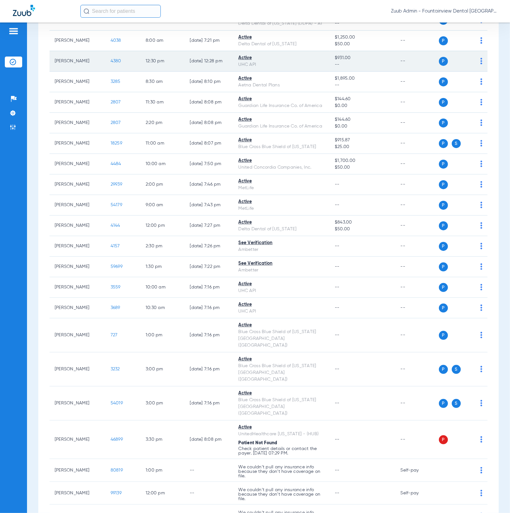
scroll to position [286, 0]
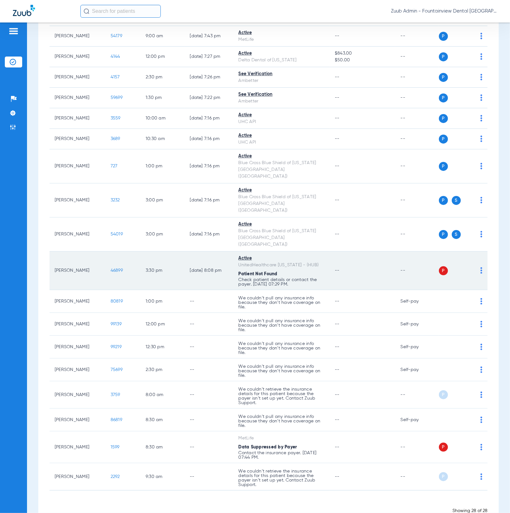
click at [480, 267] on img at bounding box center [481, 270] width 2 height 6
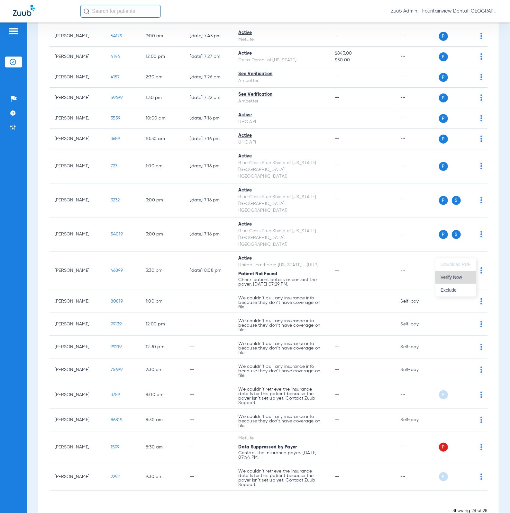
click at [468, 272] on button "Verify Now" at bounding box center [455, 277] width 40 height 13
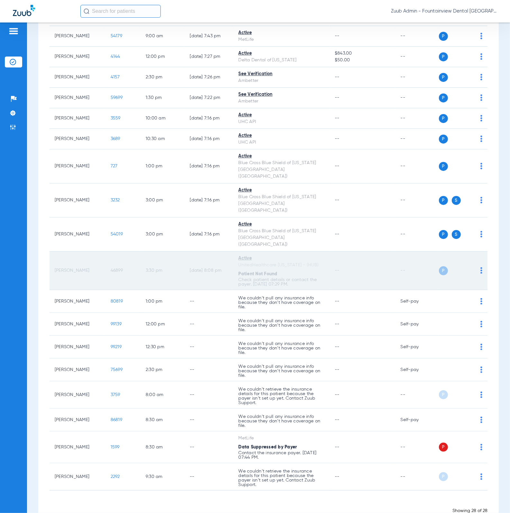
click at [115, 268] on span "46899" at bounding box center [117, 270] width 12 height 4
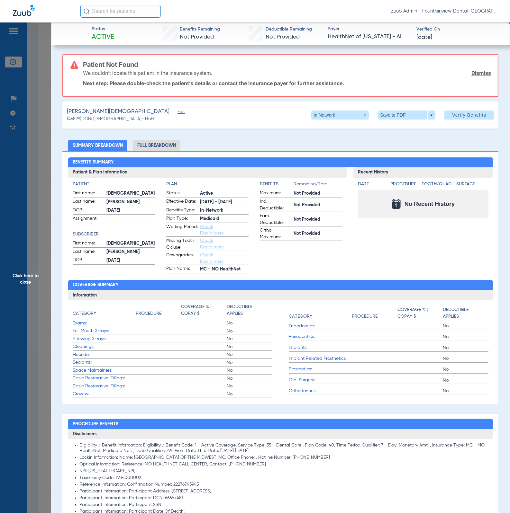
click at [163, 136] on div "Patient Not Found We couldn’t locate this patient in the insurance system. Dism…" at bounding box center [280, 501] width 436 height 895
click at [163, 143] on li "Full Breakdown" at bounding box center [157, 145] width 48 height 11
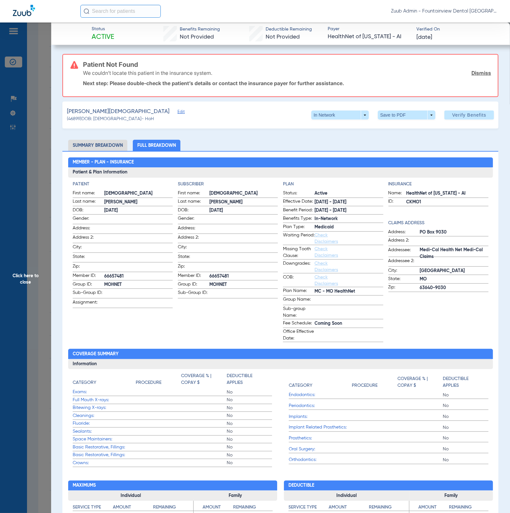
click at [38, 127] on span "Click here to close" at bounding box center [25, 278] width 51 height 513
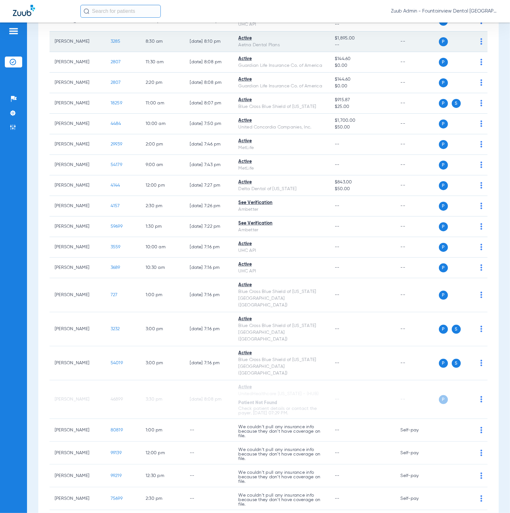
scroll to position [0, 0]
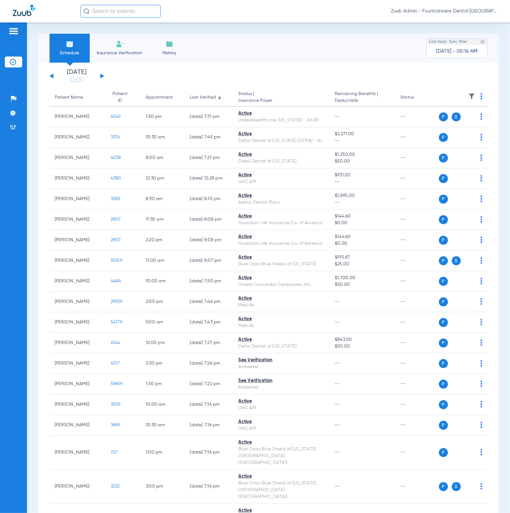
click at [102, 76] on button at bounding box center [102, 76] width 4 height 5
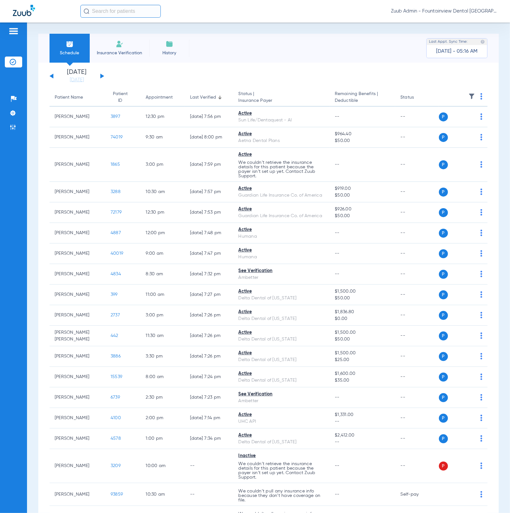
click at [103, 76] on button at bounding box center [102, 76] width 4 height 5
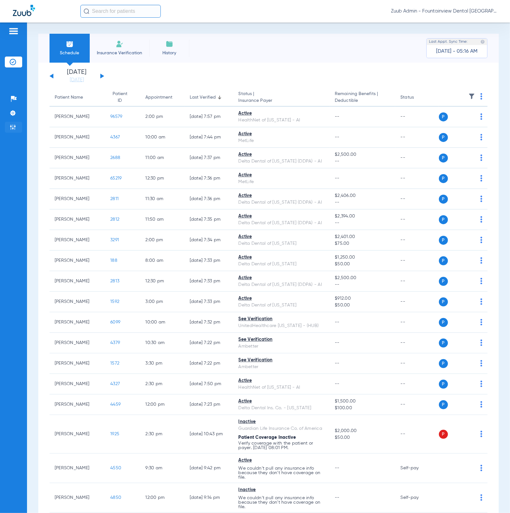
click at [13, 131] on li "Admin" at bounding box center [13, 127] width 17 height 11
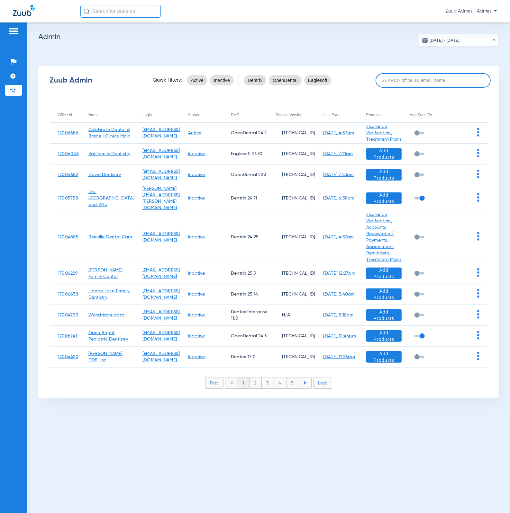
click at [412, 82] on input at bounding box center [432, 80] width 115 height 14
paste input "17005375"
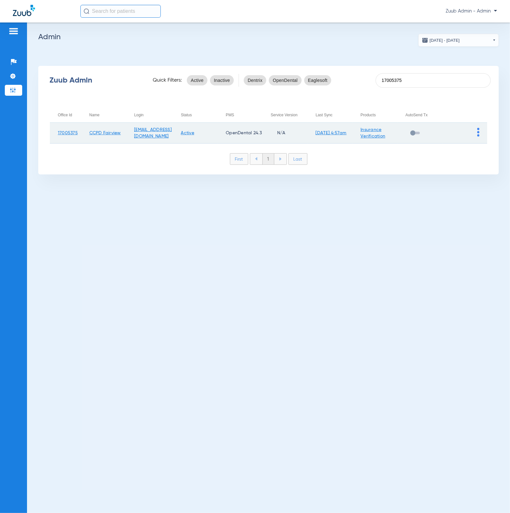
type input "17005375"
click at [478, 133] on img at bounding box center [478, 132] width 2 height 9
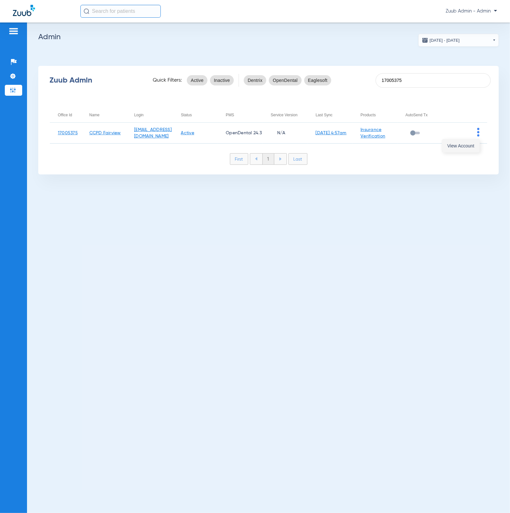
click at [476, 141] on button "View Account" at bounding box center [460, 145] width 37 height 13
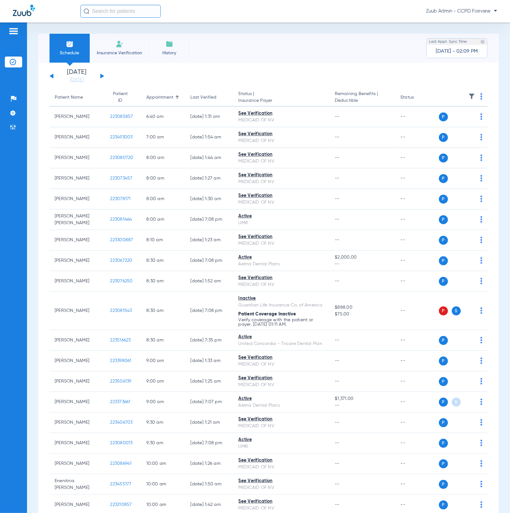
click at [468, 95] on img at bounding box center [471, 96] width 6 height 6
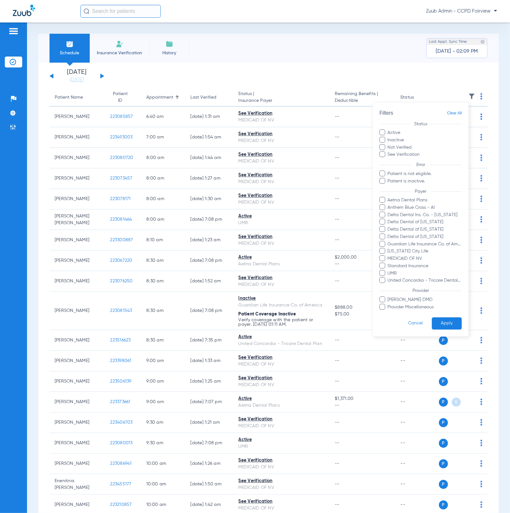
click at [227, 49] on div at bounding box center [255, 256] width 510 height 513
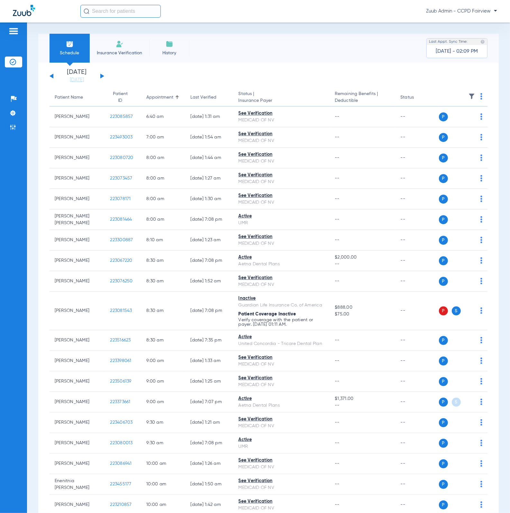
click at [101, 77] on button at bounding box center [102, 76] width 4 height 5
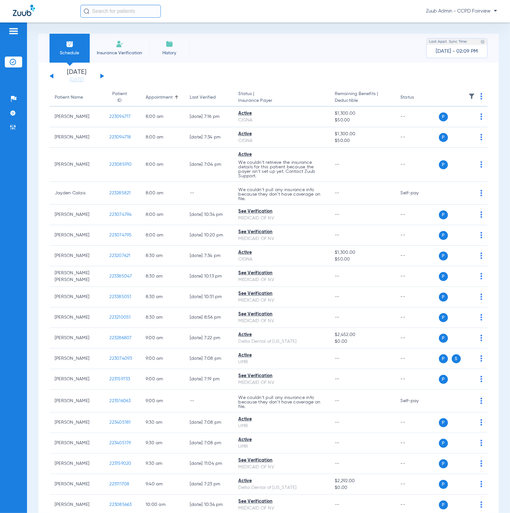
click at [468, 93] on img at bounding box center [471, 96] width 6 height 6
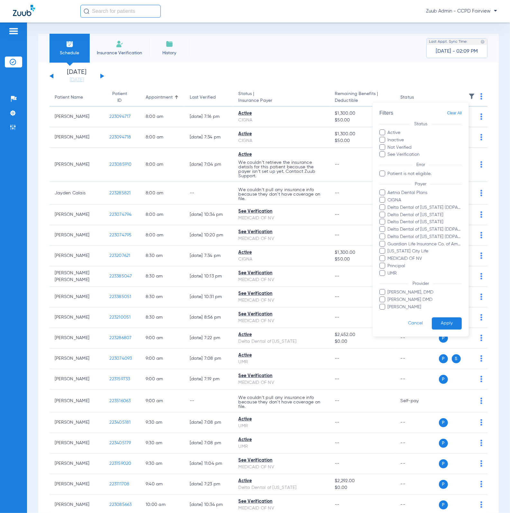
click at [296, 49] on div at bounding box center [255, 256] width 510 height 513
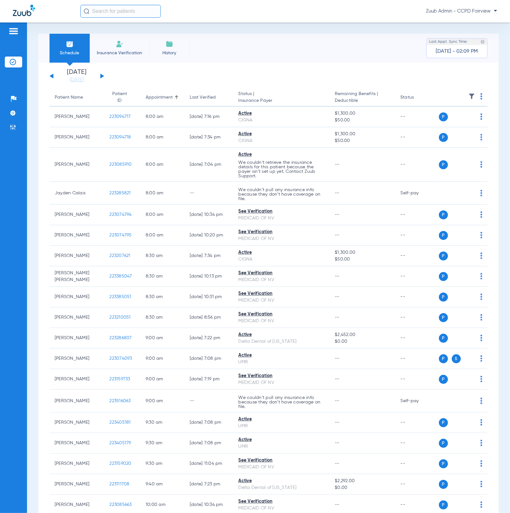
click at [101, 74] on div "Sunday 06-15-2025 Monday 06-16-2025 Tuesday 06-17-2025 Wednesday 06-18-2025 Thu…" at bounding box center [76, 76] width 55 height 14
click at [101, 75] on button at bounding box center [102, 76] width 4 height 5
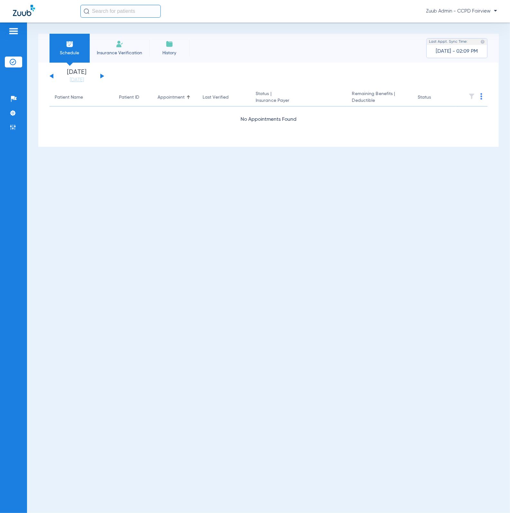
click at [101, 75] on button at bounding box center [102, 76] width 4 height 5
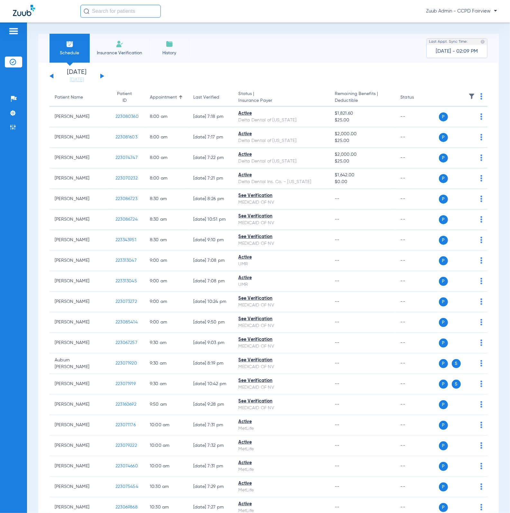
click at [468, 96] on img at bounding box center [471, 96] width 6 height 6
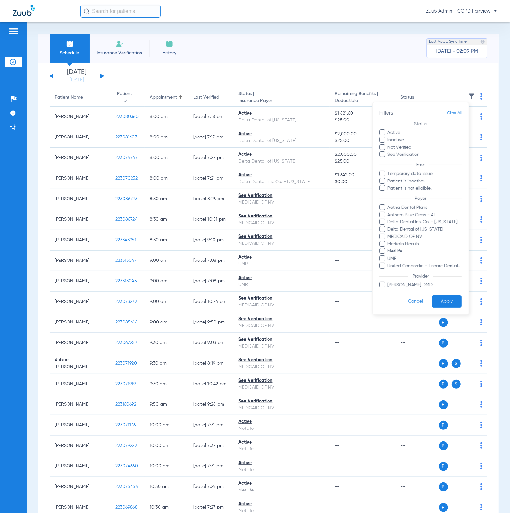
click at [200, 63] on div at bounding box center [255, 256] width 510 height 513
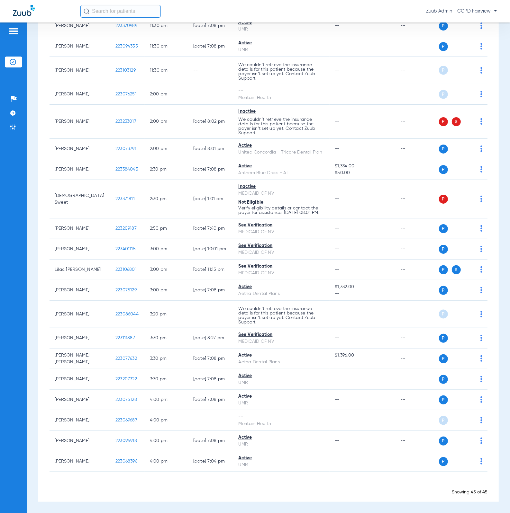
scroll to position [619, 0]
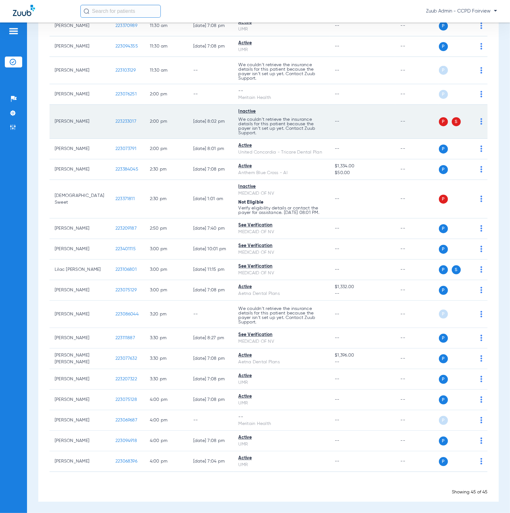
click at [122, 119] on span "223233017" at bounding box center [125, 121] width 21 height 4
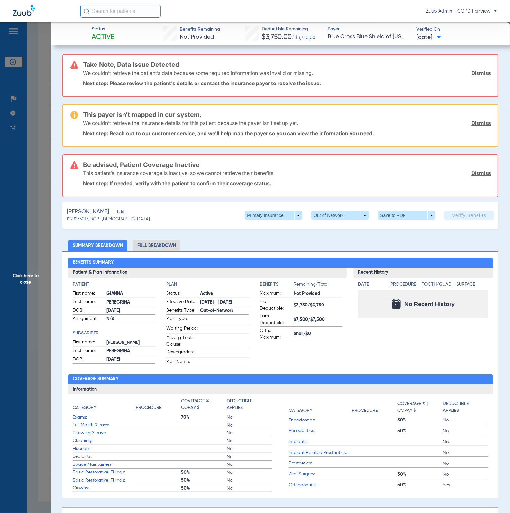
click at [143, 235] on div "Take Note, Data Issue Detected We couldn’t retrieve the patient’s data because …" at bounding box center [280, 502] width 436 height 896
click at [145, 240] on li "Full Breakdown" at bounding box center [157, 245] width 48 height 11
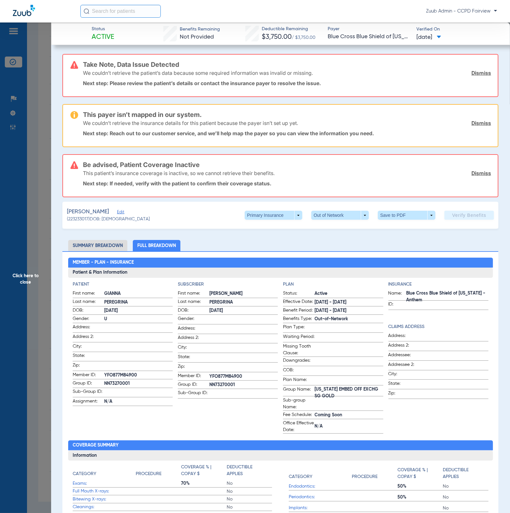
click at [16, 204] on span "Click here to close" at bounding box center [25, 278] width 51 height 513
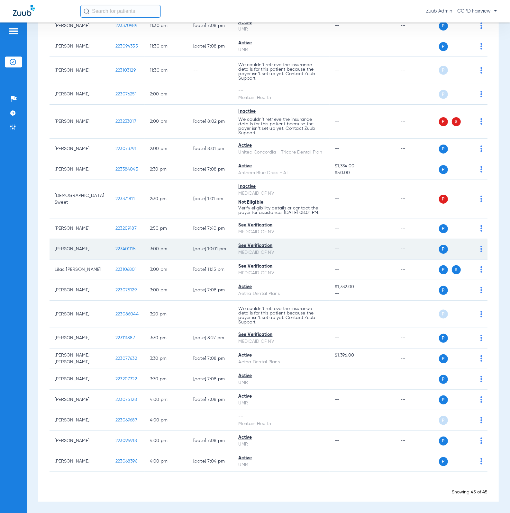
scroll to position [0, 0]
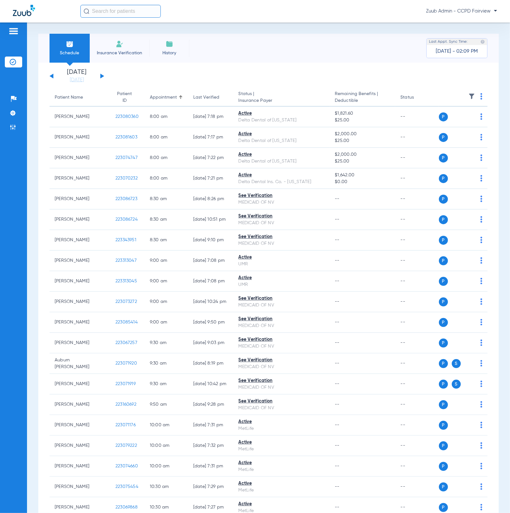
click at [101, 76] on button at bounding box center [102, 76] width 4 height 5
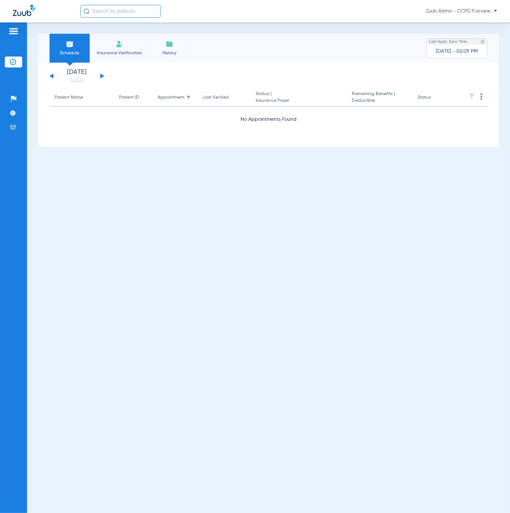
click at [101, 76] on button at bounding box center [102, 76] width 4 height 5
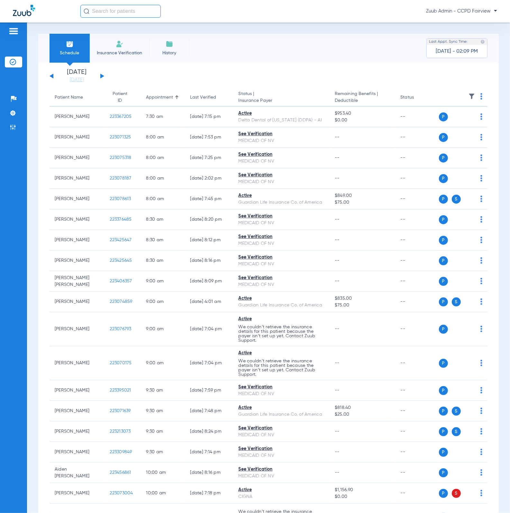
click at [472, 96] on th at bounding box center [463, 98] width 49 height 18
click at [468, 94] on img at bounding box center [471, 96] width 6 height 6
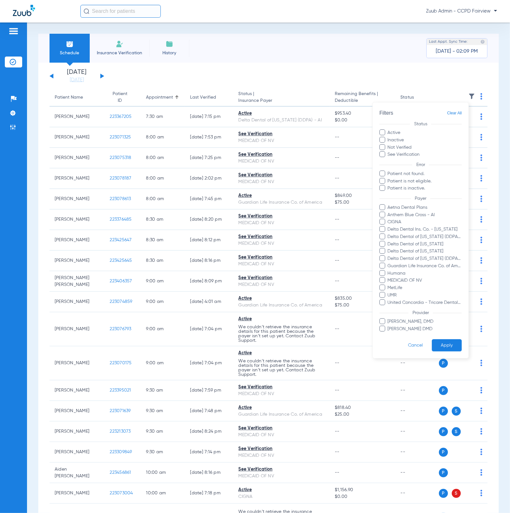
click at [203, 75] on div at bounding box center [255, 256] width 510 height 513
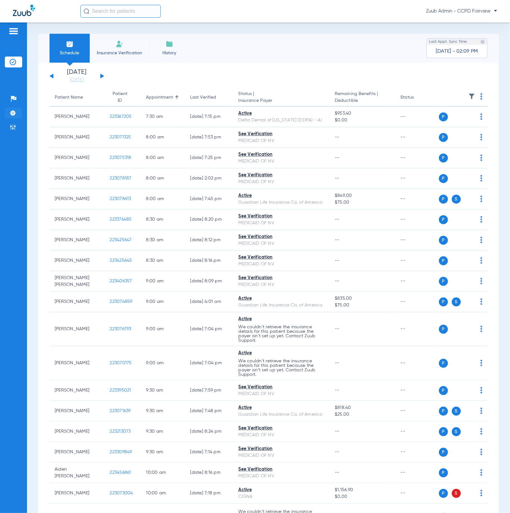
click at [12, 112] on img at bounding box center [13, 113] width 6 height 6
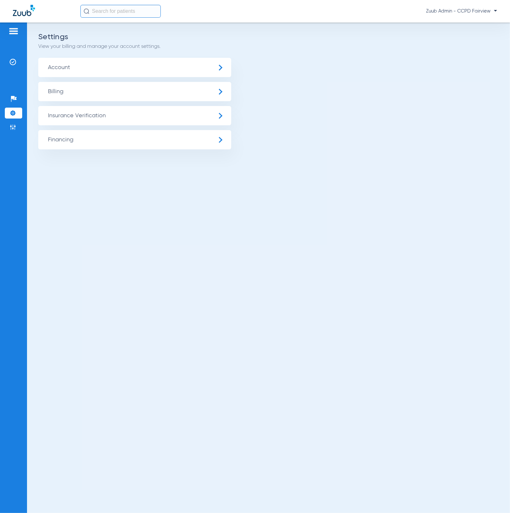
click at [190, 112] on span "Insurance Verification" at bounding box center [134, 115] width 193 height 19
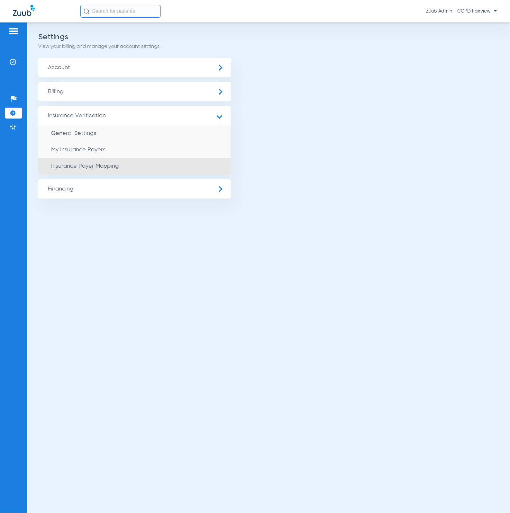
click at [203, 163] on li "Insurance Payer Mapping" at bounding box center [134, 166] width 193 height 16
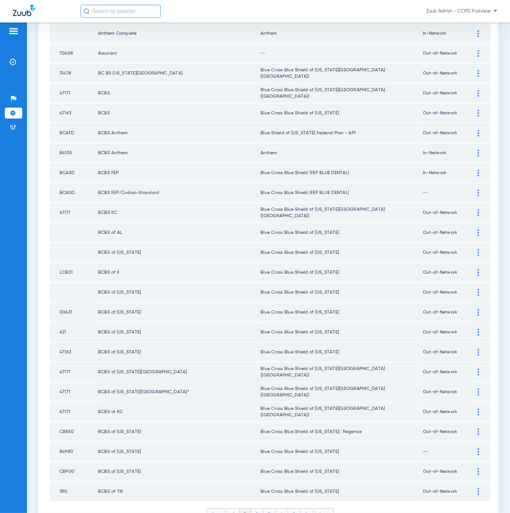
scroll to position [622, 0]
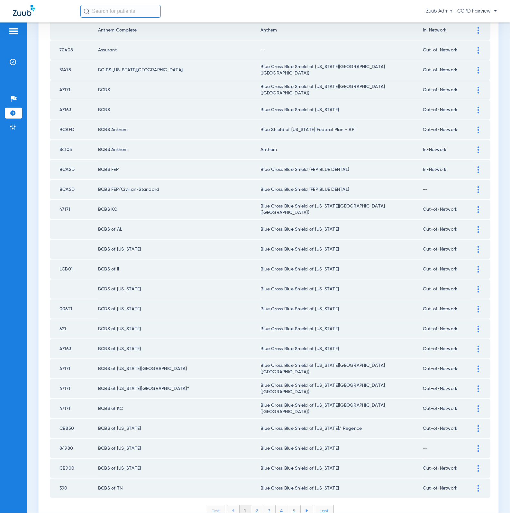
click at [251, 505] on li "2" at bounding box center [257, 510] width 12 height 11
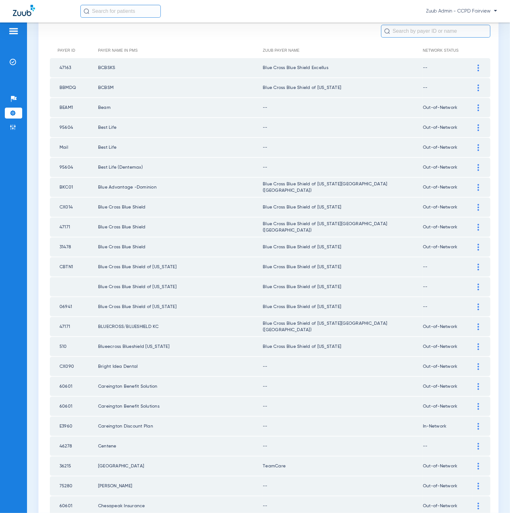
scroll to position [0, 0]
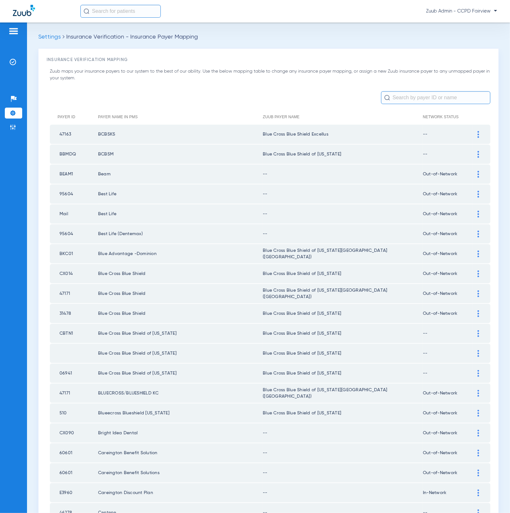
click at [477, 173] on img at bounding box center [478, 174] width 2 height 7
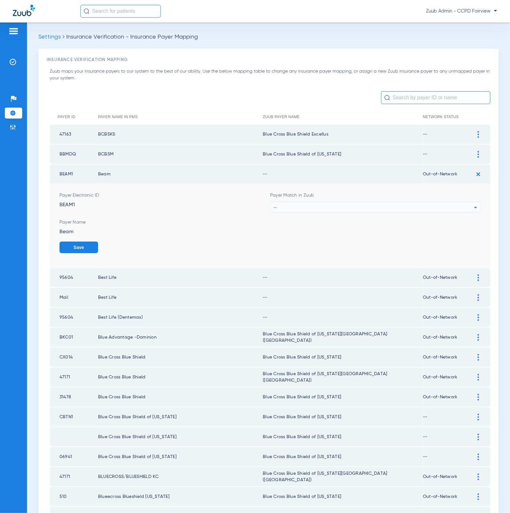
click at [364, 202] on div "--" at bounding box center [373, 207] width 200 height 11
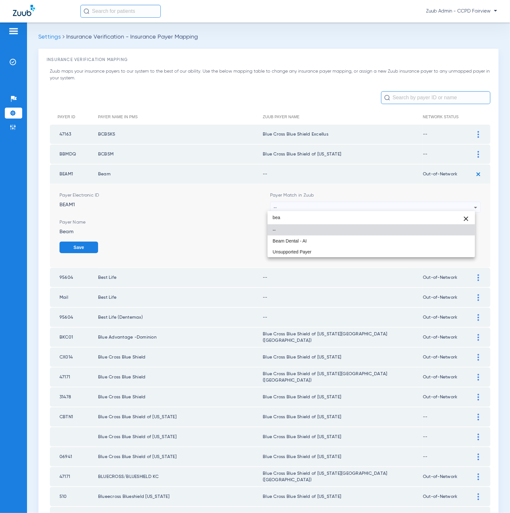
type input "bea"
click at [229, 238] on div at bounding box center [255, 256] width 510 height 513
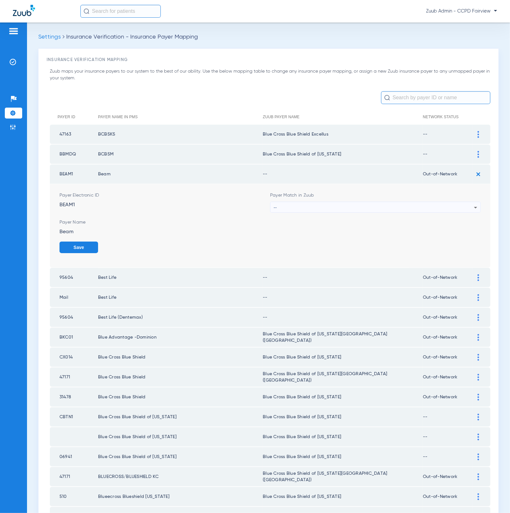
click at [473, 174] on img at bounding box center [478, 174] width 11 height 11
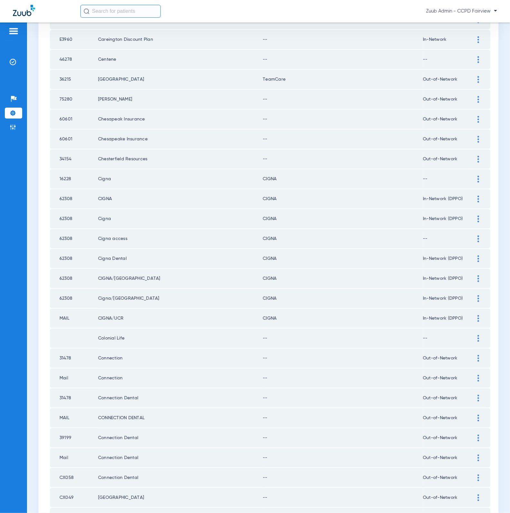
scroll to position [622, 0]
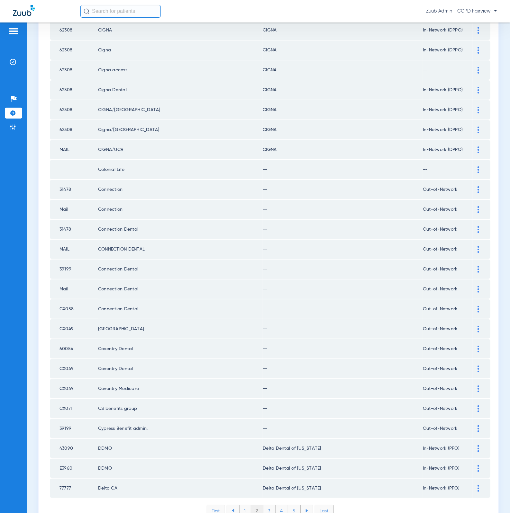
click at [320, 505] on li "Last" at bounding box center [324, 511] width 19 height 12
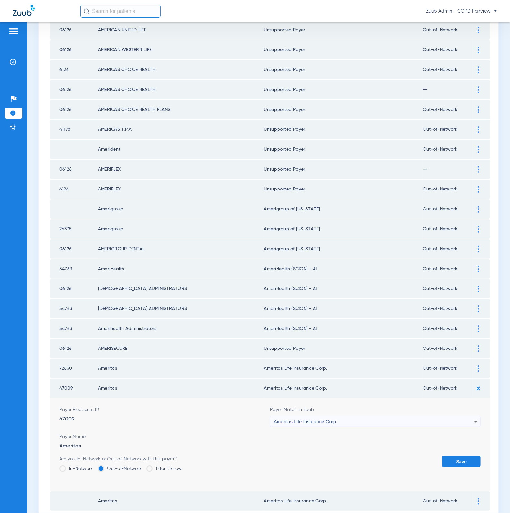
scroll to position [715, 0]
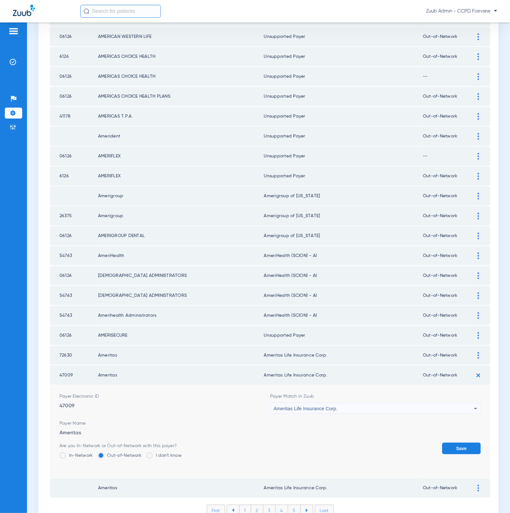
click at [473, 370] on img at bounding box center [478, 375] width 11 height 11
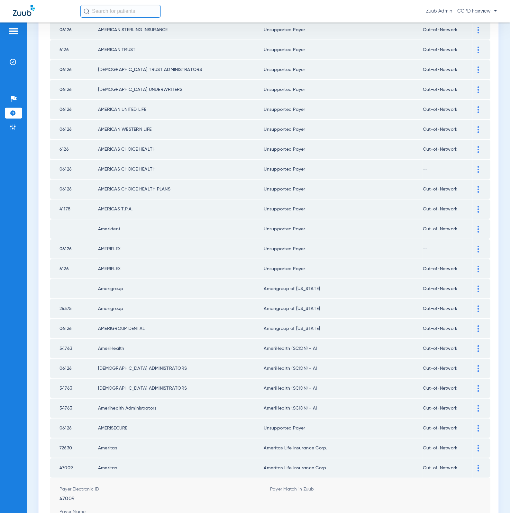
scroll to position [622, 0]
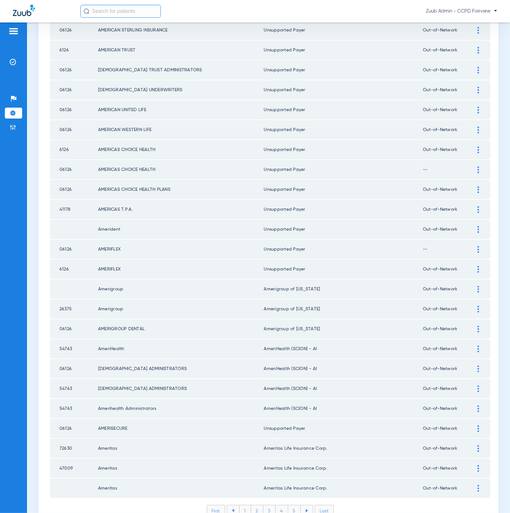
click at [293, 505] on li "5" at bounding box center [294, 510] width 13 height 11
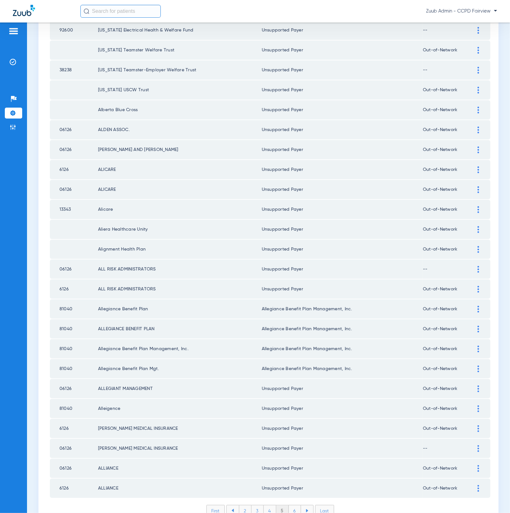
click at [294, 505] on li "6" at bounding box center [295, 510] width 12 height 11
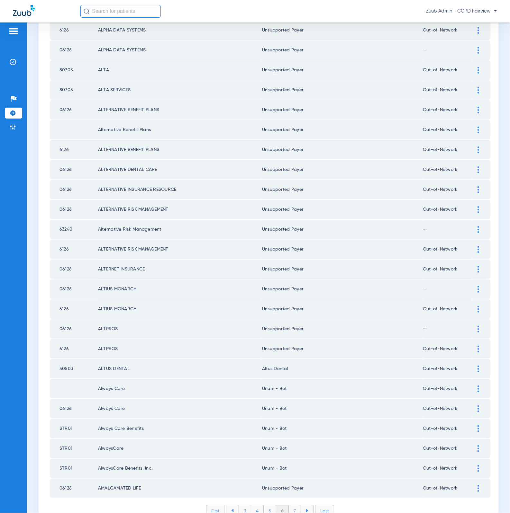
click at [294, 505] on li "7" at bounding box center [295, 510] width 12 height 11
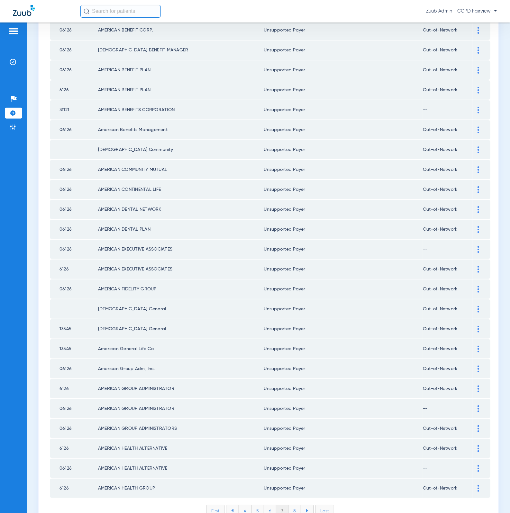
click at [329, 505] on li "Last" at bounding box center [324, 511] width 19 height 12
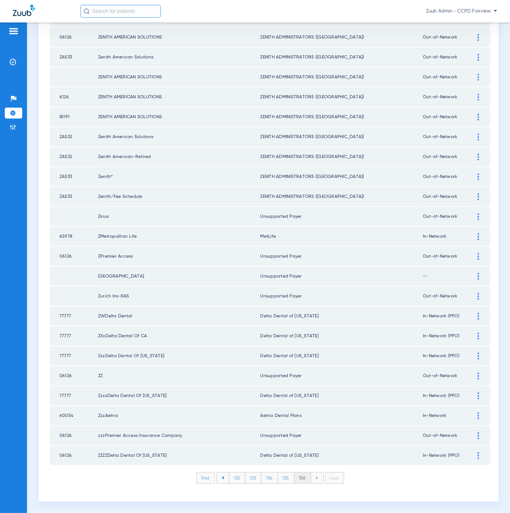
scroll to position [391, 0]
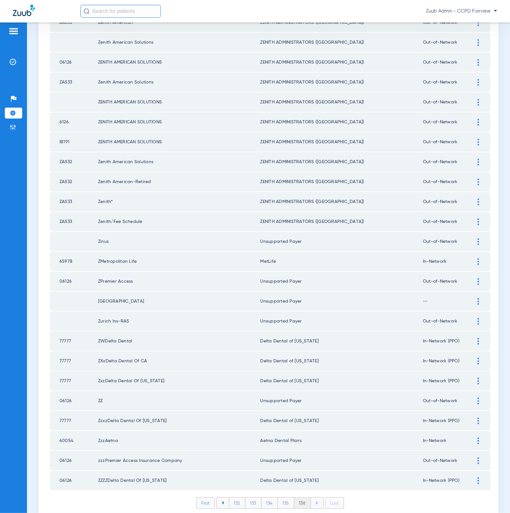
click at [278, 498] on li "135" at bounding box center [286, 503] width 16 height 11
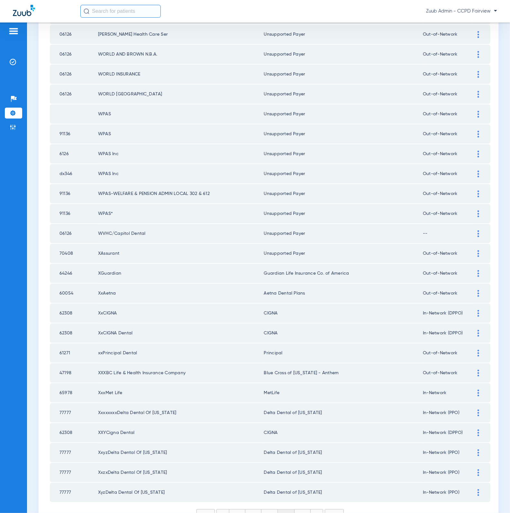
scroll to position [622, 0]
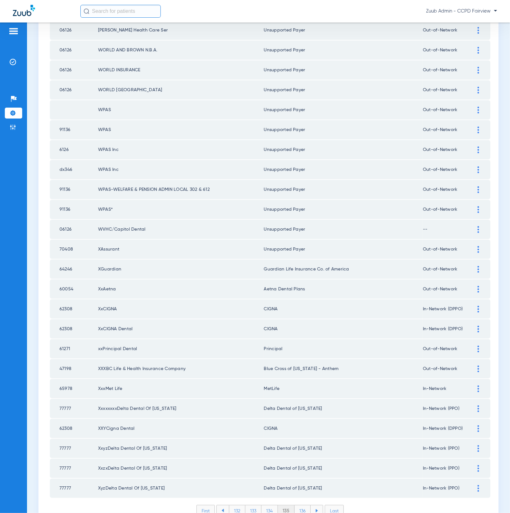
click at [268, 505] on li "134" at bounding box center [269, 510] width 16 height 11
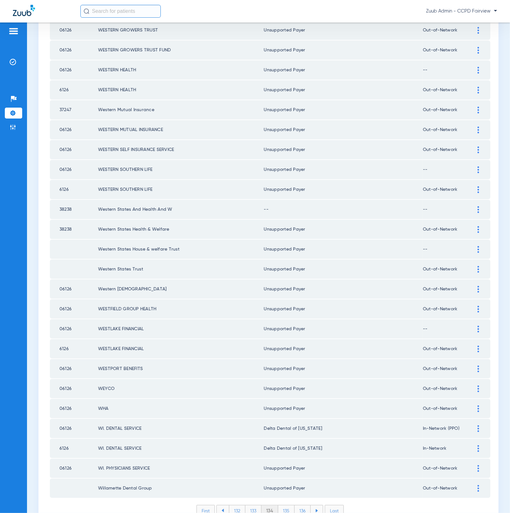
click at [247, 505] on li "133" at bounding box center [253, 510] width 16 height 11
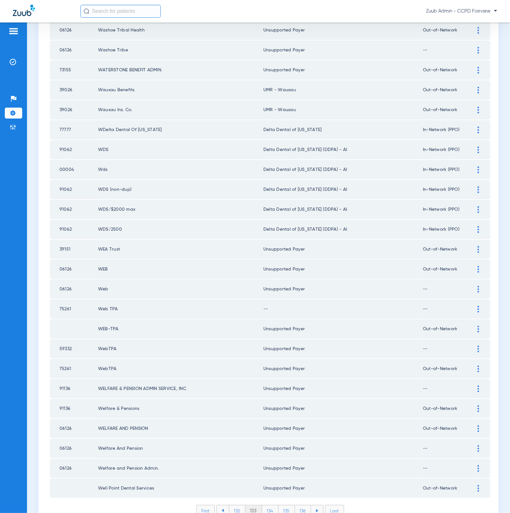
click at [234, 505] on li "132" at bounding box center [237, 510] width 16 height 11
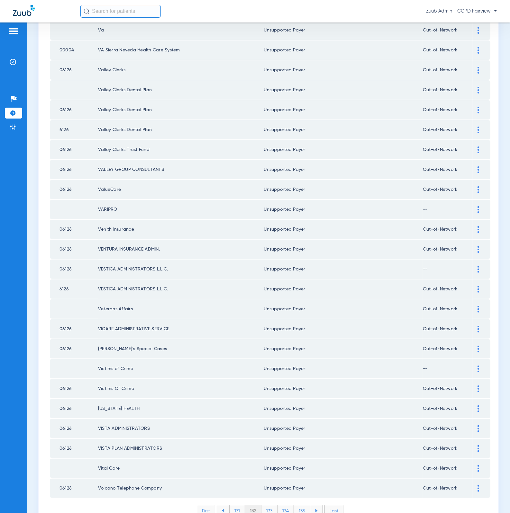
click at [230, 505] on li "131" at bounding box center [237, 510] width 16 height 11
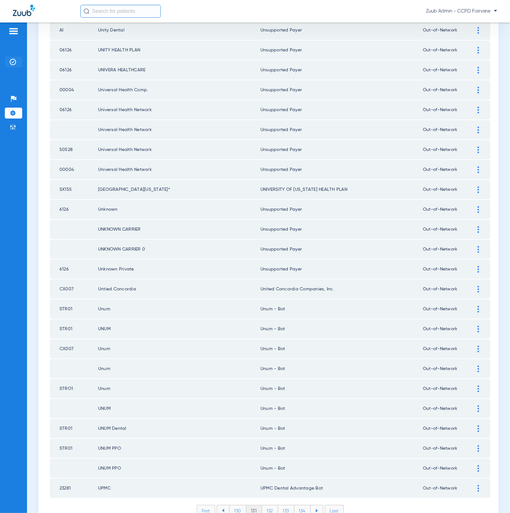
click at [14, 57] on li "Insurance Verification" at bounding box center [13, 62] width 17 height 11
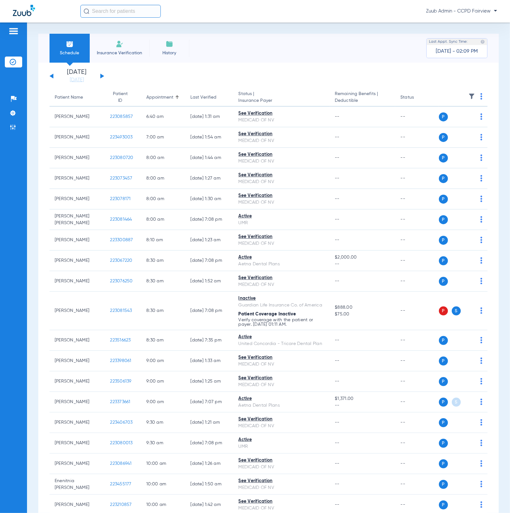
click at [461, 53] on span "Yesterday - 02:09 PM" at bounding box center [457, 51] width 42 height 6
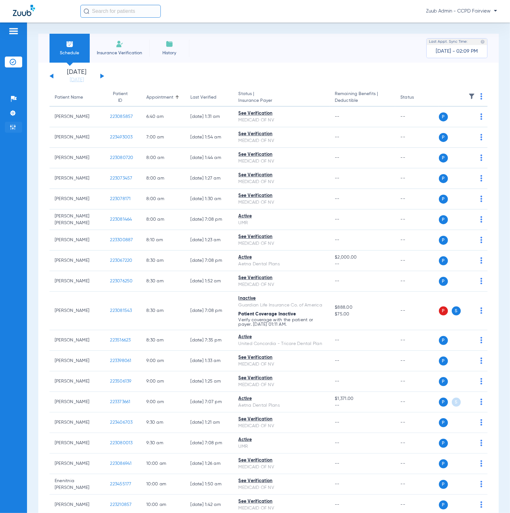
click at [18, 131] on li "Admin" at bounding box center [13, 127] width 17 height 11
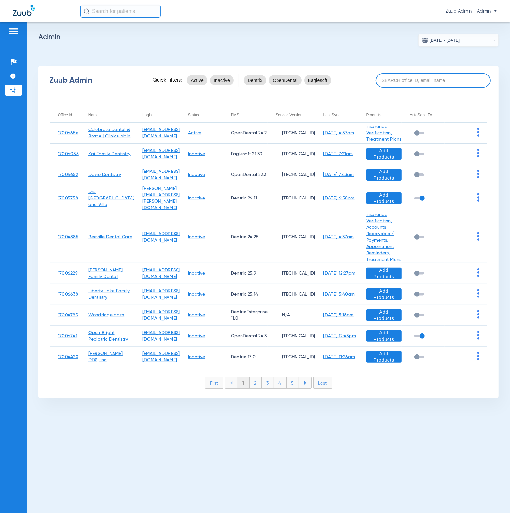
click at [389, 78] on input at bounding box center [432, 80] width 115 height 14
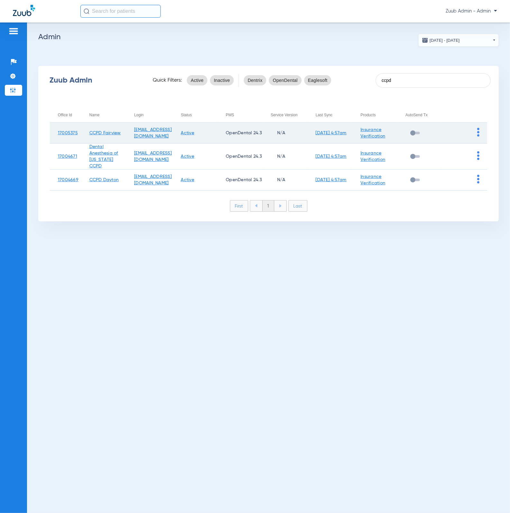
type input "ccpd"
click at [346, 134] on link "8/19/25 4:57am" at bounding box center [330, 133] width 31 height 4
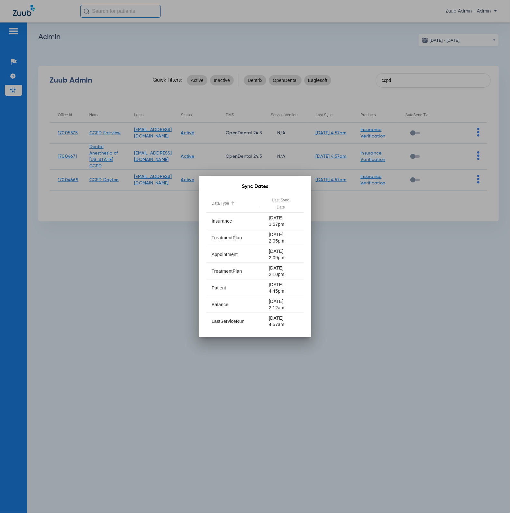
click at [116, 137] on div at bounding box center [255, 256] width 510 height 513
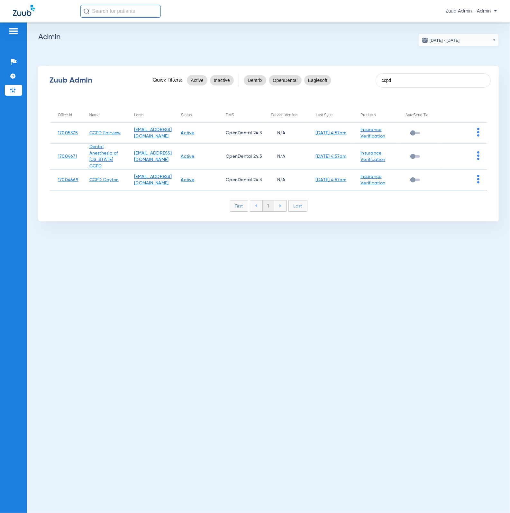
click at [10, 91] on img at bounding box center [13, 90] width 6 height 6
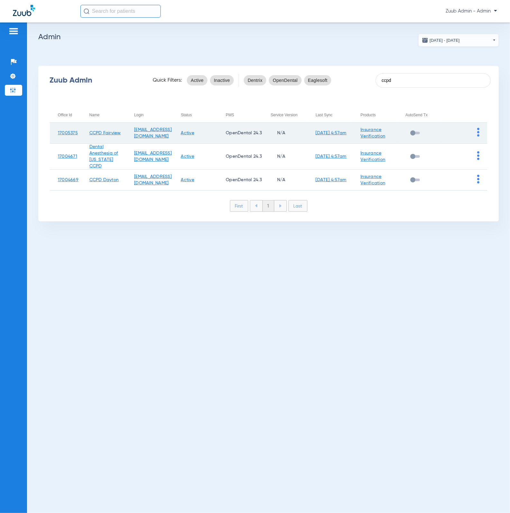
click at [478, 130] on img at bounding box center [478, 132] width 2 height 9
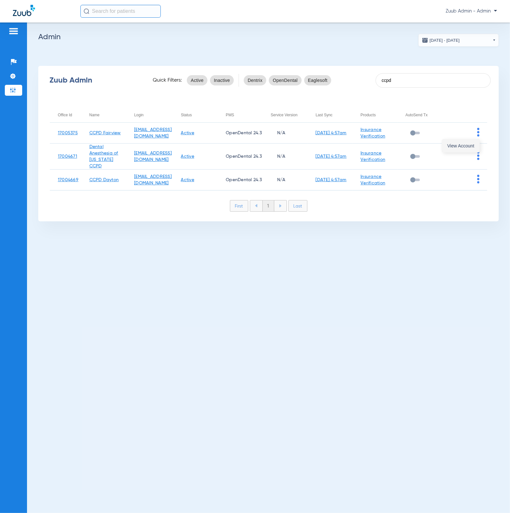
click at [474, 143] on button "View Account" at bounding box center [460, 145] width 37 height 13
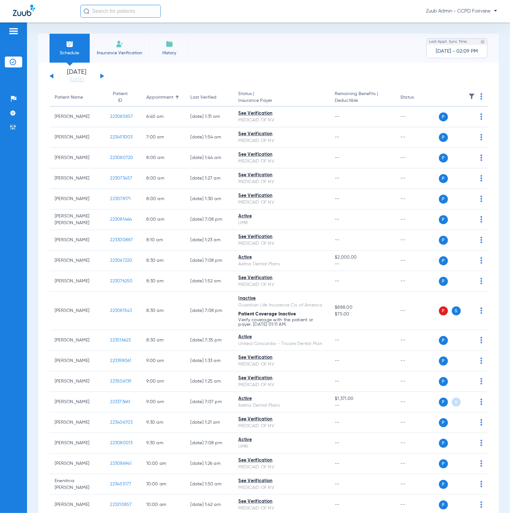
click at [468, 96] on img at bounding box center [471, 96] width 6 height 6
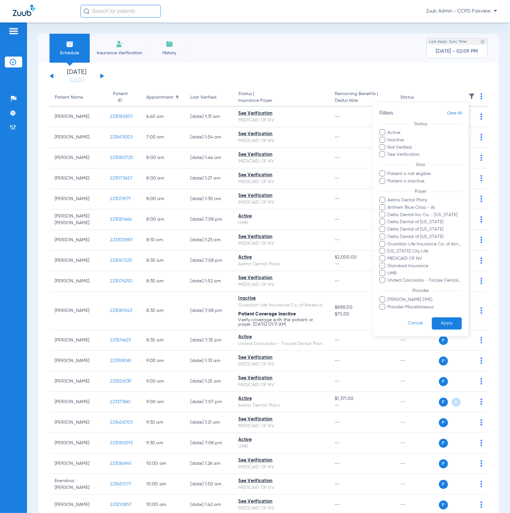
drag, startPoint x: 242, startPoint y: 86, endPoint x: 119, endPoint y: 81, distance: 123.5
click at [242, 86] on div at bounding box center [255, 256] width 510 height 513
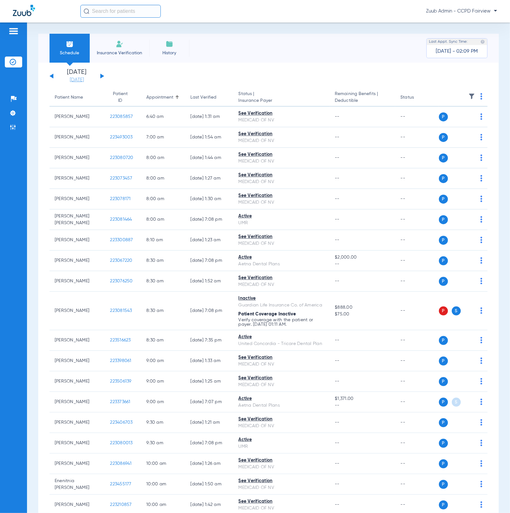
click at [61, 81] on link "[DATE]" at bounding box center [77, 80] width 39 height 6
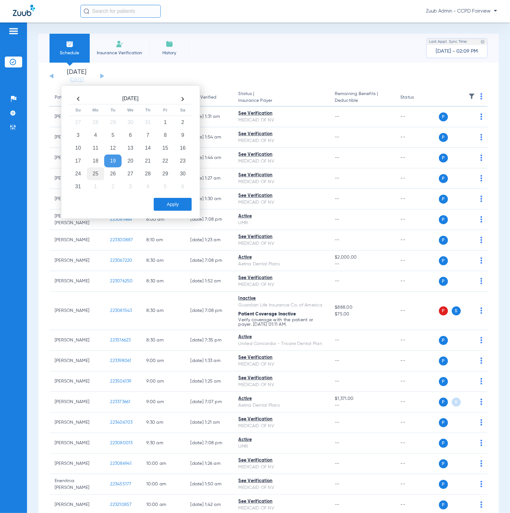
click at [91, 177] on td "25" at bounding box center [95, 173] width 17 height 13
click at [166, 201] on button "Apply" at bounding box center [173, 204] width 38 height 13
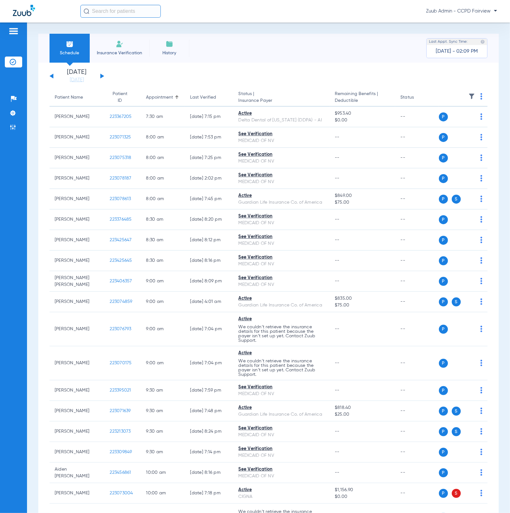
click at [468, 98] on img at bounding box center [471, 96] width 6 height 6
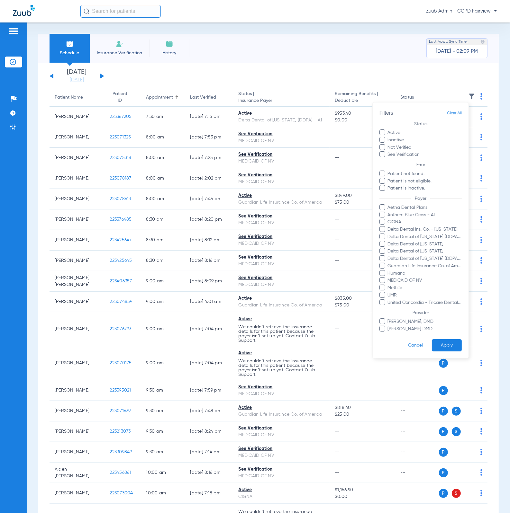
click at [326, 72] on div at bounding box center [255, 256] width 510 height 513
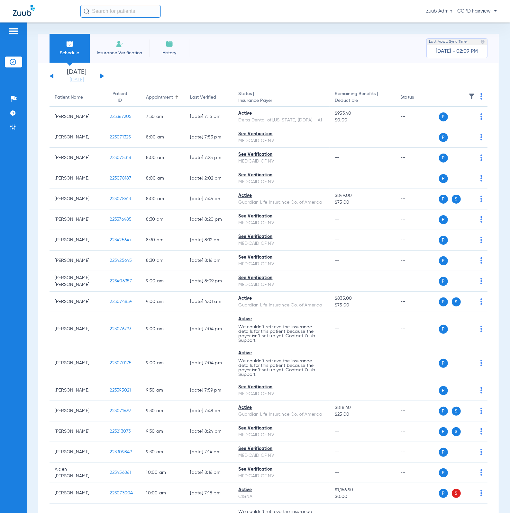
click at [102, 76] on button at bounding box center [102, 76] width 4 height 5
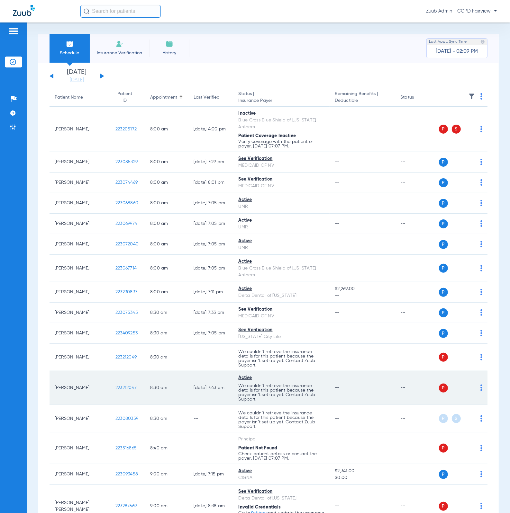
click at [121, 390] on span "223212047" at bounding box center [125, 388] width 21 height 4
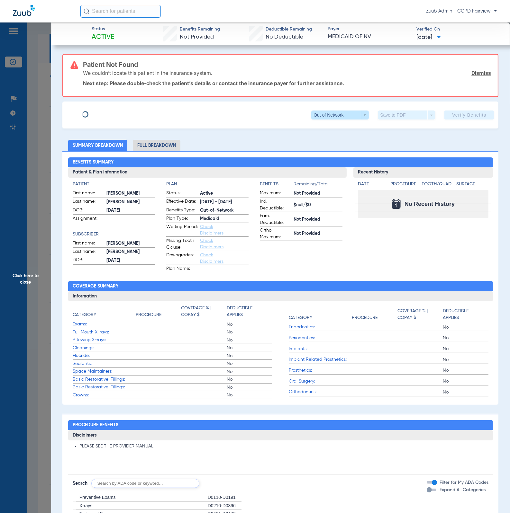
click at [27, 245] on span "Click here to close" at bounding box center [25, 278] width 51 height 513
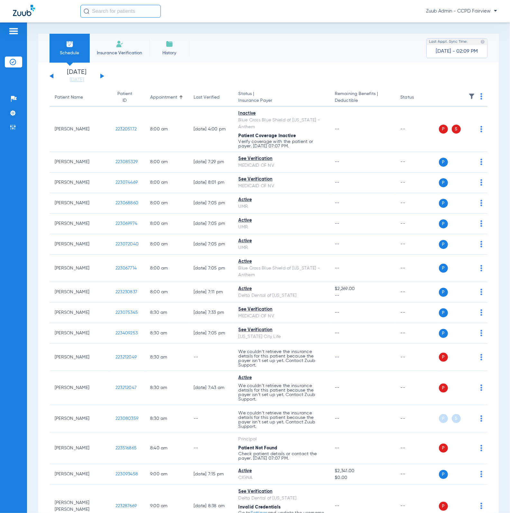
click at [468, 97] on img at bounding box center [471, 96] width 6 height 6
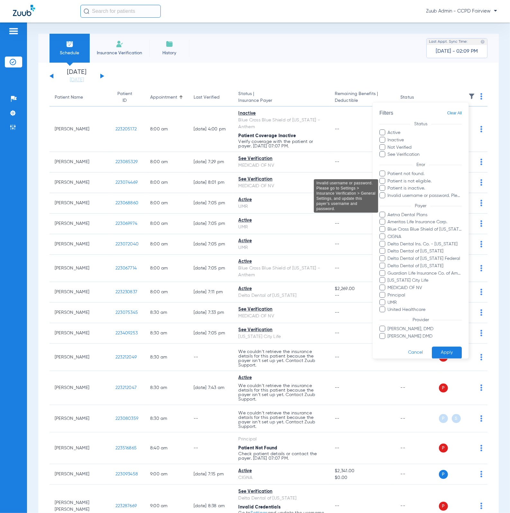
click at [435, 194] on span "Invalid username or password. Please go to Settings > Insurance Verification > …" at bounding box center [424, 195] width 75 height 7
click at [388, 200] on input "Invalid username or password. Please go to Settings > Insurance Verification > …" at bounding box center [388, 200] width 0 height 0
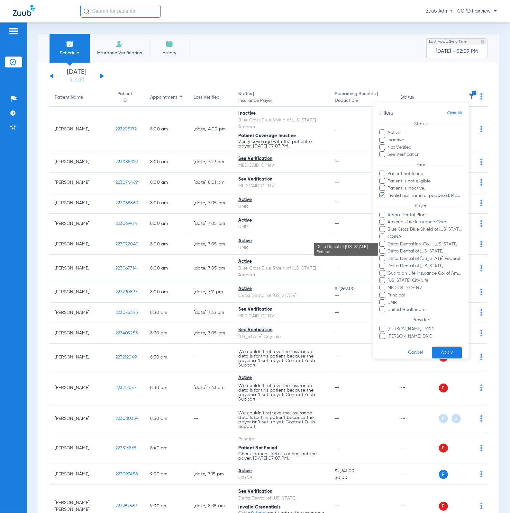
scroll to position [13, 0]
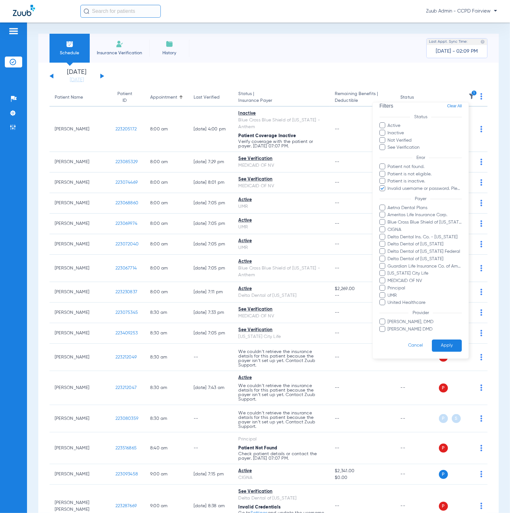
drag, startPoint x: 440, startPoint y: 337, endPoint x: 431, endPoint y: 335, distance: 9.5
click at [441, 340] on button "Apply" at bounding box center [446, 346] width 30 height 13
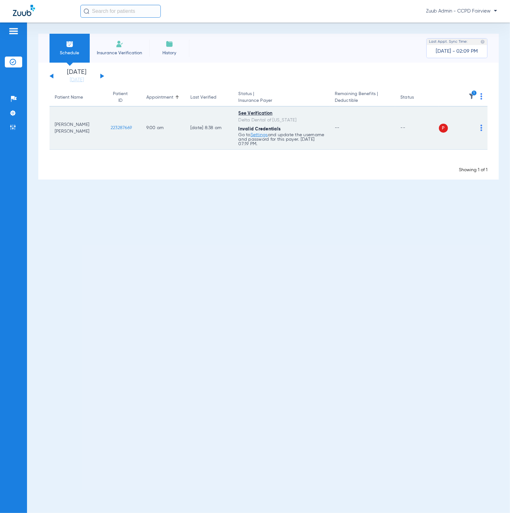
click at [126, 129] on span "223287669" at bounding box center [121, 128] width 21 height 4
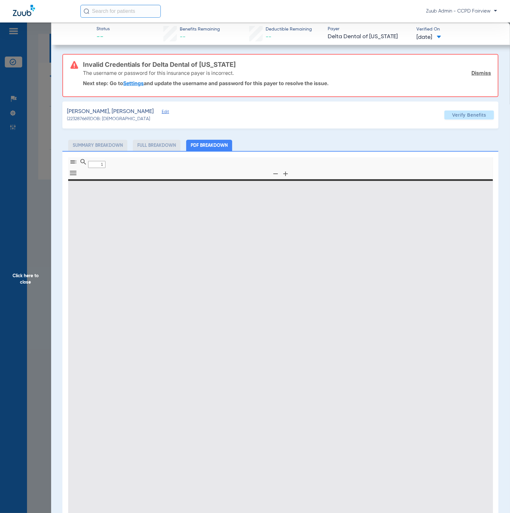
type input "0"
select select "page-width"
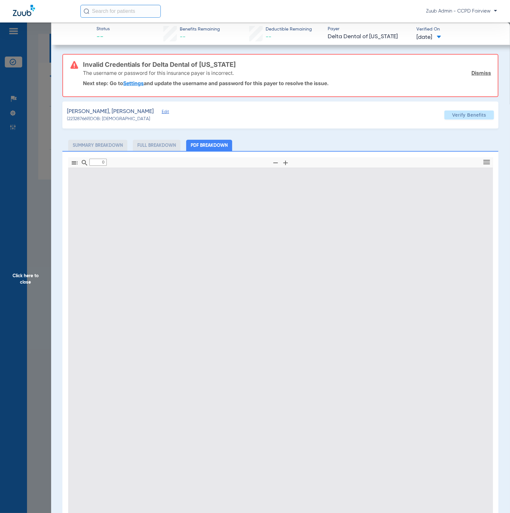
type input "1"
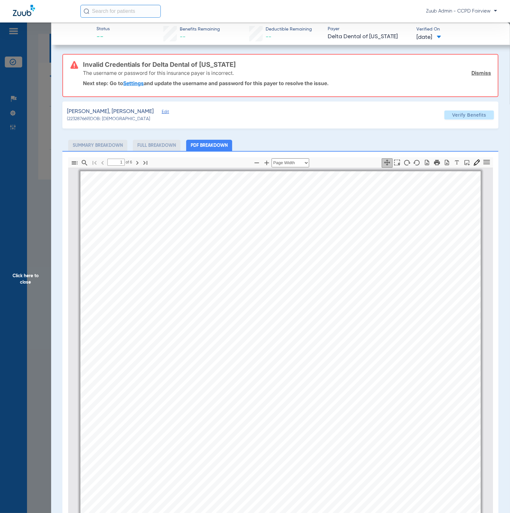
scroll to position [3, 0]
select select "page-width"
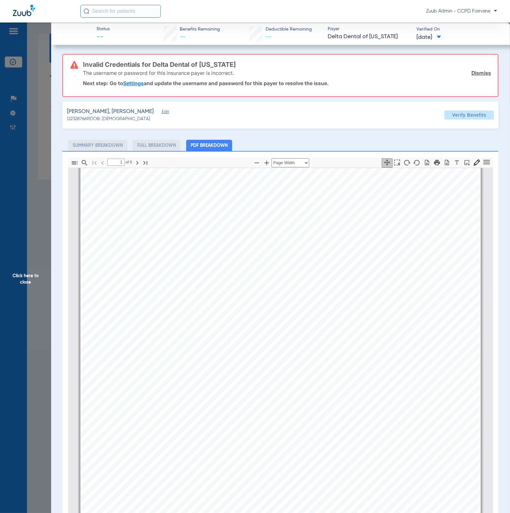
click at [150, 108] on div "[PERSON_NAME], [PERSON_NAME] Edit" at bounding box center [117, 112] width 100 height 8
click at [162, 110] on span "Edit" at bounding box center [165, 113] width 6 height 6
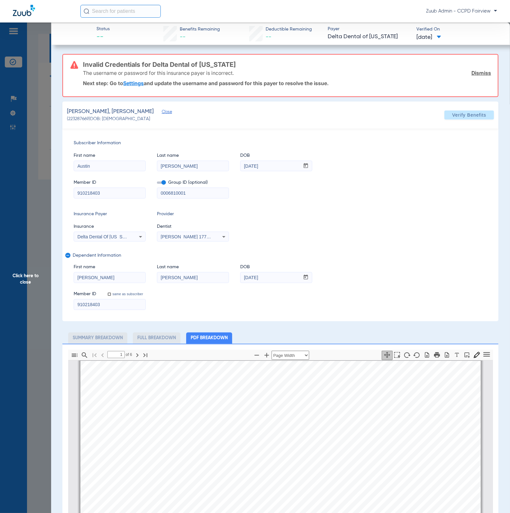
click at [131, 241] on mat-select "Delta Dental Of [US_STATE]" at bounding box center [110, 237] width 72 height 10
click at [131, 239] on div "Delta Dental Of Massachusetts" at bounding box center [109, 237] width 71 height 8
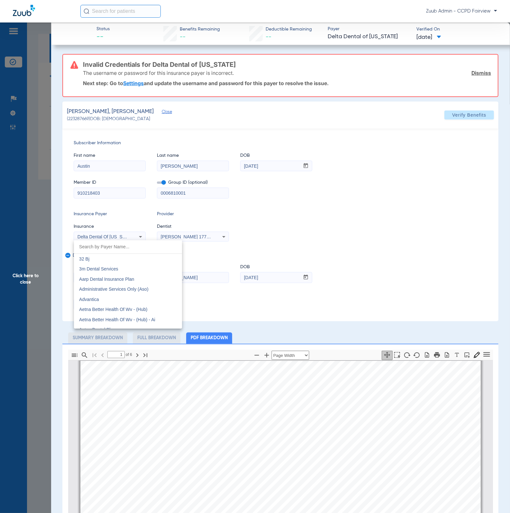
scroll to position [1371, 0]
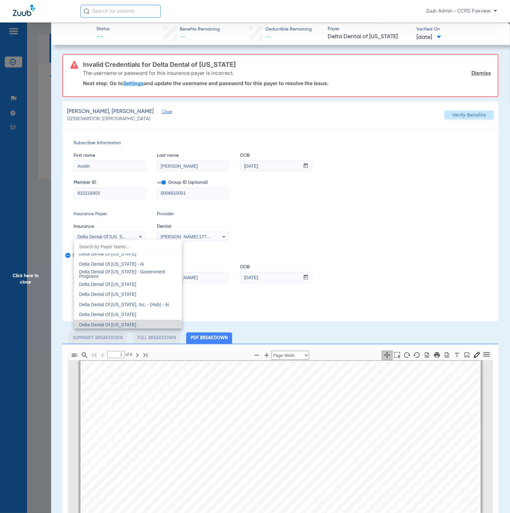
click at [18, 173] on div at bounding box center [255, 256] width 510 height 513
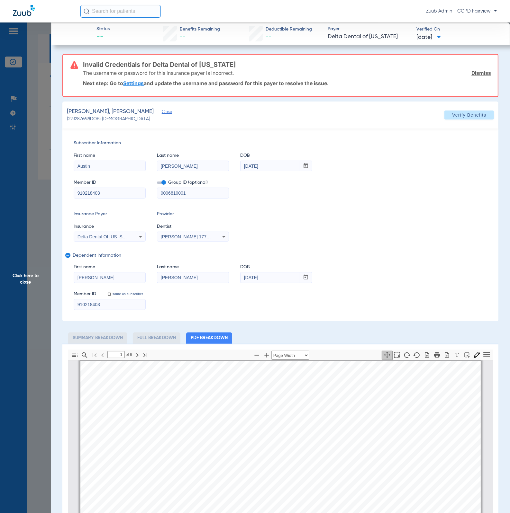
click at [25, 173] on span "Click here to close" at bounding box center [25, 278] width 51 height 513
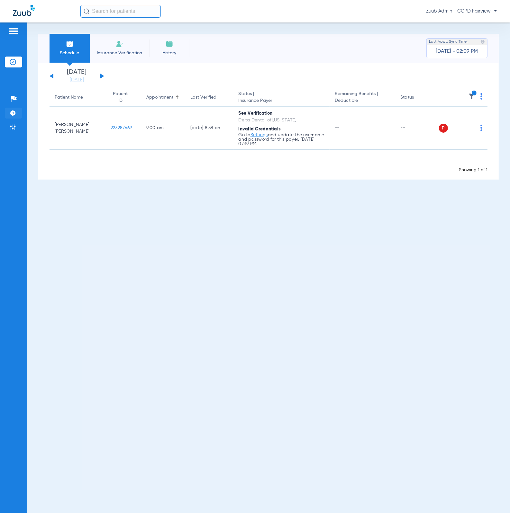
click at [16, 110] on li "Settings" at bounding box center [13, 113] width 17 height 11
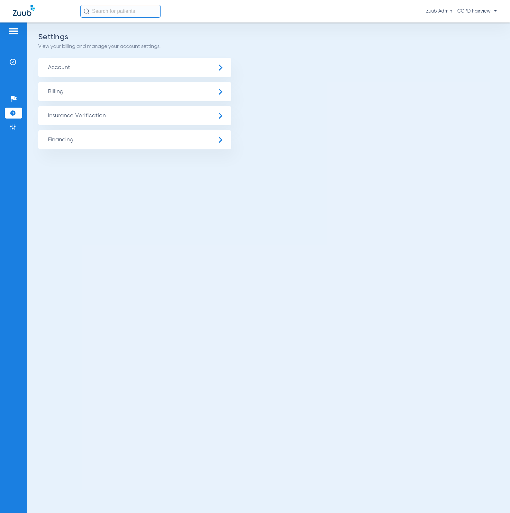
click at [116, 68] on span "Account" at bounding box center [134, 67] width 193 height 19
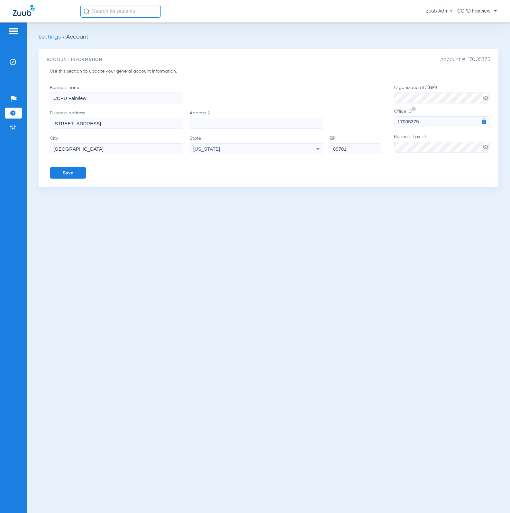
click at [471, 63] on div "Account #: 17005375 Account Information Use this section to update your general…" at bounding box center [268, 118] width 460 height 138
click at [473, 62] on span "Account #: 17005375" at bounding box center [465, 60] width 50 height 6
copy span "17005375"
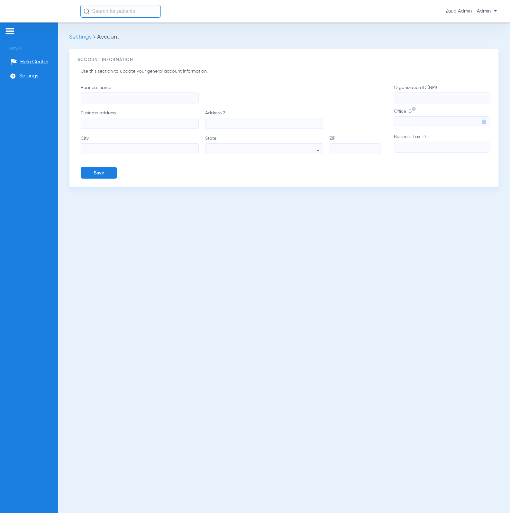
click at [8, 31] on img at bounding box center [10, 31] width 10 height 8
click at [447, 15] on div "Zuub Admin - Admin" at bounding box center [288, 11] width 416 height 13
click at [449, 12] on span "Zuub Admin - Admin" at bounding box center [470, 11] width 51 height 6
click at [460, 10] on span "Zuub Admin - Admin" at bounding box center [470, 11] width 51 height 6
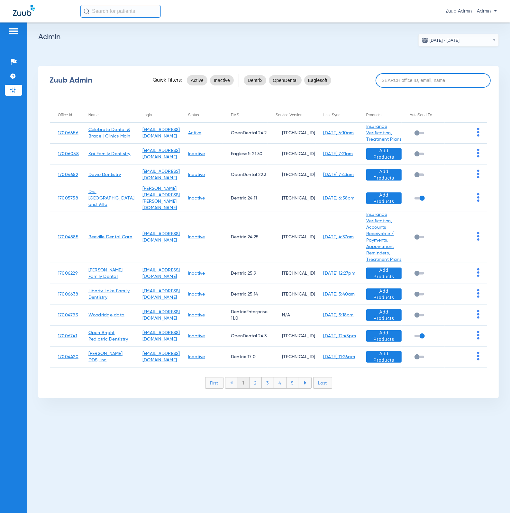
click at [404, 78] on input at bounding box center [432, 80] width 115 height 14
paste input "17005340"
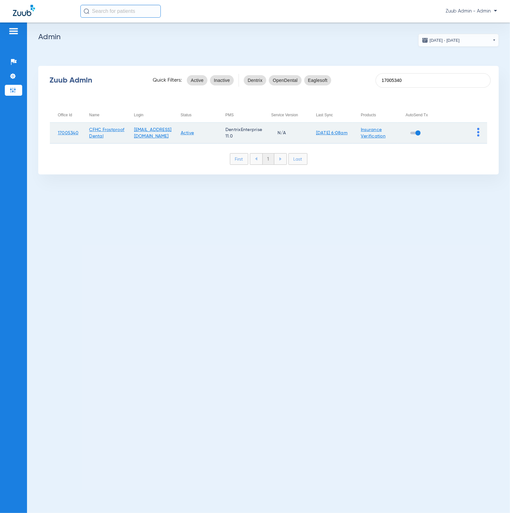
type input "17005340"
click at [334, 134] on link "[DATE] 6:08am" at bounding box center [331, 133] width 31 height 4
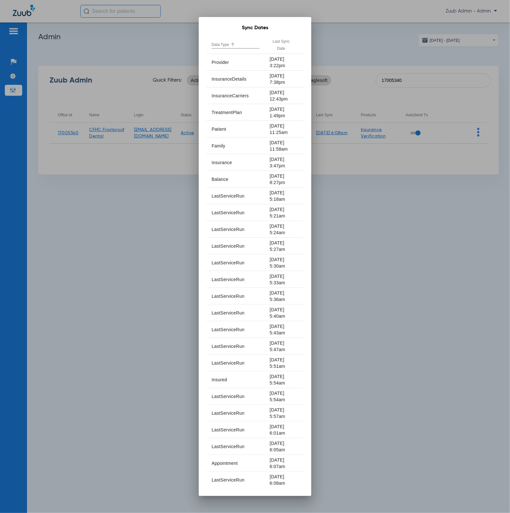
click at [396, 230] on div at bounding box center [255, 256] width 510 height 513
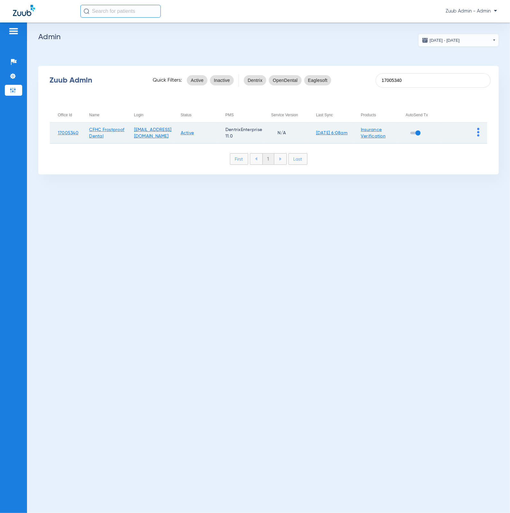
click at [343, 131] on link "[DATE] 6:08am" at bounding box center [331, 133] width 31 height 4
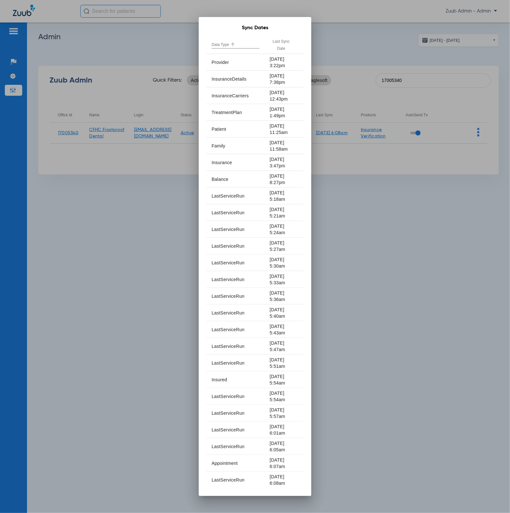
click at [233, 42] on div "Data Type" at bounding box center [235, 44] width 48 height 7
click at [283, 44] on div "Last Sync Date" at bounding box center [281, 45] width 23 height 14
click at [177, 180] on div at bounding box center [255, 256] width 510 height 513
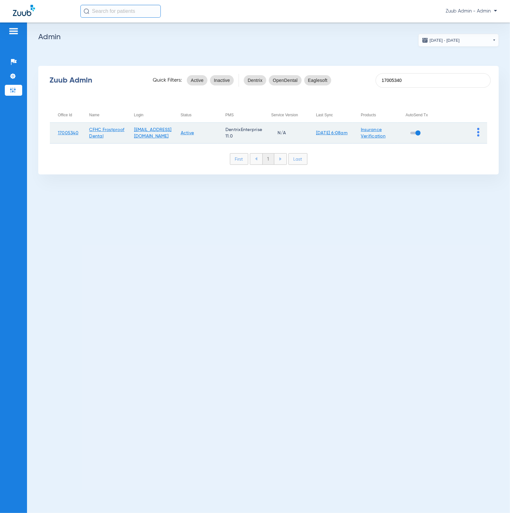
click at [478, 131] on img at bounding box center [478, 132] width 2 height 9
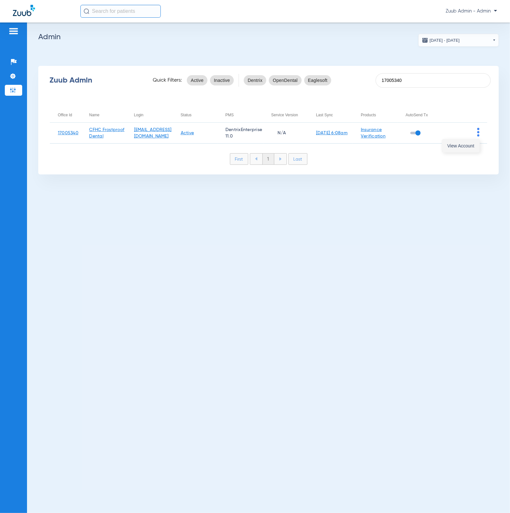
click at [473, 149] on button "View Account" at bounding box center [460, 145] width 37 height 13
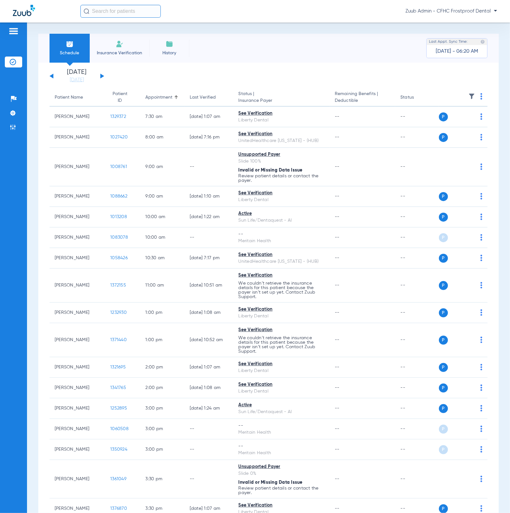
click at [468, 98] on img at bounding box center [471, 96] width 6 height 6
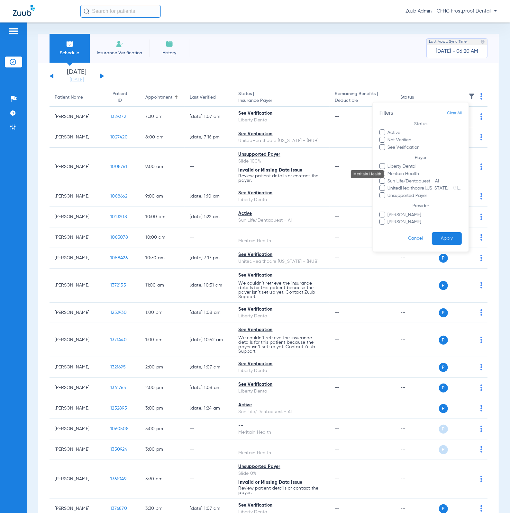
click at [424, 173] on span "Meritain Health" at bounding box center [424, 174] width 75 height 7
click at [388, 178] on input "Meritain Health" at bounding box center [388, 178] width 0 height 0
click at [449, 242] on button "Apply" at bounding box center [446, 239] width 30 height 13
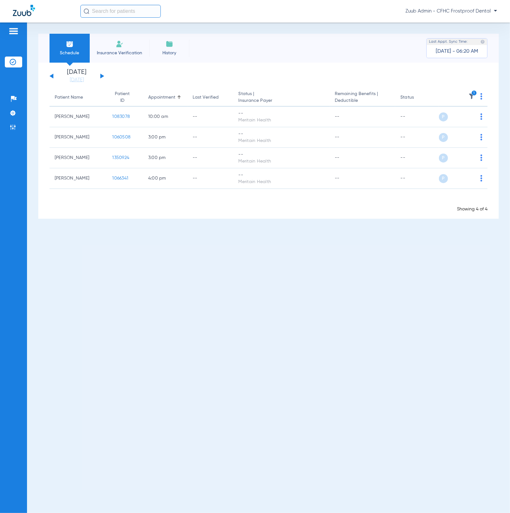
click at [481, 97] on img at bounding box center [481, 96] width 2 height 6
click at [470, 118] on button "Verify All" at bounding box center [457, 121] width 49 height 13
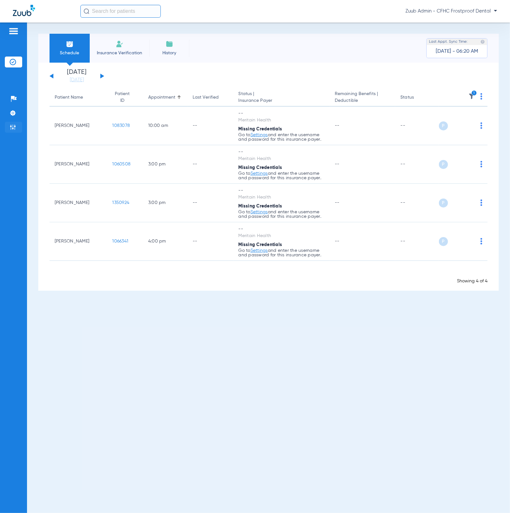
click at [17, 126] on li "Admin" at bounding box center [13, 127] width 17 height 11
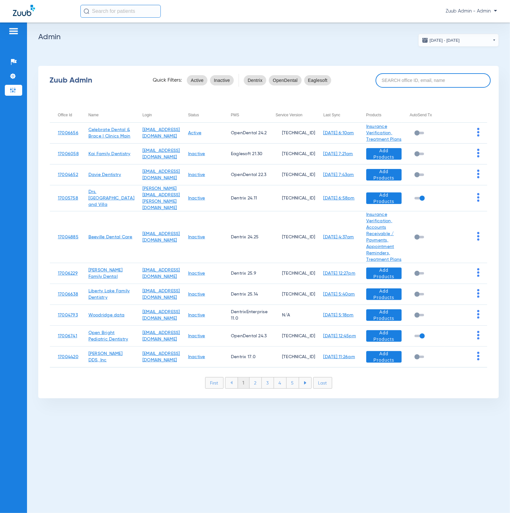
click at [396, 80] on input at bounding box center [432, 80] width 115 height 14
paste input "17006693"
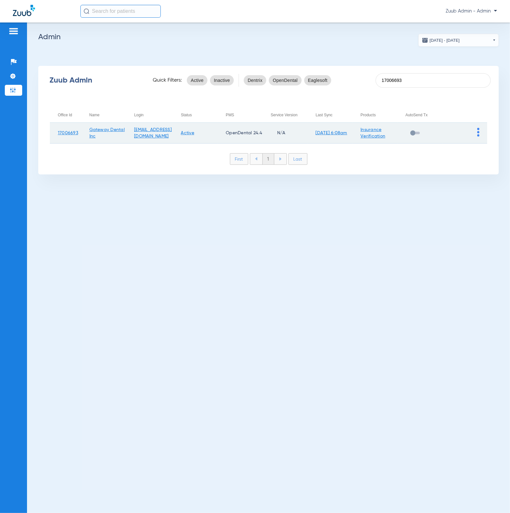
type input "17006693"
click at [477, 133] on img at bounding box center [478, 132] width 2 height 9
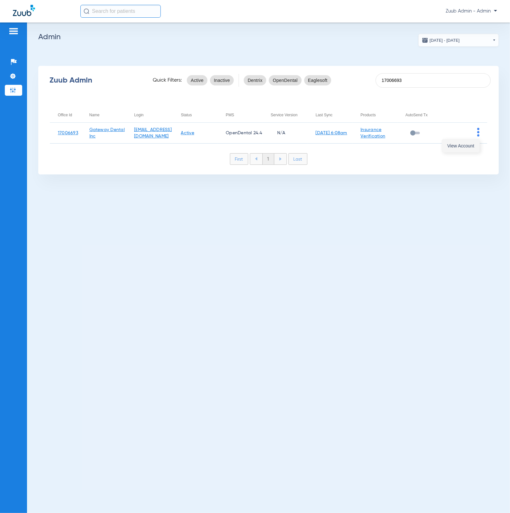
click at [472, 146] on span "View Account" at bounding box center [460, 146] width 27 height 4
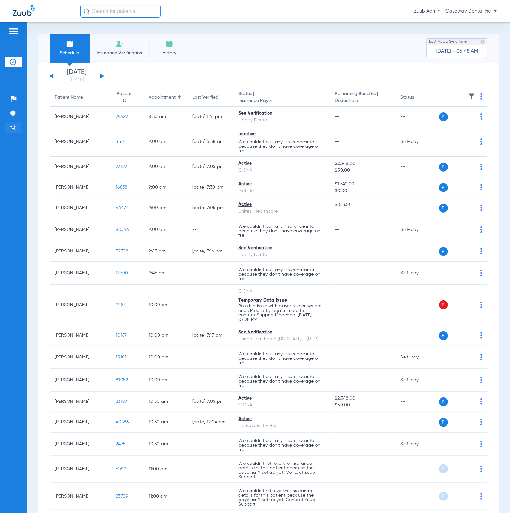
click at [22, 127] on li "Admin" at bounding box center [13, 127] width 17 height 11
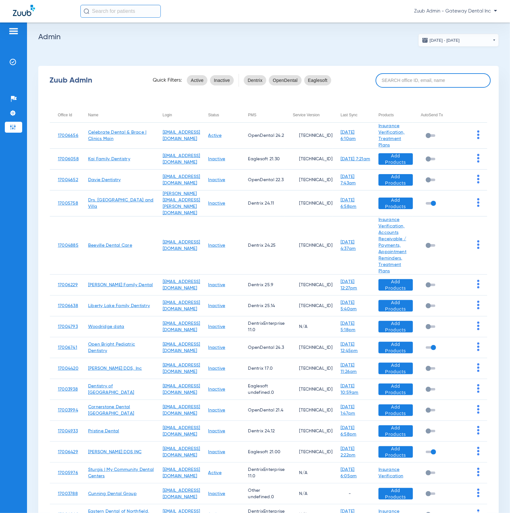
click at [423, 79] on input at bounding box center [432, 80] width 115 height 14
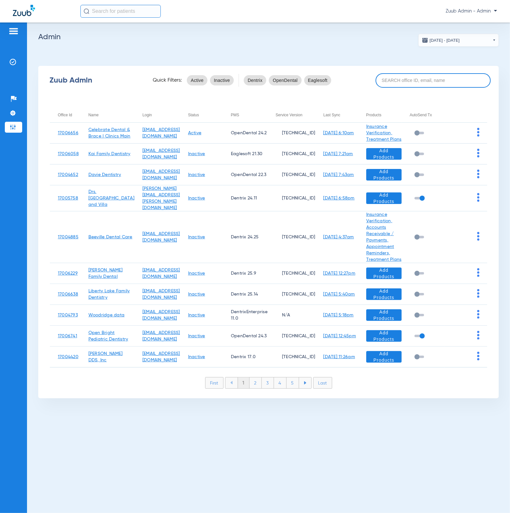
paste input "17006695"
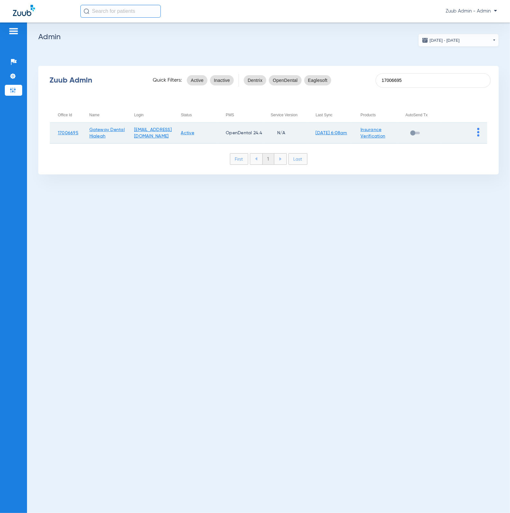
type input "17006695"
click at [478, 137] on span at bounding box center [478, 135] width 2 height 4
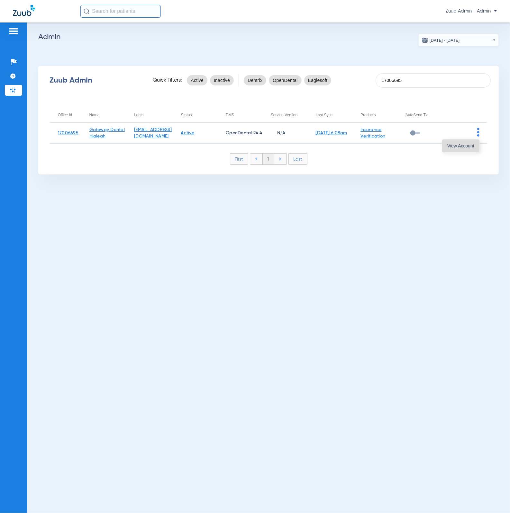
click at [475, 143] on button "View Account" at bounding box center [460, 145] width 37 height 13
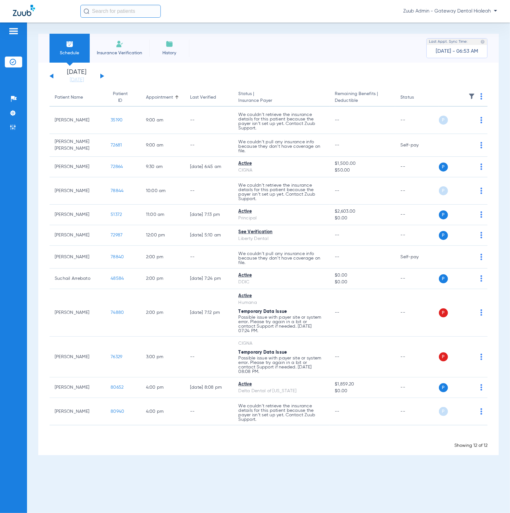
click at [136, 50] on span "Insurance Verification" at bounding box center [119, 53] width 50 height 6
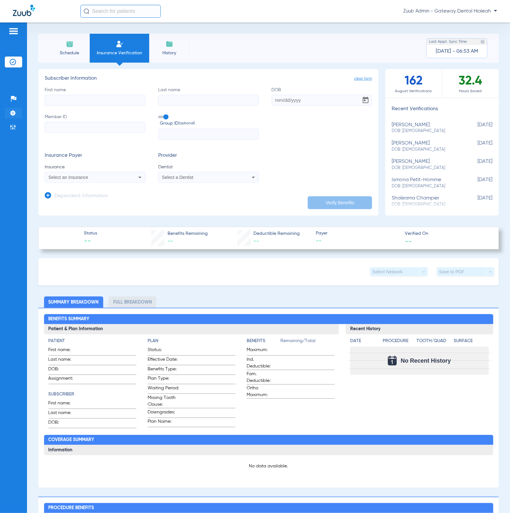
click at [10, 113] on img at bounding box center [13, 113] width 6 height 6
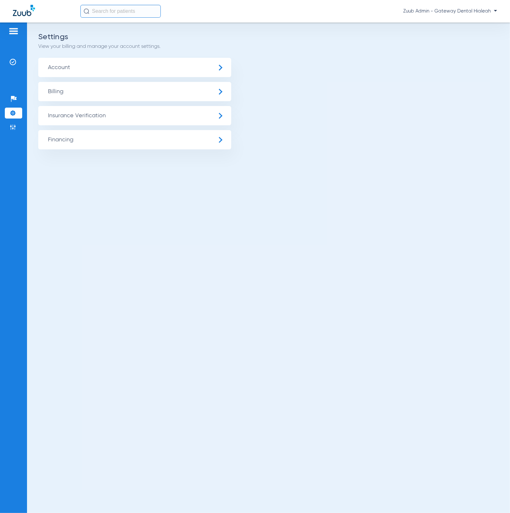
click at [93, 119] on span "Insurance Verification" at bounding box center [134, 115] width 193 height 19
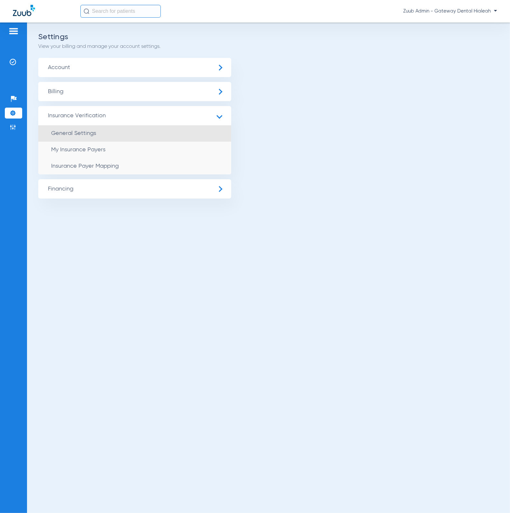
click at [100, 137] on li "General Settings" at bounding box center [134, 133] width 193 height 16
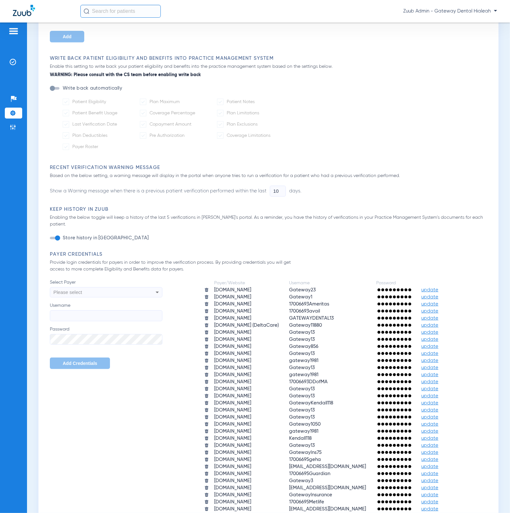
scroll to position [168, 0]
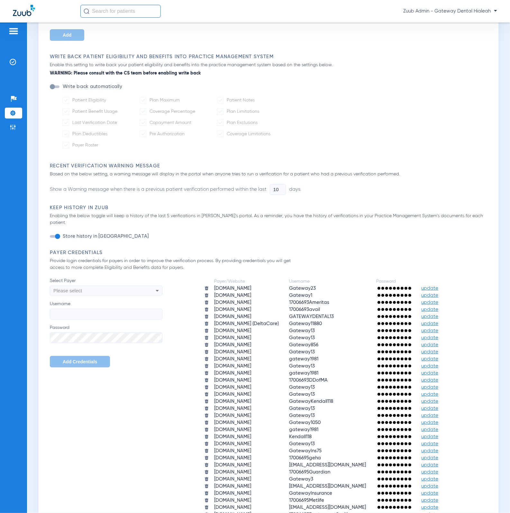
click at [108, 290] on div "Select Payer Please select Username Password Add Credentials" at bounding box center [106, 323] width 112 height 90
click at [112, 285] on div "Please select" at bounding box center [95, 290] width 84 height 11
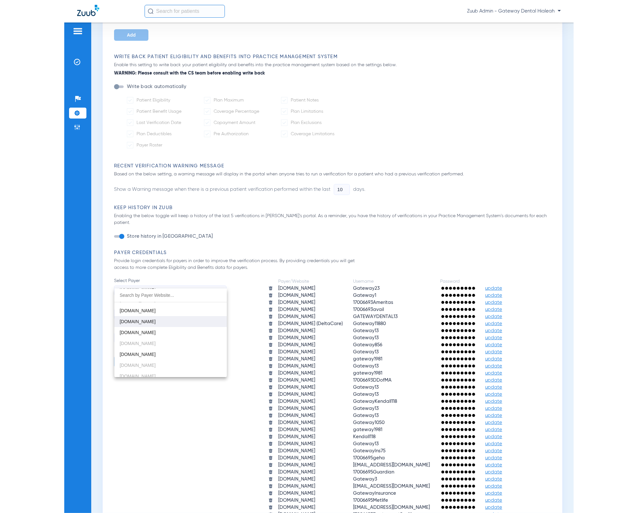
scroll to position [84, 0]
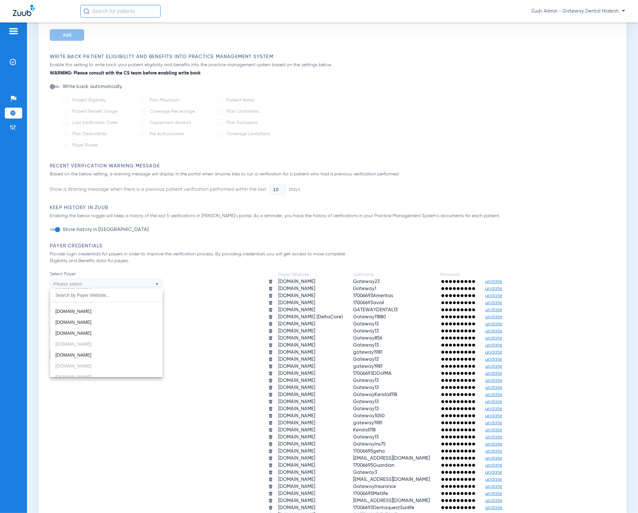
click at [14, 115] on div at bounding box center [319, 256] width 638 height 513
click at [13, 114] on img at bounding box center [13, 113] width 6 height 6
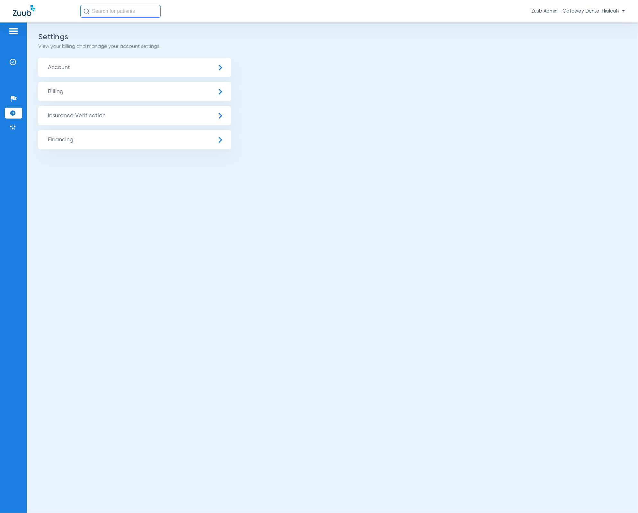
click at [92, 66] on span "Account" at bounding box center [134, 67] width 193 height 19
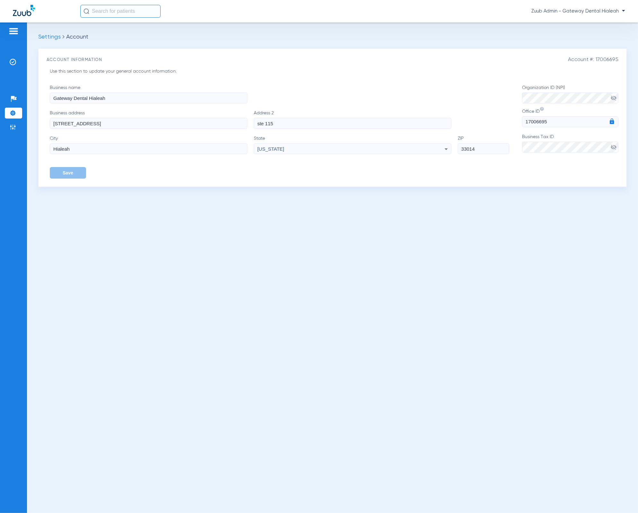
click at [182, 125] on input "[STREET_ADDRESS]" at bounding box center [149, 123] width 198 height 11
click at [301, 122] on input "ste 115" at bounding box center [353, 123] width 198 height 11
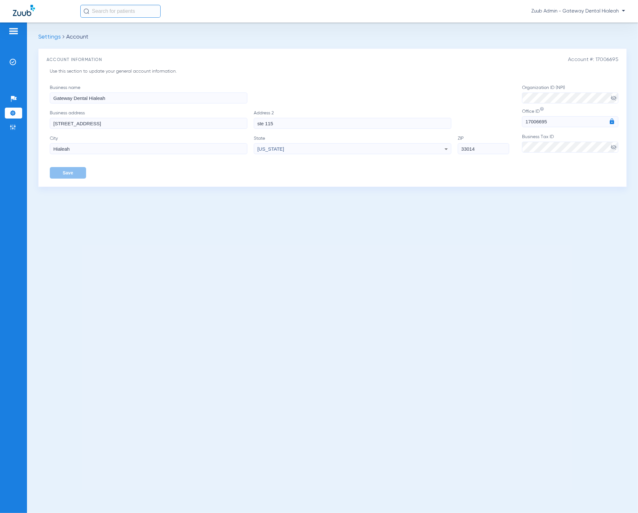
click at [301, 122] on input "ste 115" at bounding box center [353, 123] width 198 height 11
click at [483, 148] on input "33014" at bounding box center [483, 148] width 51 height 11
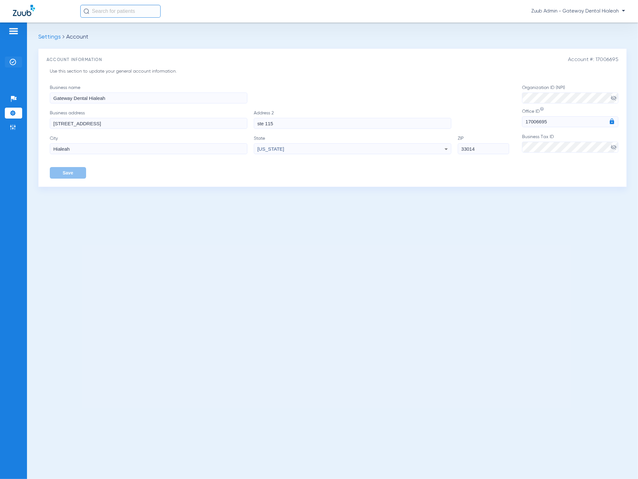
click at [14, 61] on img at bounding box center [13, 62] width 6 height 6
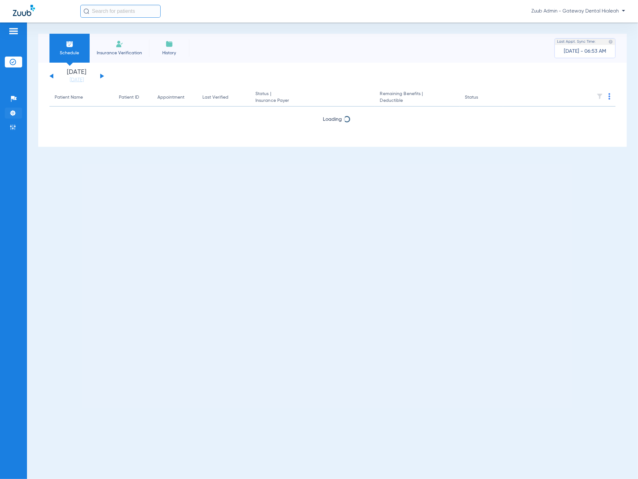
click at [17, 111] on li "Settings" at bounding box center [13, 113] width 17 height 11
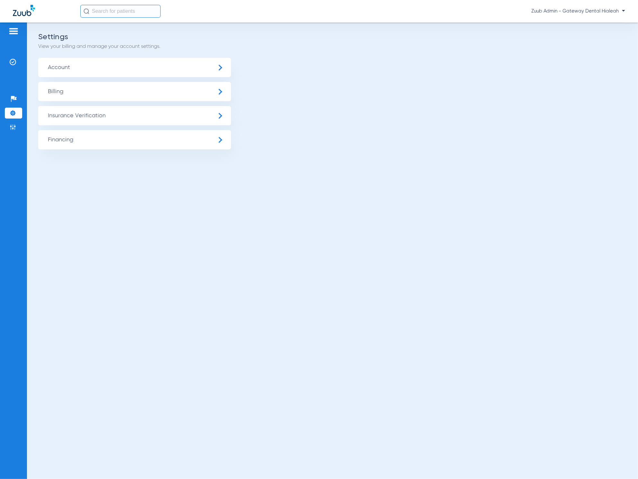
click at [47, 118] on span "Insurance Verification" at bounding box center [134, 115] width 193 height 19
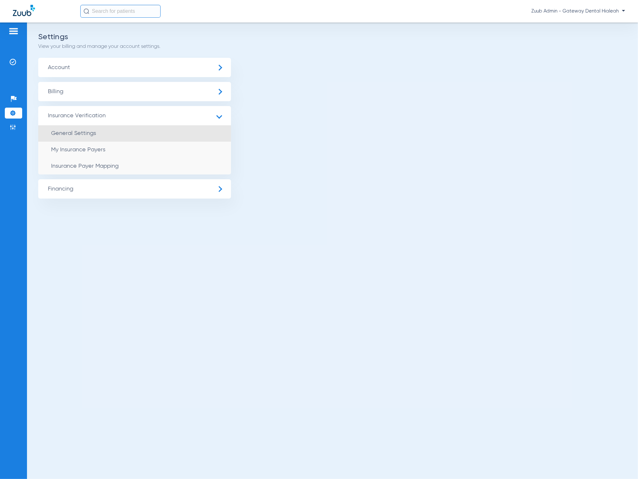
click at [138, 135] on li "General Settings" at bounding box center [134, 133] width 193 height 16
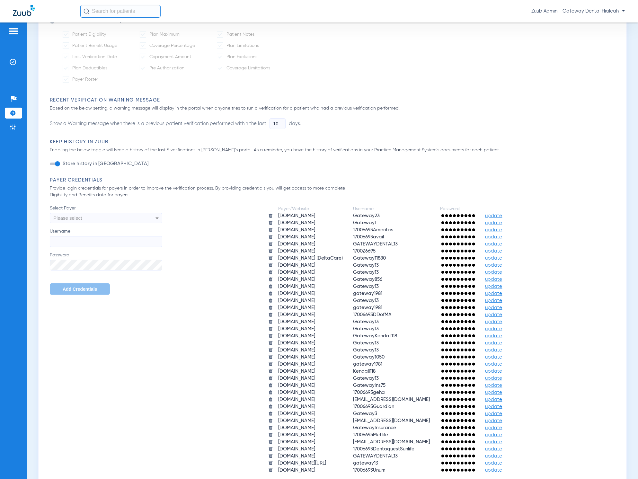
scroll to position [257, 0]
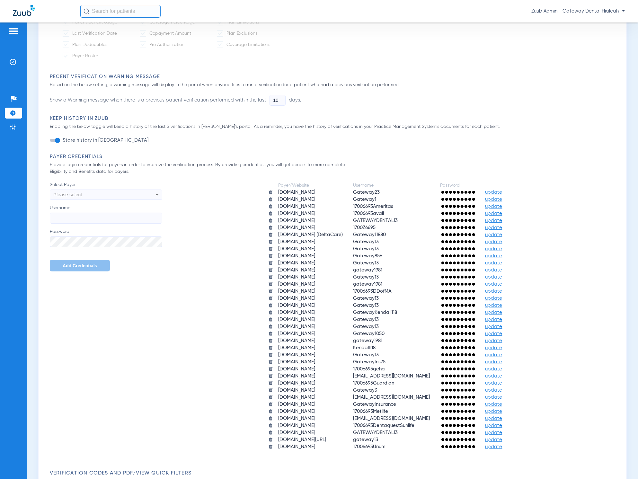
click at [268, 225] on img at bounding box center [270, 227] width 5 height 5
